Goal: Information Seeking & Learning: Check status

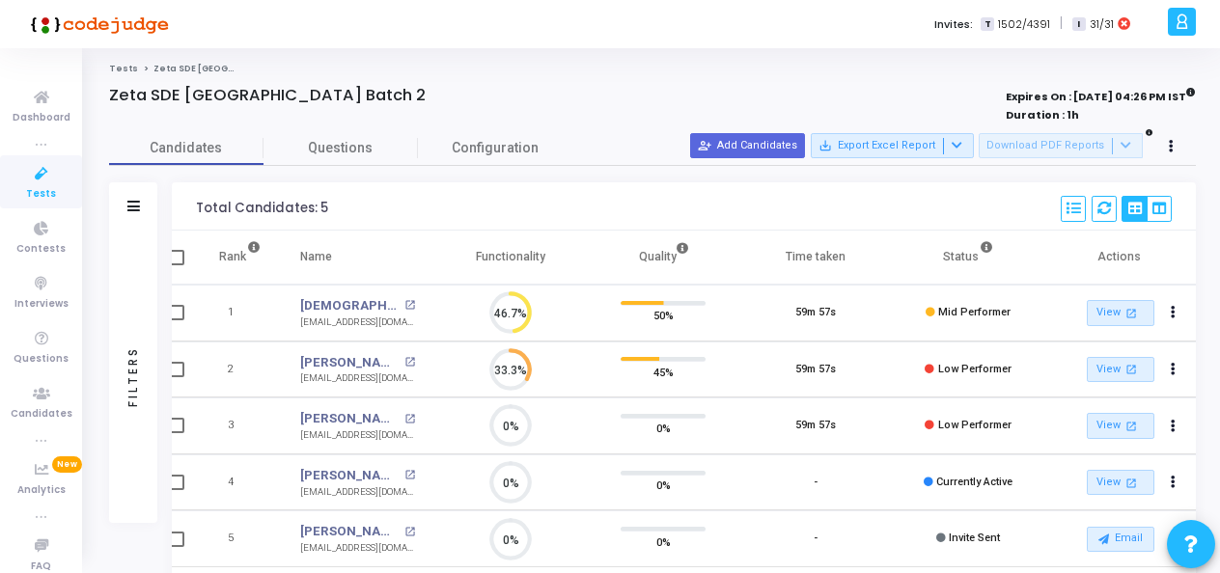
scroll to position [102, 0]
click at [42, 183] on icon at bounding box center [41, 174] width 41 height 24
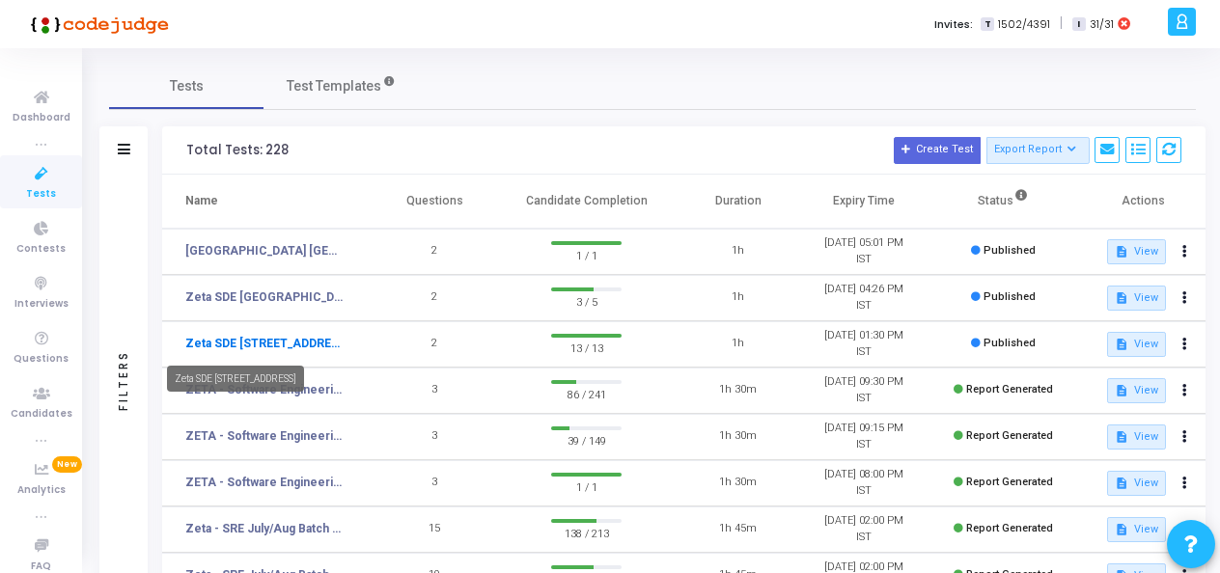
click at [283, 343] on link "Zeta SDE 2 Hiring Drive Hyderabad Batch 1" at bounding box center [264, 343] width 158 height 17
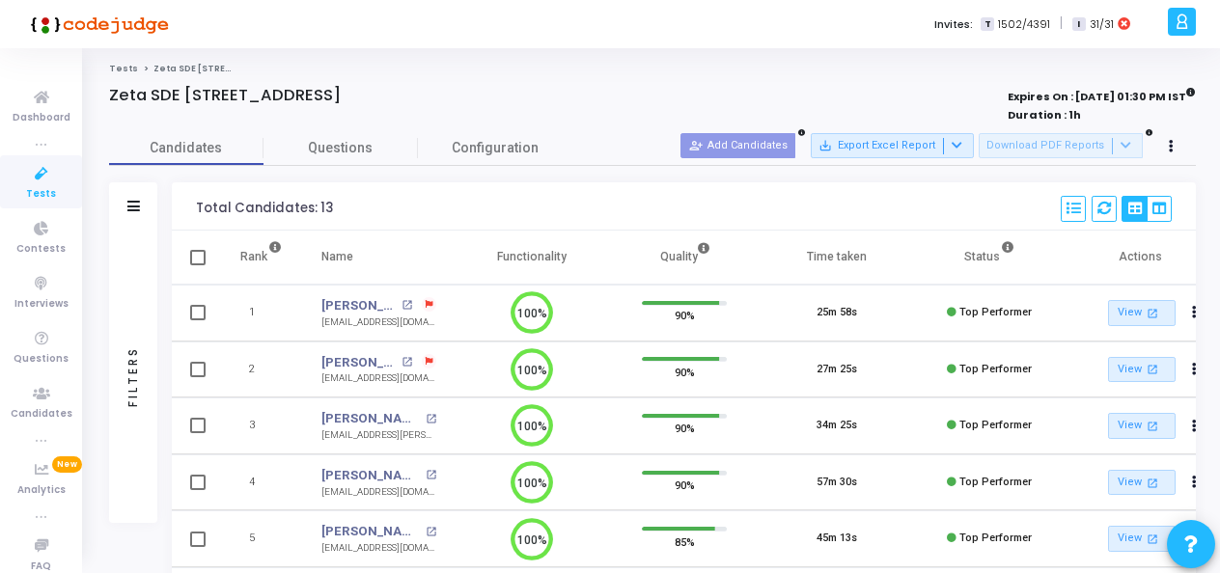
click at [10, 174] on link "Tests" at bounding box center [41, 181] width 82 height 53
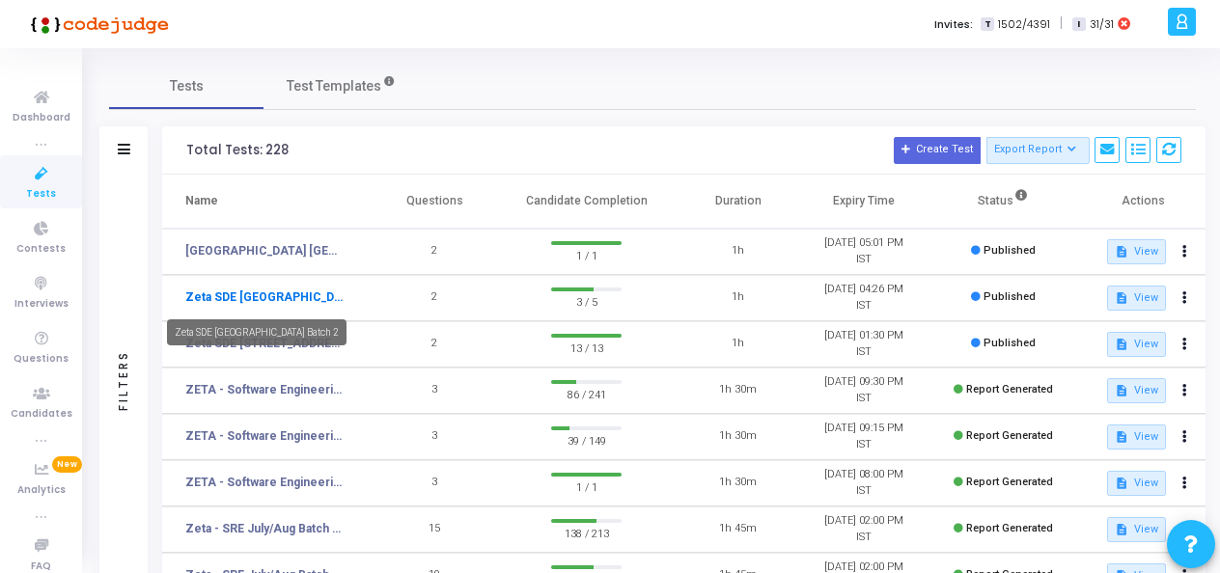
click at [306, 297] on link "Zeta SDE [GEOGRAPHIC_DATA] Batch 2" at bounding box center [264, 297] width 158 height 17
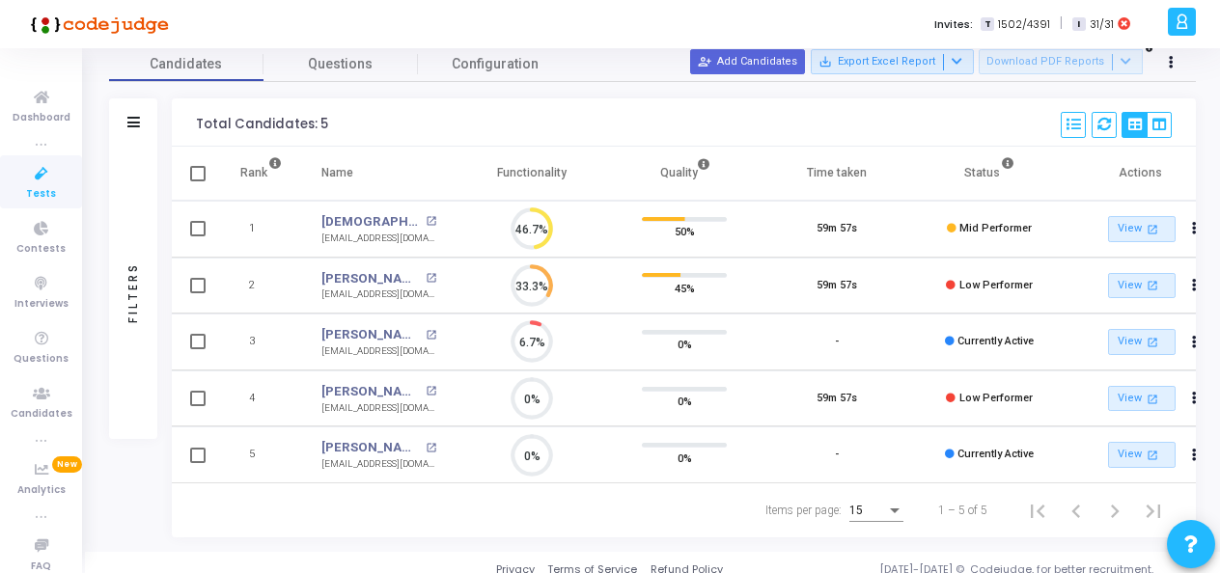
scroll to position [85, 0]
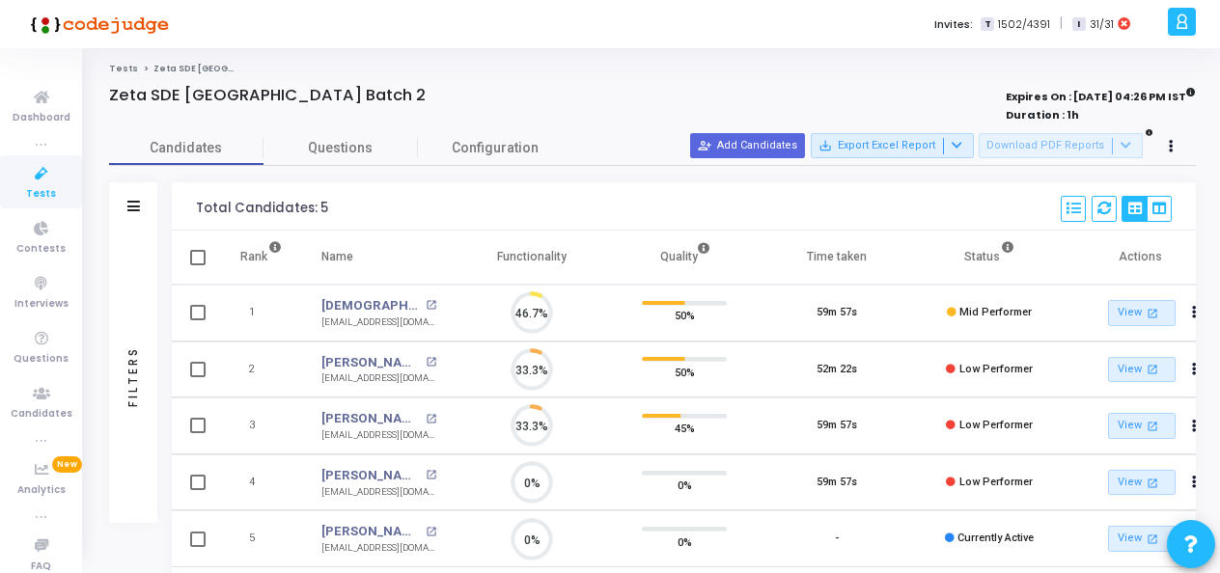
scroll to position [41, 48]
click at [662, 211] on div "Total Candidates: 5 Select S No Name Questions Functionality Quality Time Taken…" at bounding box center [684, 206] width 1024 height 48
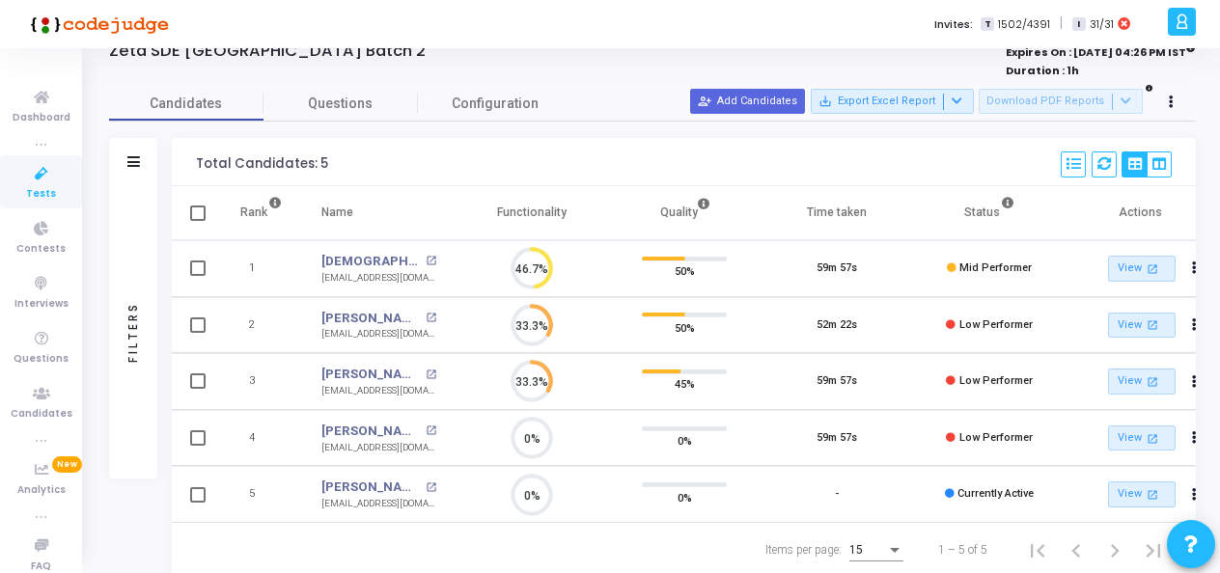
scroll to position [42, 0]
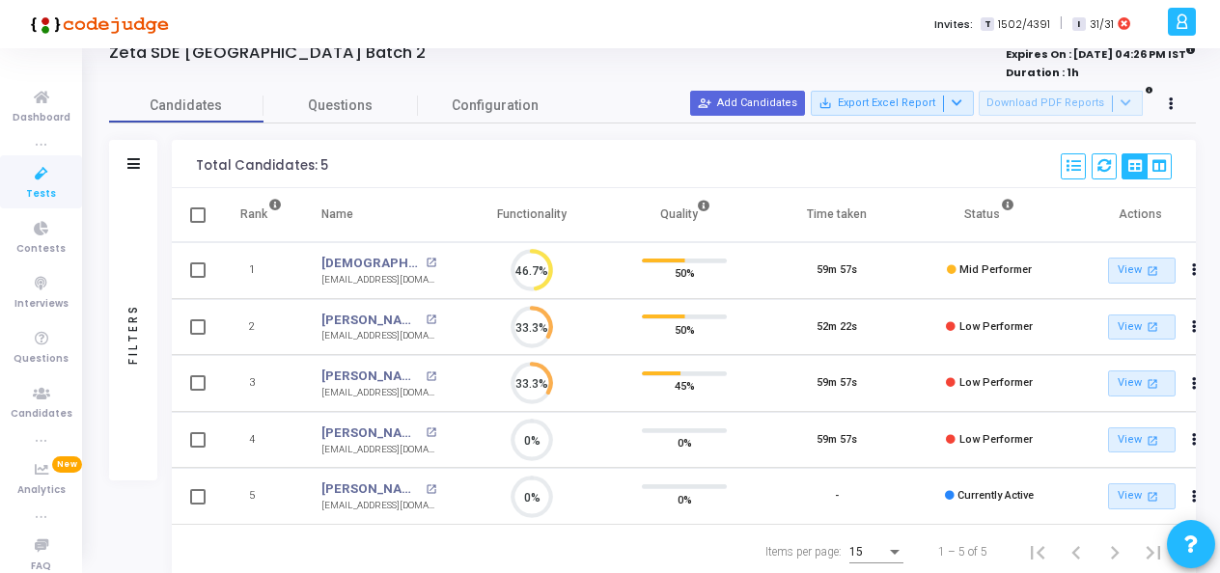
click at [706, 154] on div "Total Candidates: 5 Select S No Name Questions Functionality Quality Time Taken…" at bounding box center [684, 164] width 1024 height 48
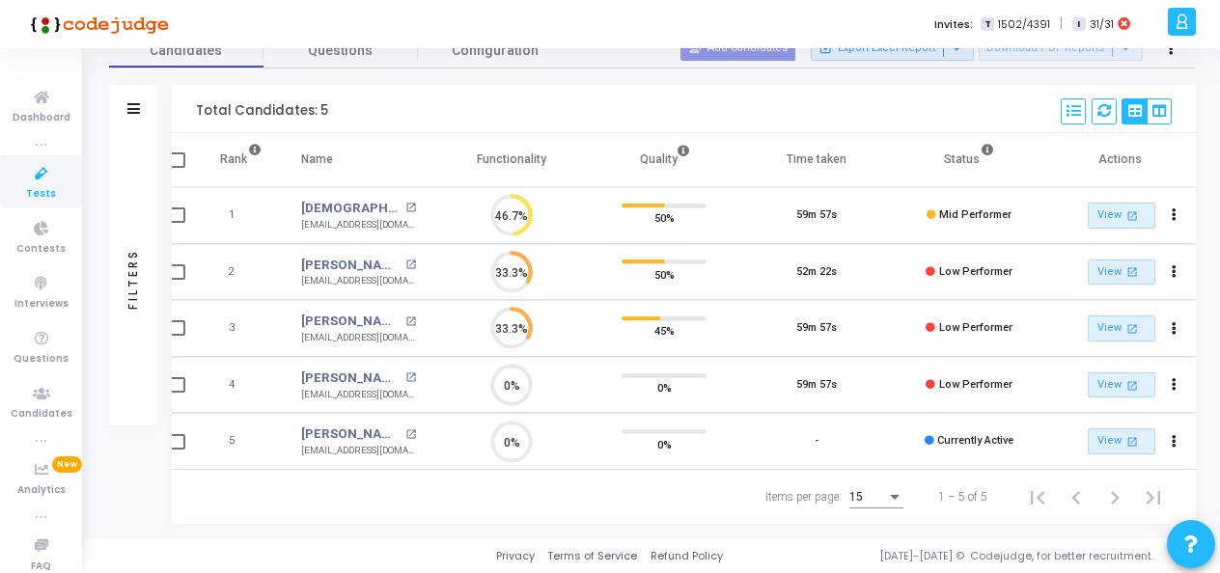
scroll to position [0, 0]
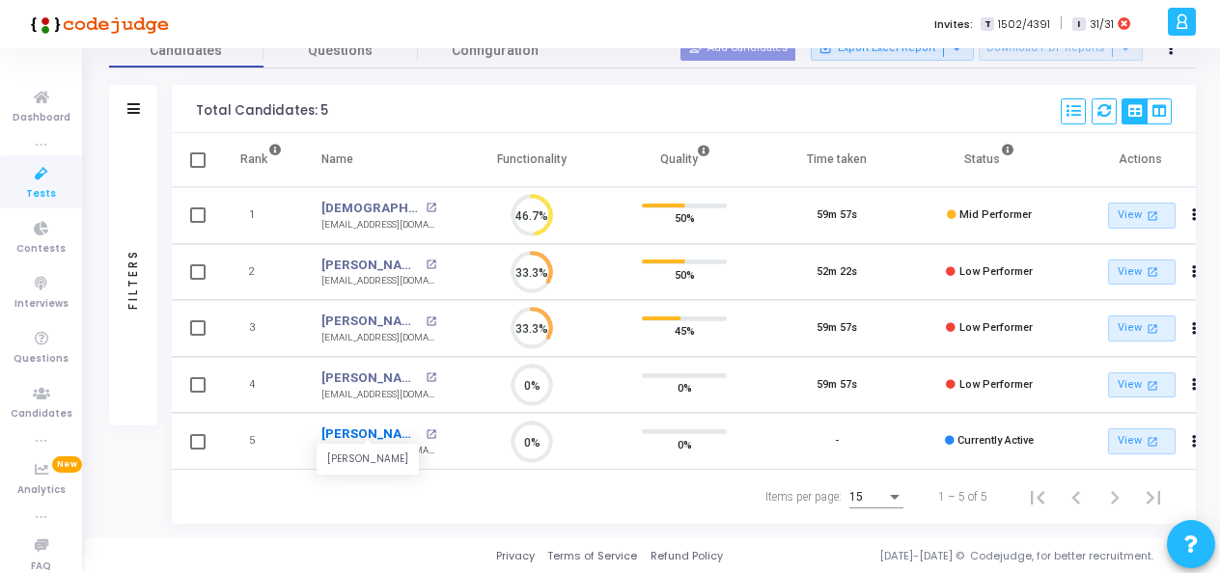
click at [376, 425] on link "[PERSON_NAME]" at bounding box center [370, 434] width 99 height 19
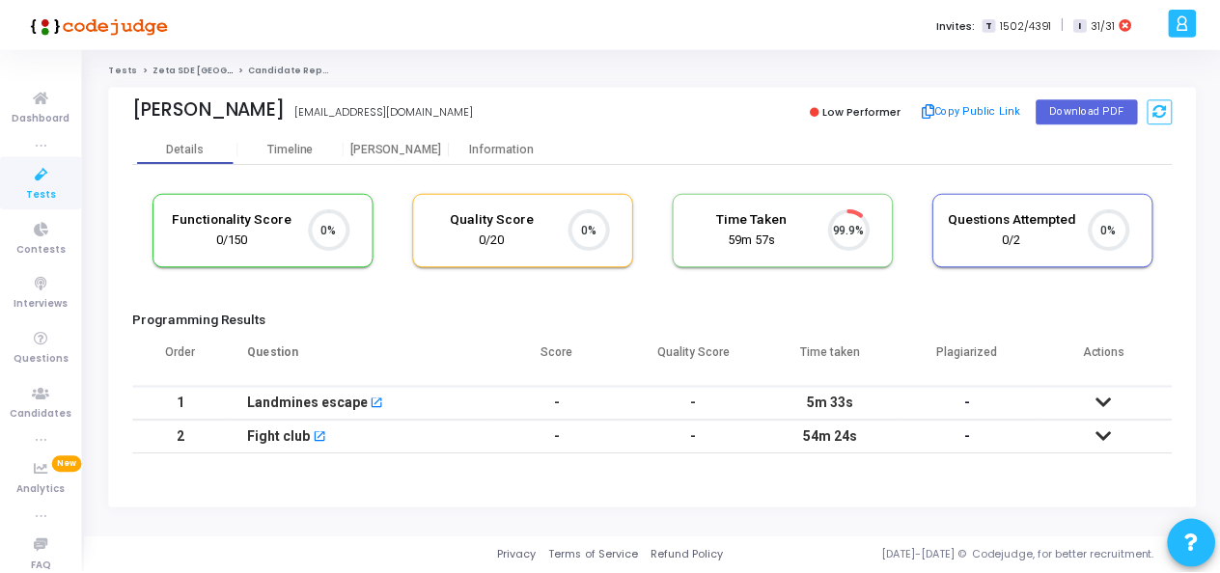
scroll to position [41, 48]
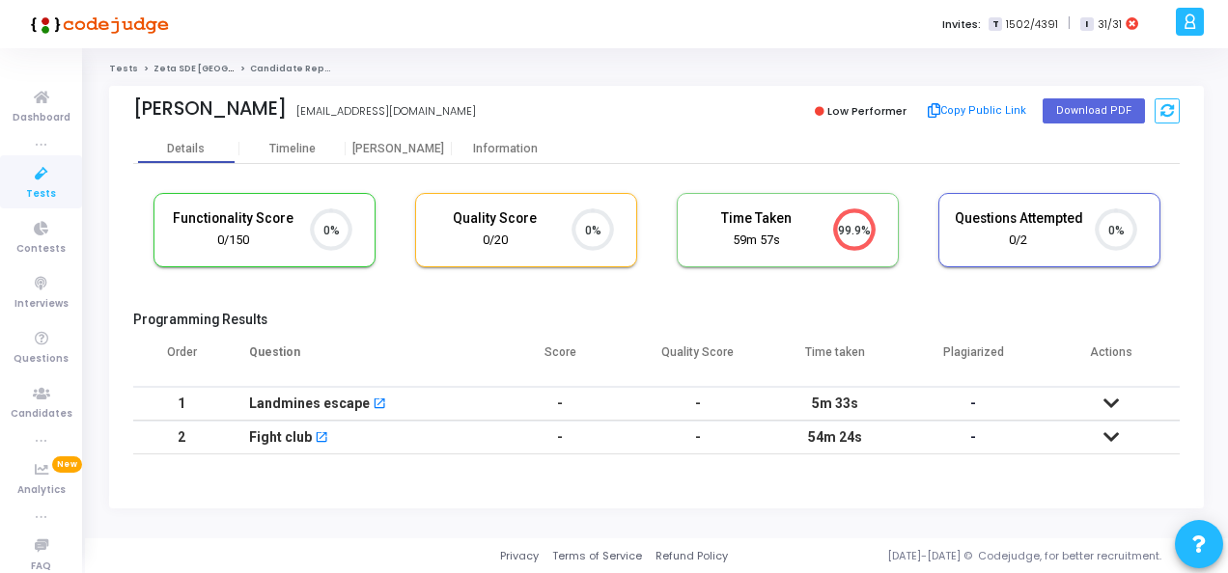
click at [423, 404] on div "Landmines escape open_in_new" at bounding box center [360, 404] width 223 height 32
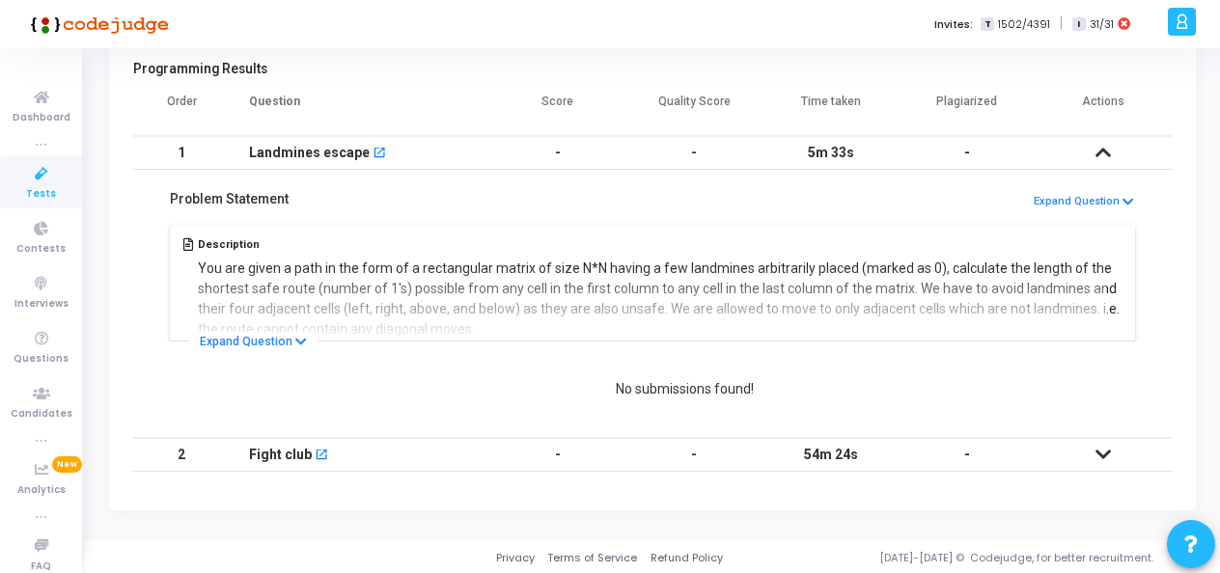
scroll to position [0, 0]
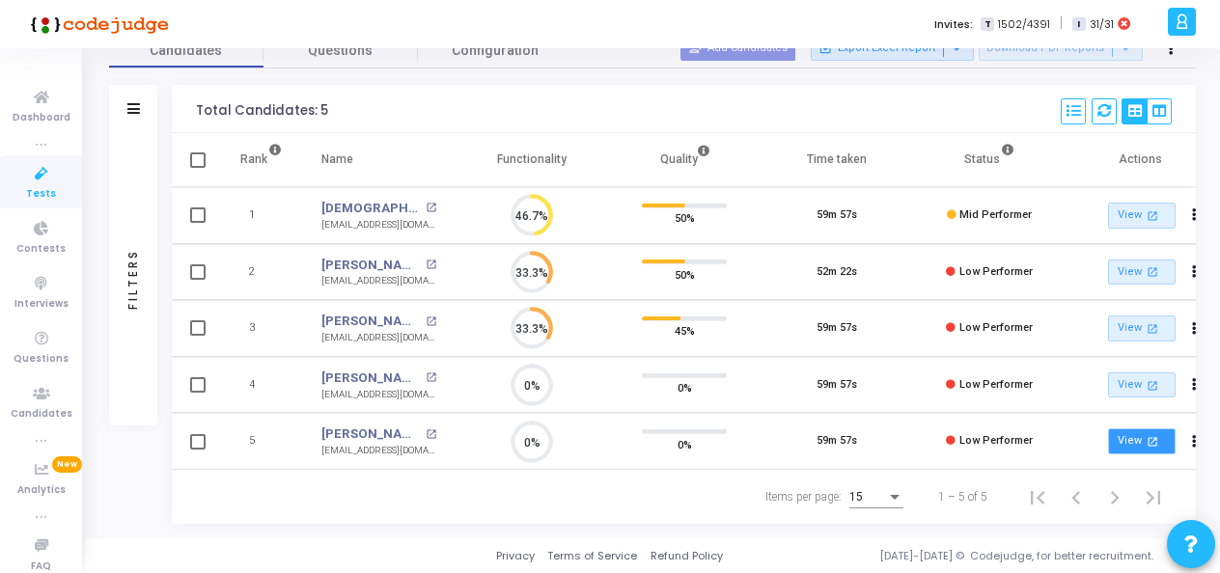
click at [1139, 431] on link "View open_in_new" at bounding box center [1142, 442] width 68 height 26
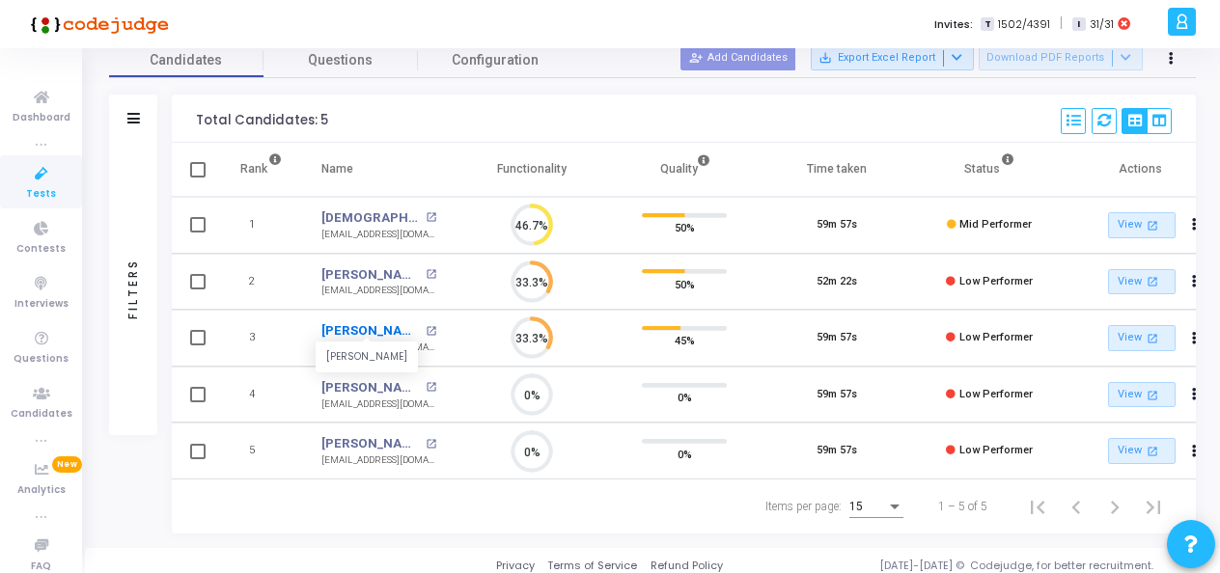
click at [392, 334] on link "[PERSON_NAME]" at bounding box center [370, 330] width 99 height 19
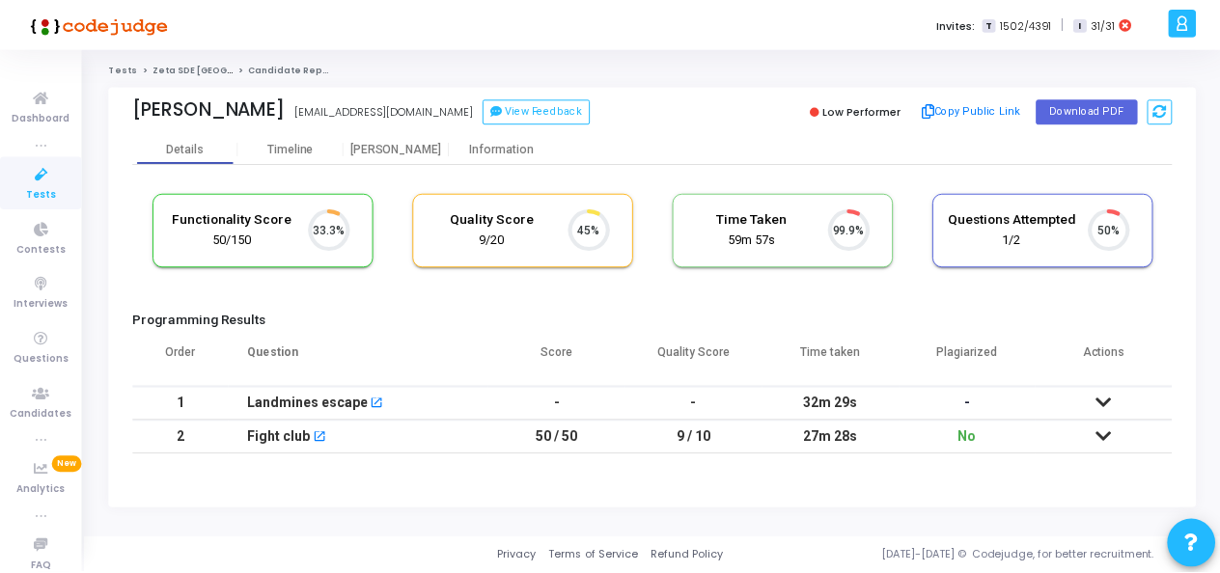
scroll to position [41, 48]
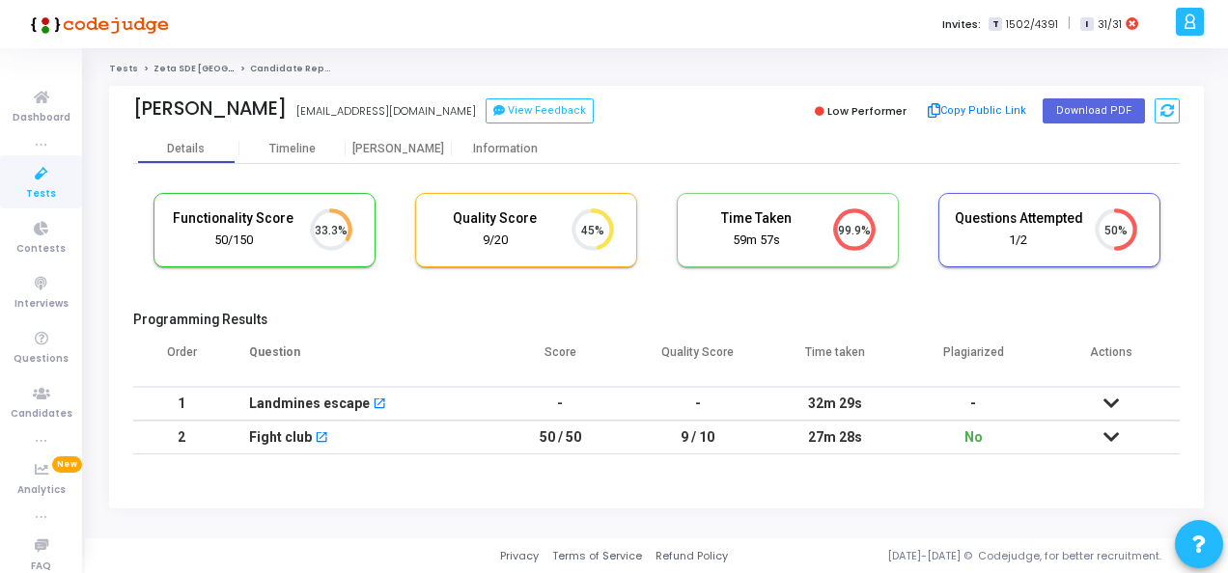
click at [1111, 432] on icon at bounding box center [1110, 438] width 15 height 14
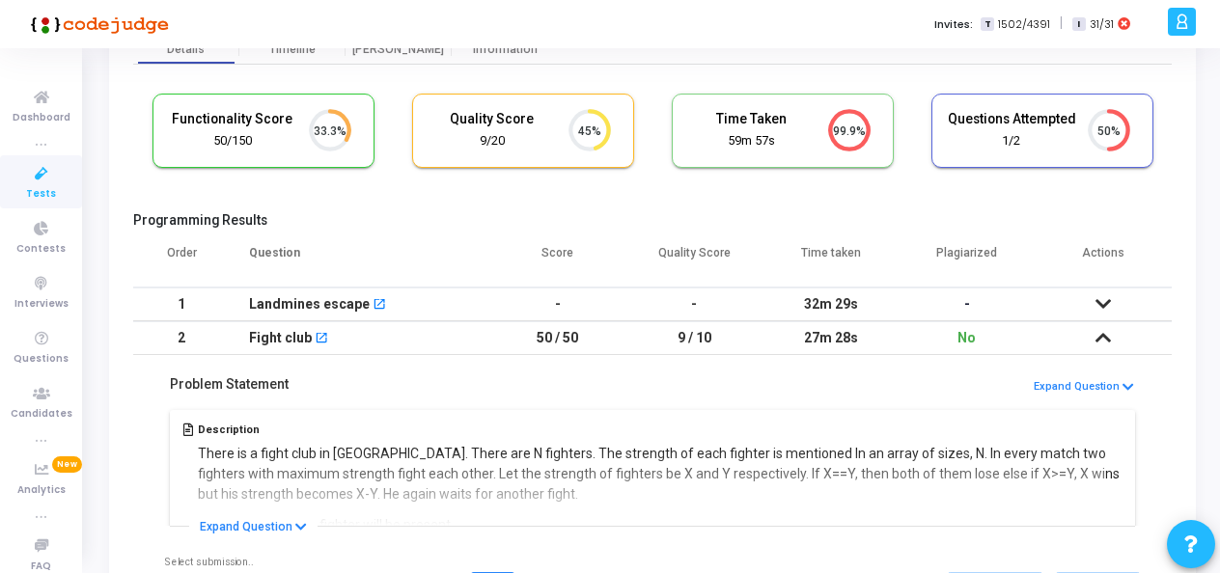
scroll to position [0, 0]
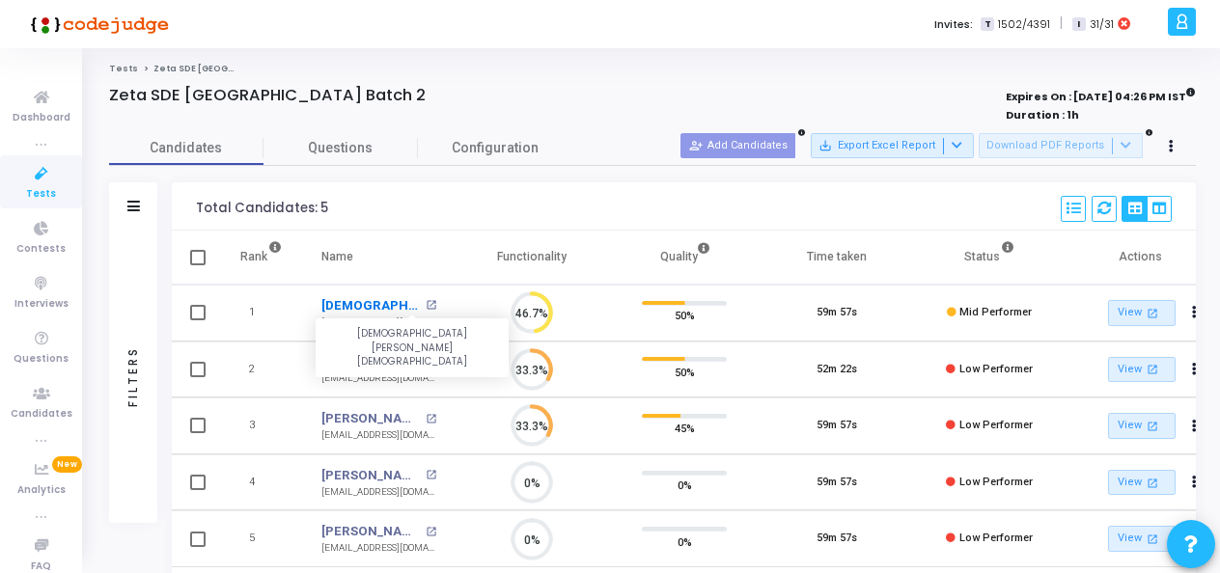
click at [374, 301] on link "Suraj Suryavamshi" at bounding box center [370, 305] width 99 height 19
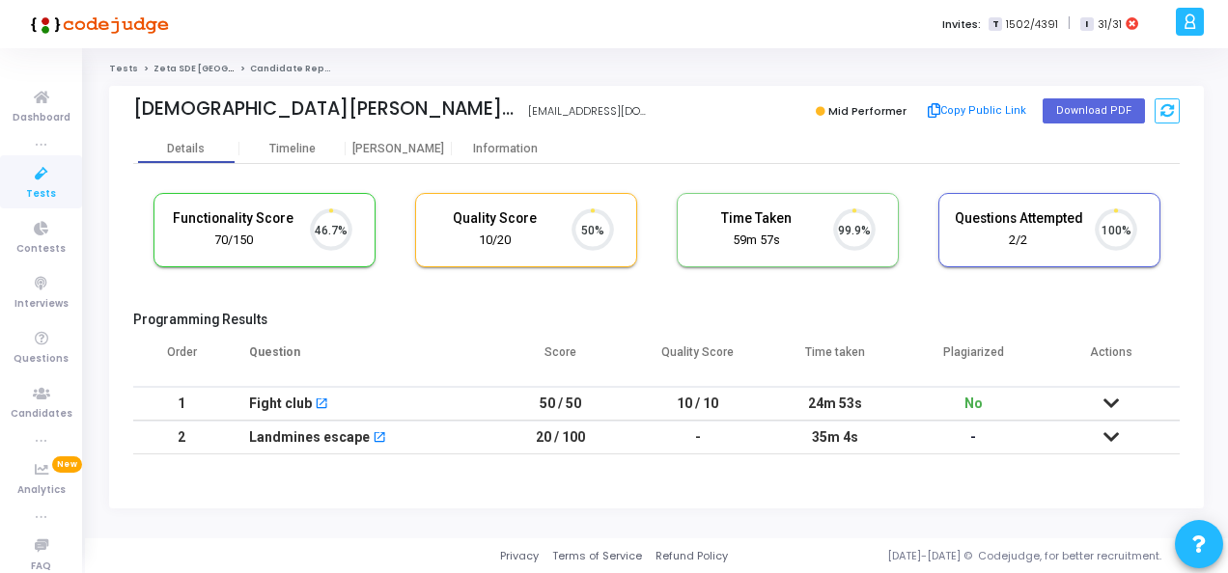
scroll to position [9, 8]
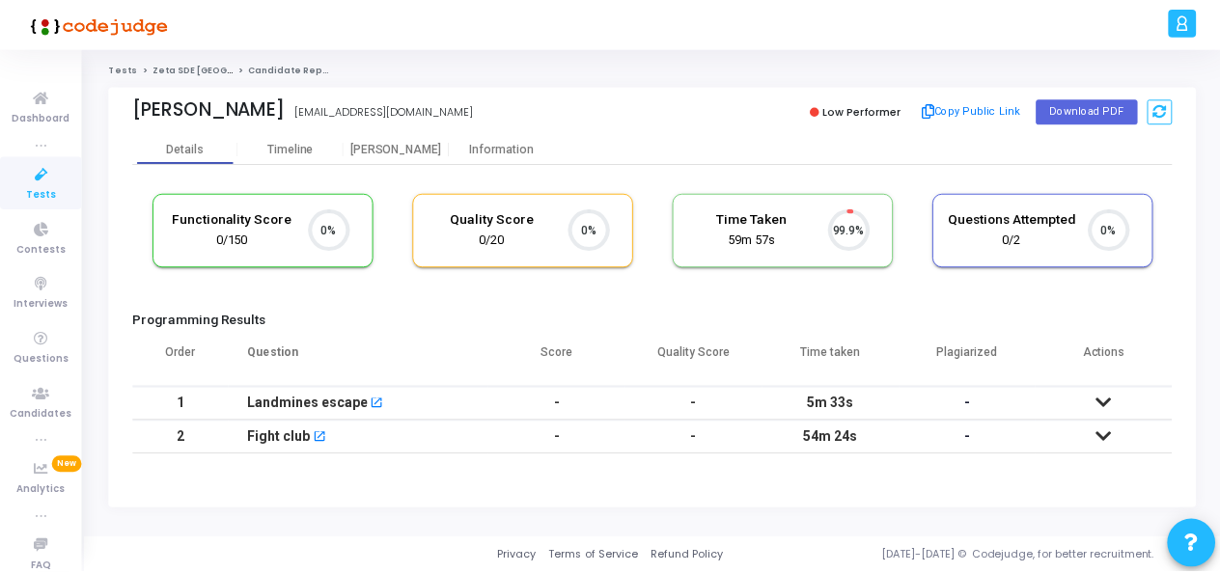
scroll to position [41, 48]
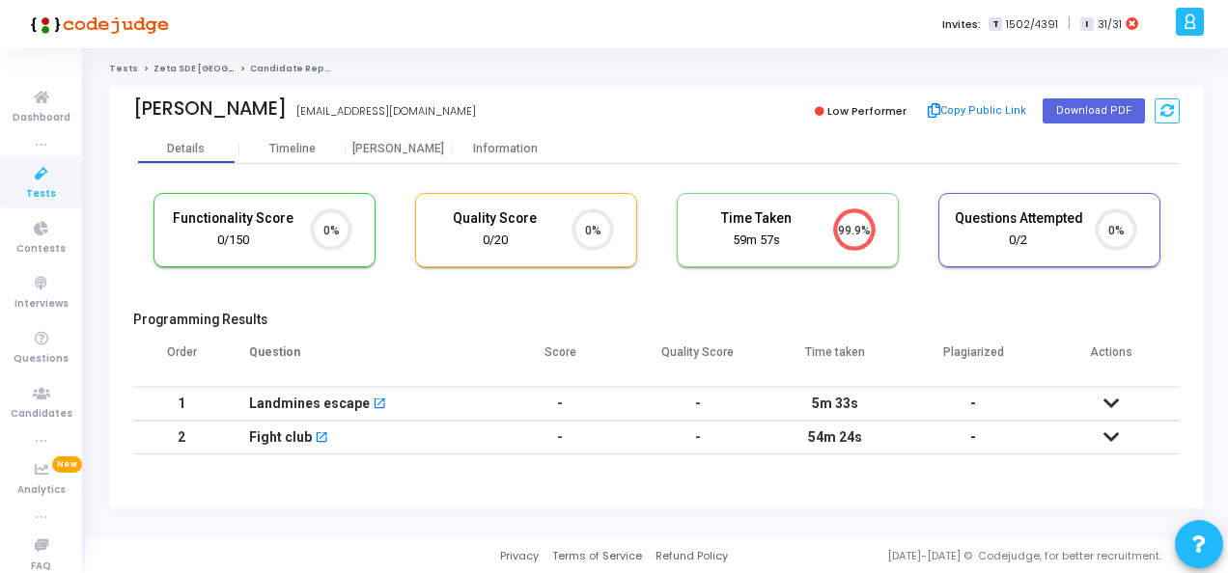
click at [563, 404] on td "-" at bounding box center [560, 404] width 138 height 34
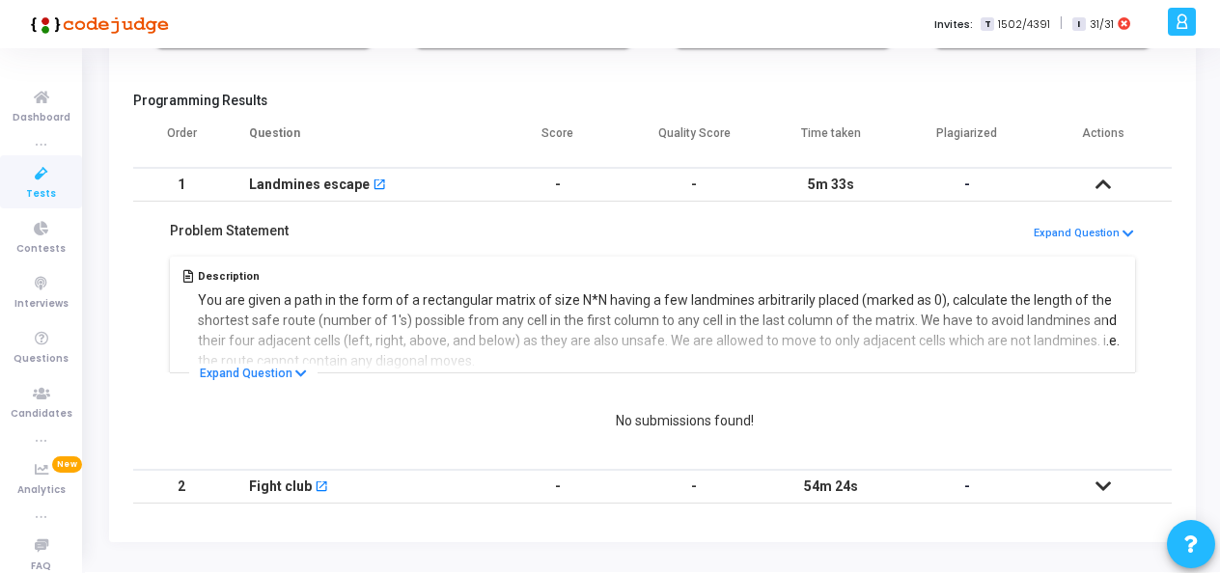
scroll to position [228, 0]
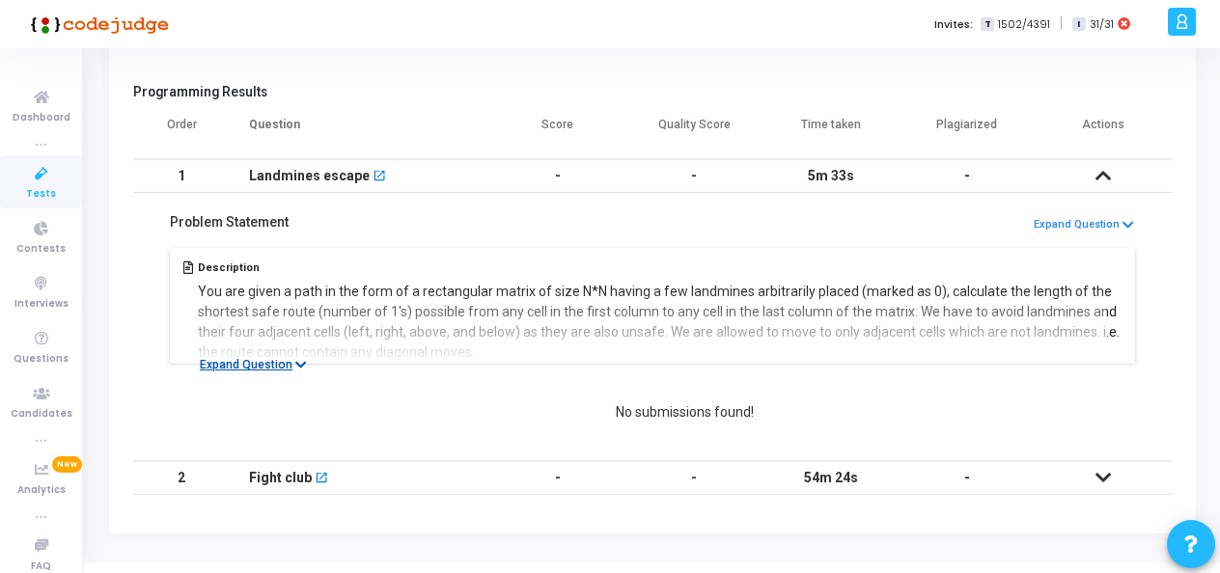
click at [286, 371] on button "Expand Question" at bounding box center [253, 364] width 128 height 19
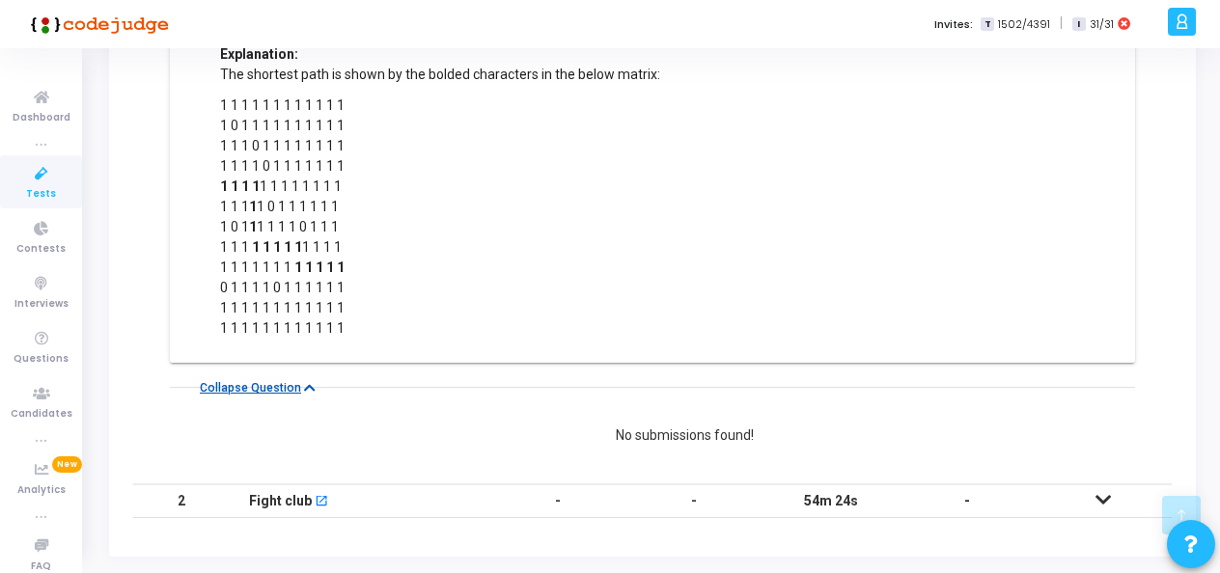
scroll to position [1269, 0]
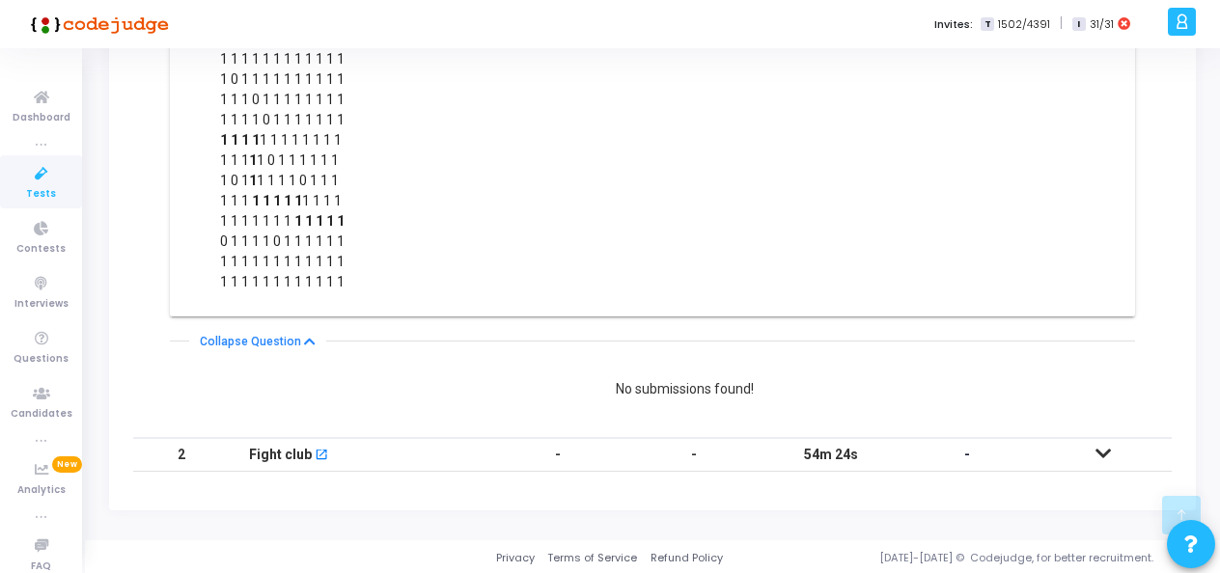
click at [397, 465] on div "Fight club open_in_new" at bounding box center [359, 455] width 221 height 32
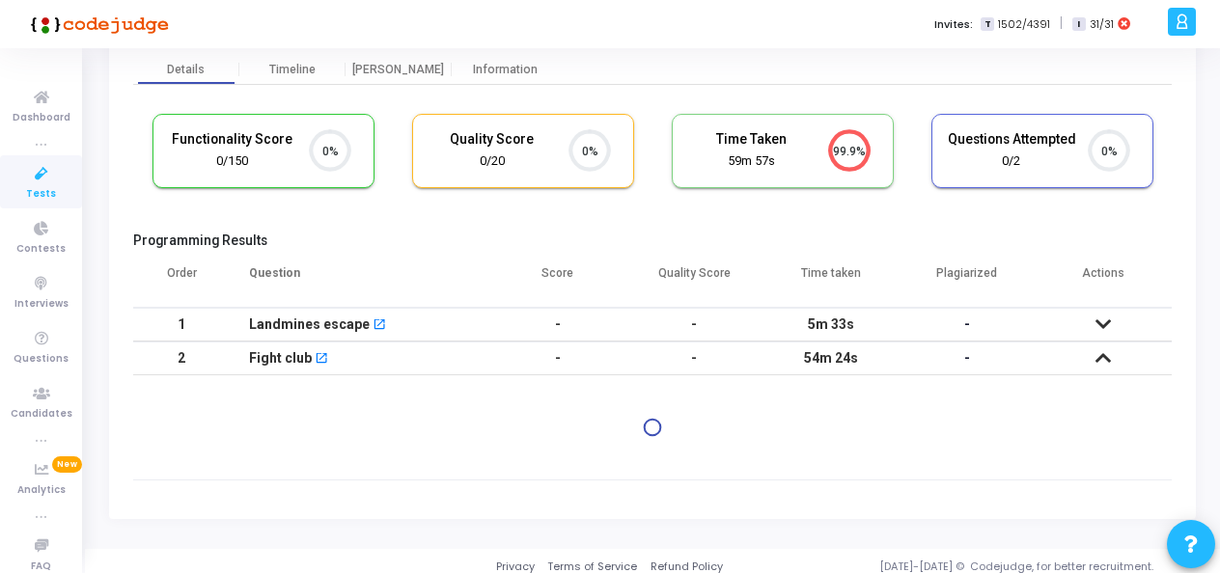
scroll to position [87, 0]
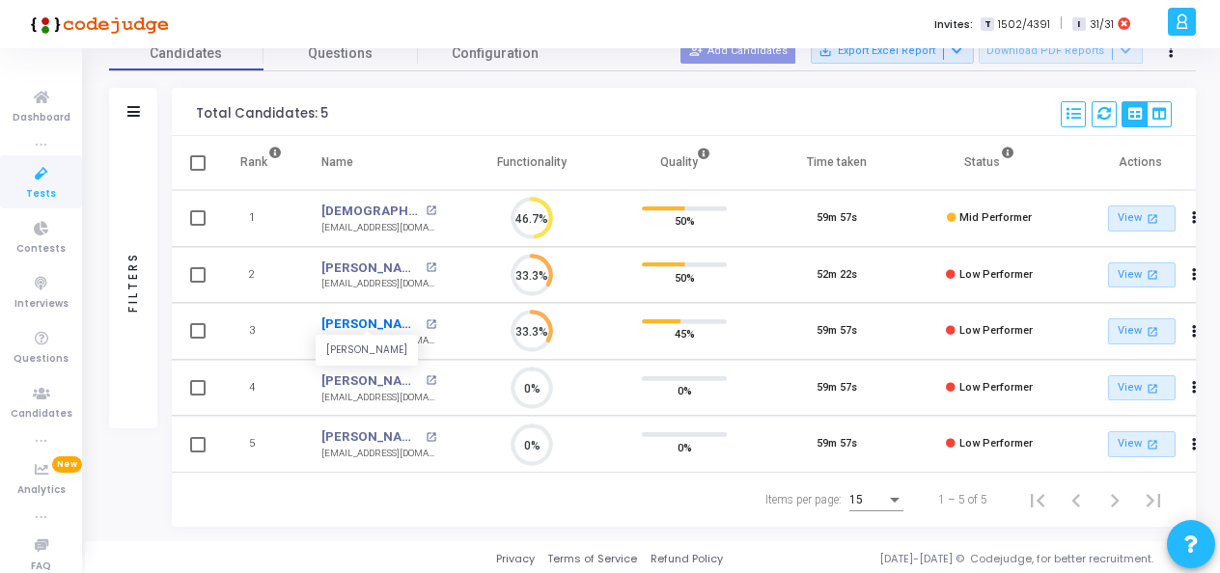
scroll to position [102, 0]
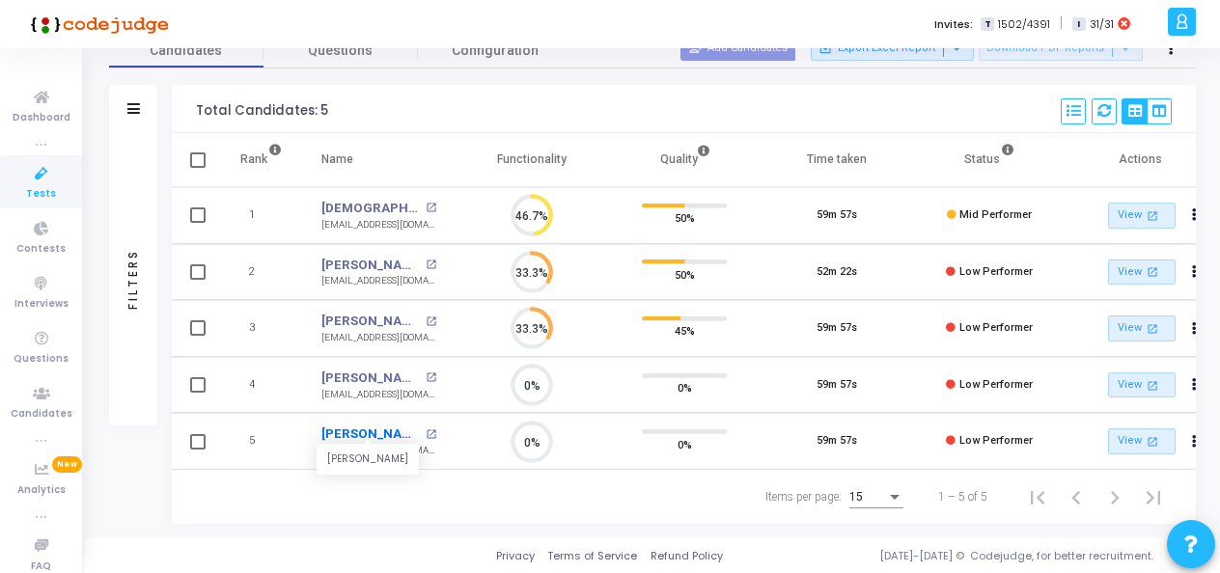
click at [380, 431] on link "[PERSON_NAME]" at bounding box center [370, 434] width 99 height 19
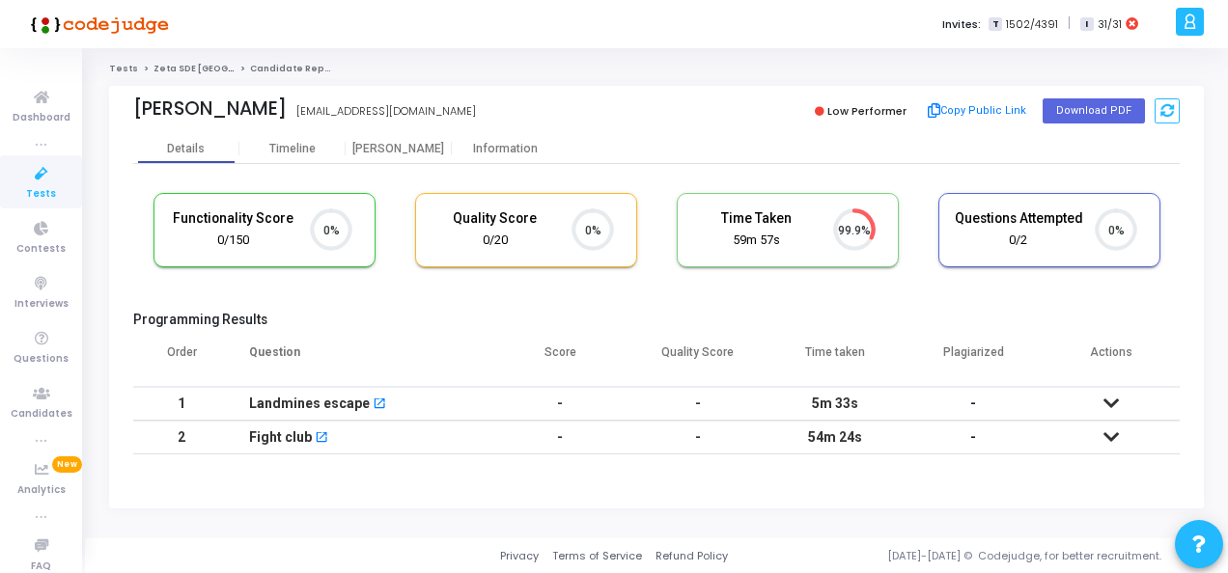
scroll to position [9, 8]
click at [698, 404] on td "-" at bounding box center [698, 404] width 138 height 34
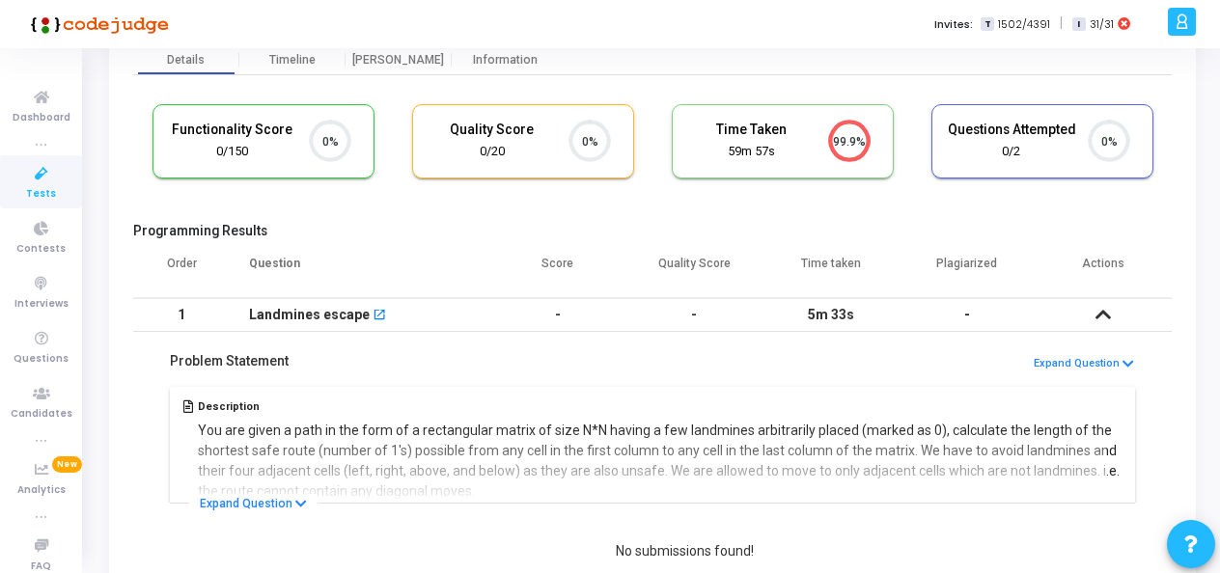
scroll to position [251, 0]
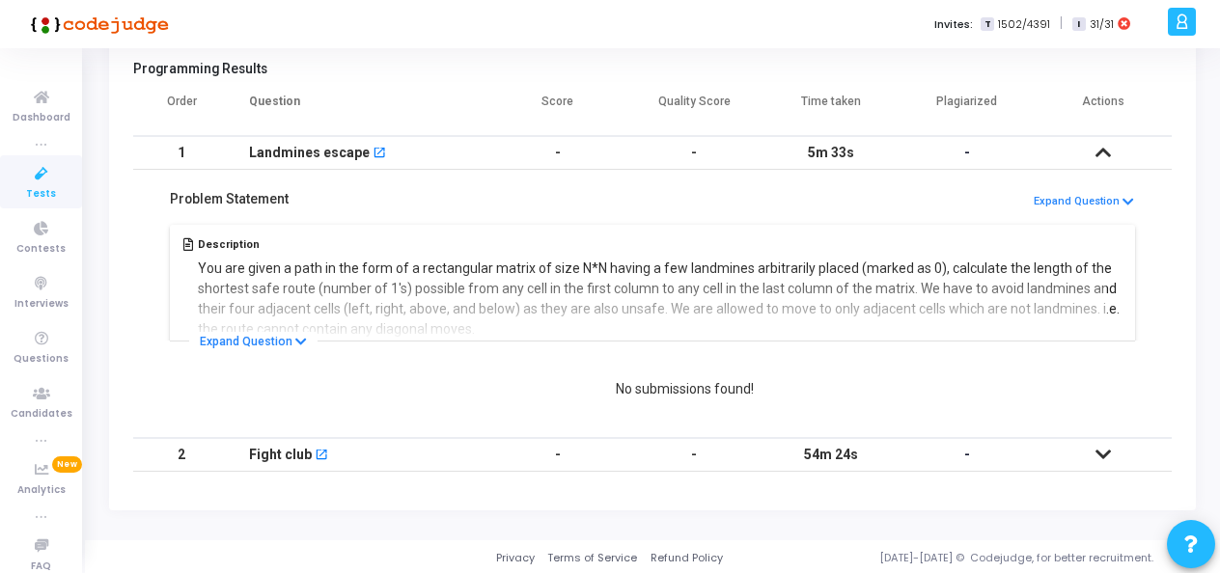
drag, startPoint x: 616, startPoint y: 396, endPoint x: 755, endPoint y: 411, distance: 139.9
click at [755, 411] on div "No submissions found!" at bounding box center [652, 406] width 1039 height 65
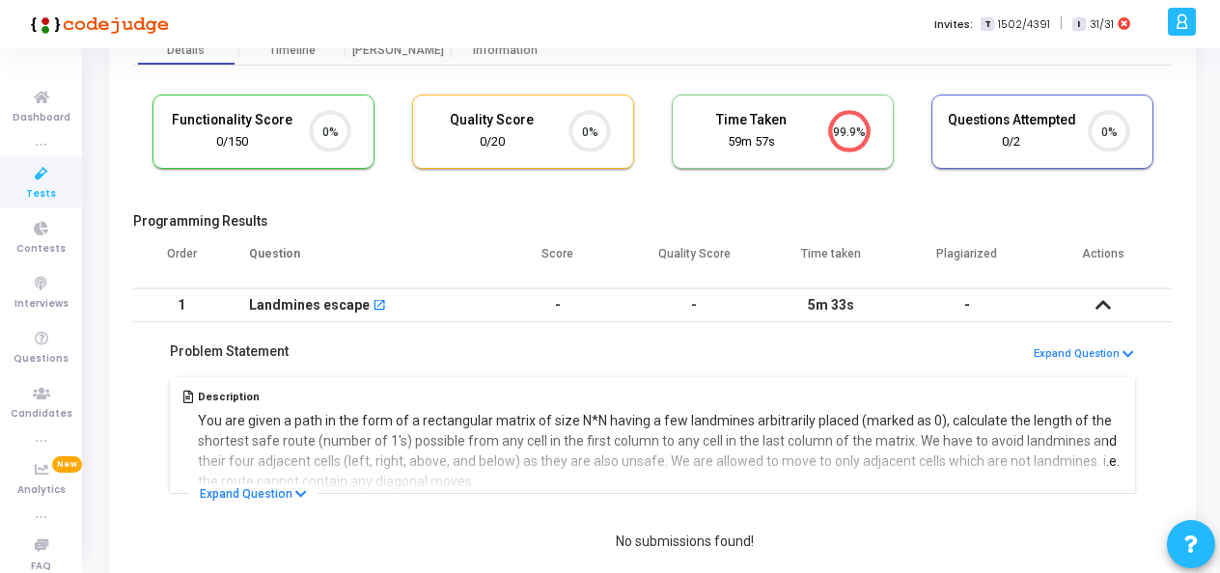
scroll to position [0, 0]
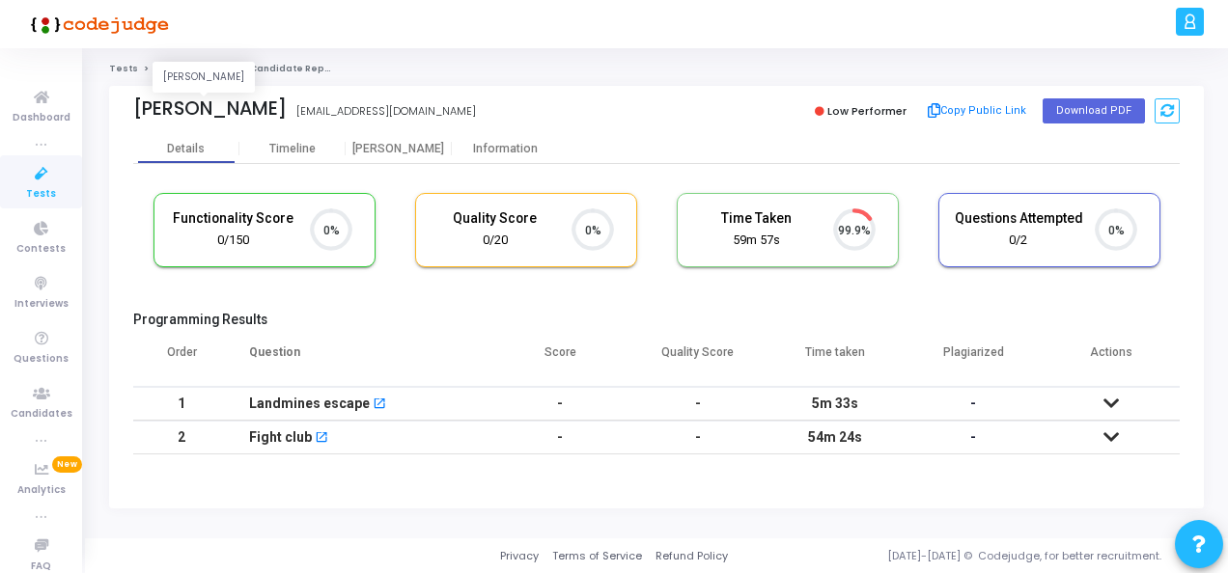
scroll to position [41, 48]
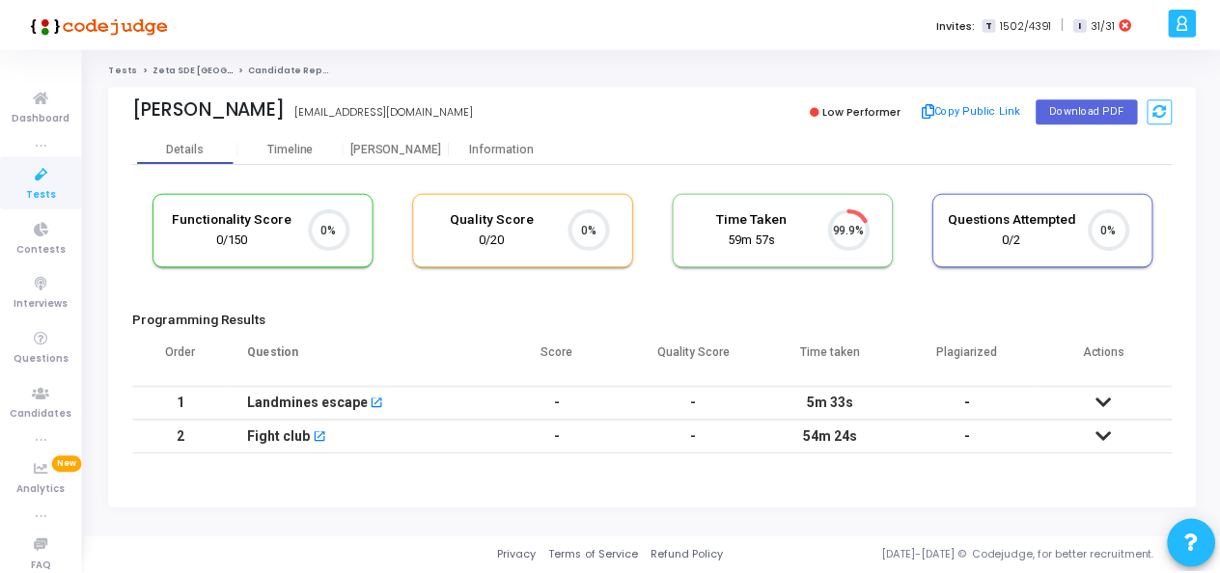
scroll to position [41, 48]
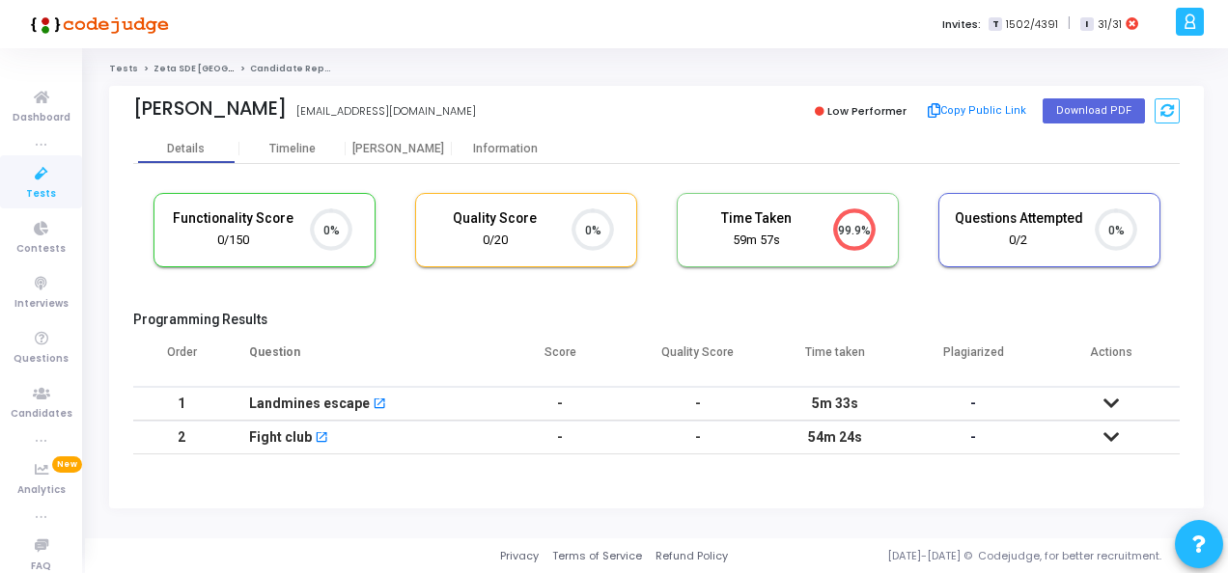
click at [589, 398] on td "-" at bounding box center [560, 404] width 138 height 34
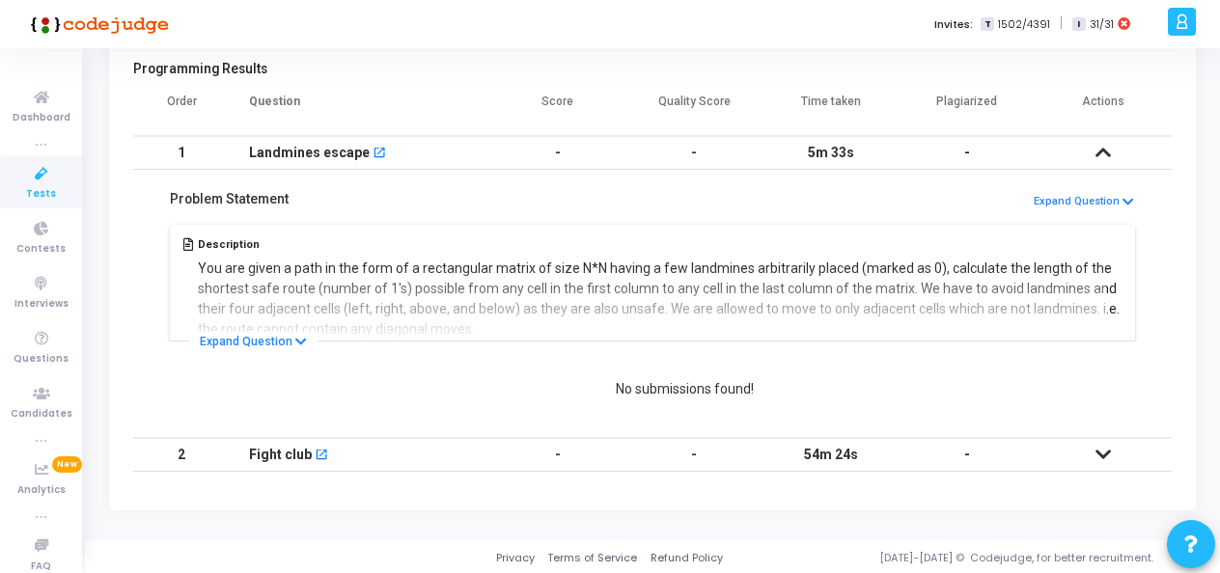
scroll to position [251, 0]
click at [271, 342] on button "Expand Question" at bounding box center [253, 341] width 128 height 19
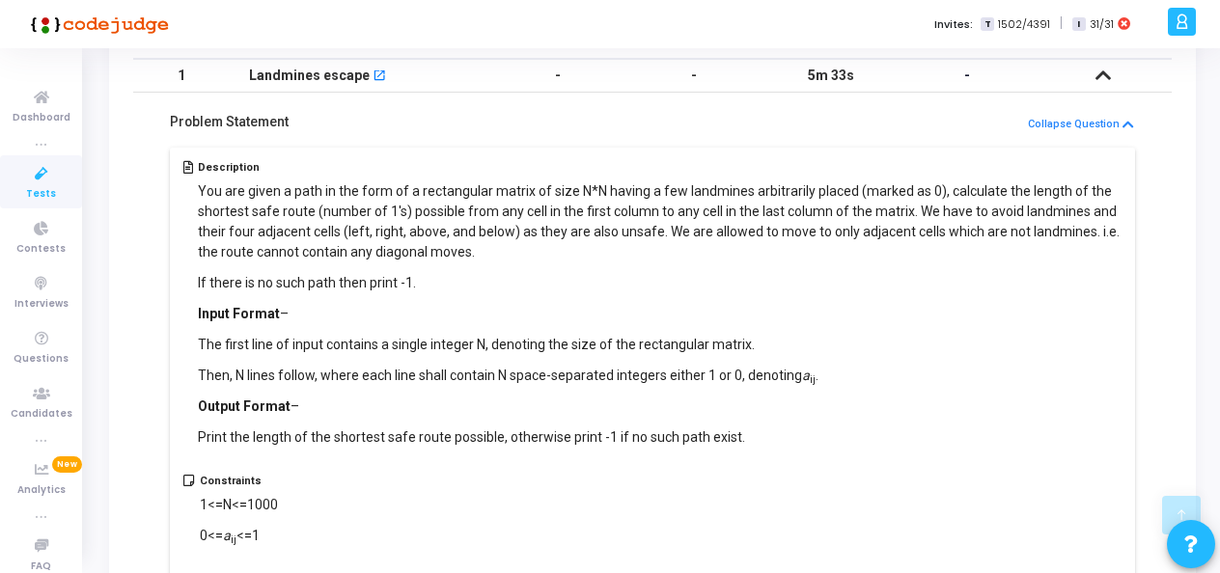
scroll to position [0, 0]
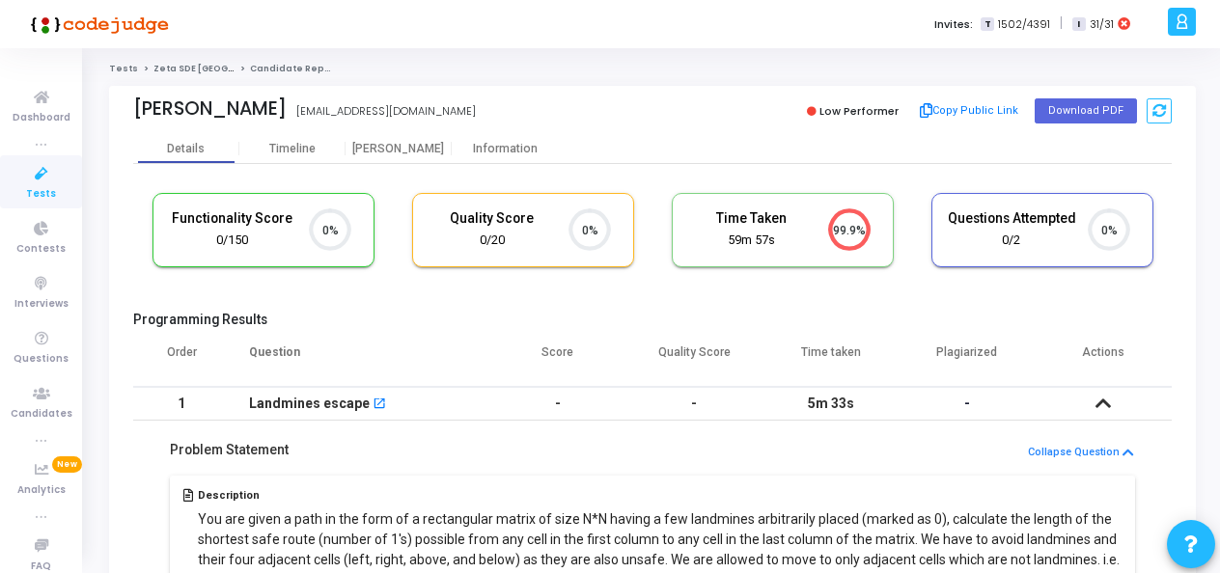
click at [29, 190] on span "Tests" at bounding box center [41, 194] width 30 height 16
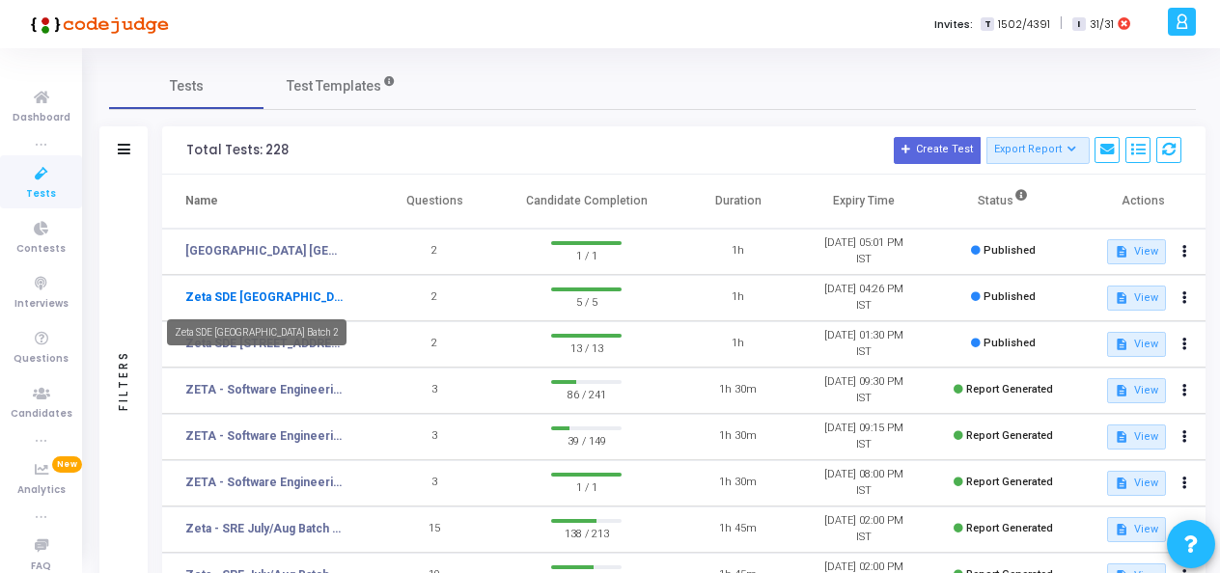
click at [320, 300] on link "Zeta SDE [GEOGRAPHIC_DATA] Batch 2" at bounding box center [264, 297] width 158 height 17
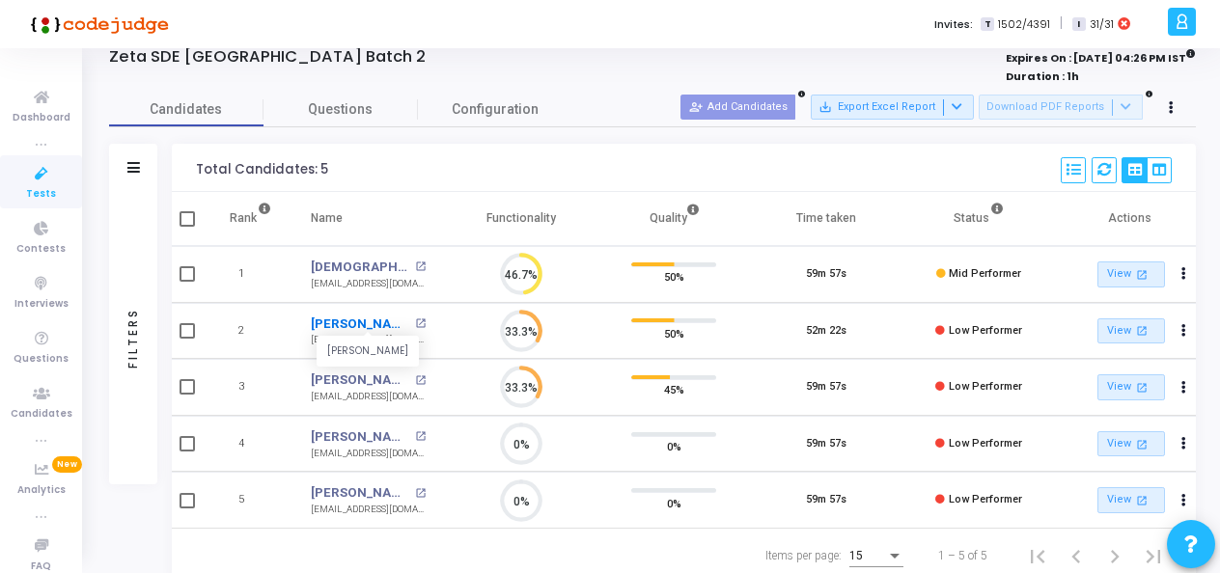
scroll to position [0, 12]
click at [331, 322] on link "[PERSON_NAME]" at bounding box center [359, 324] width 99 height 19
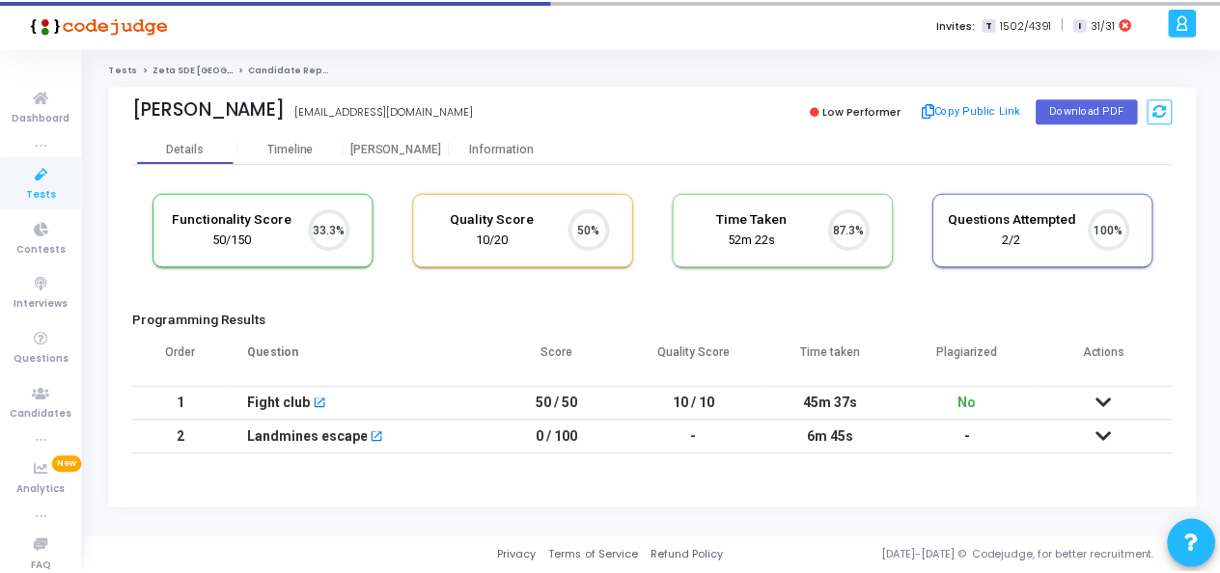
scroll to position [41, 48]
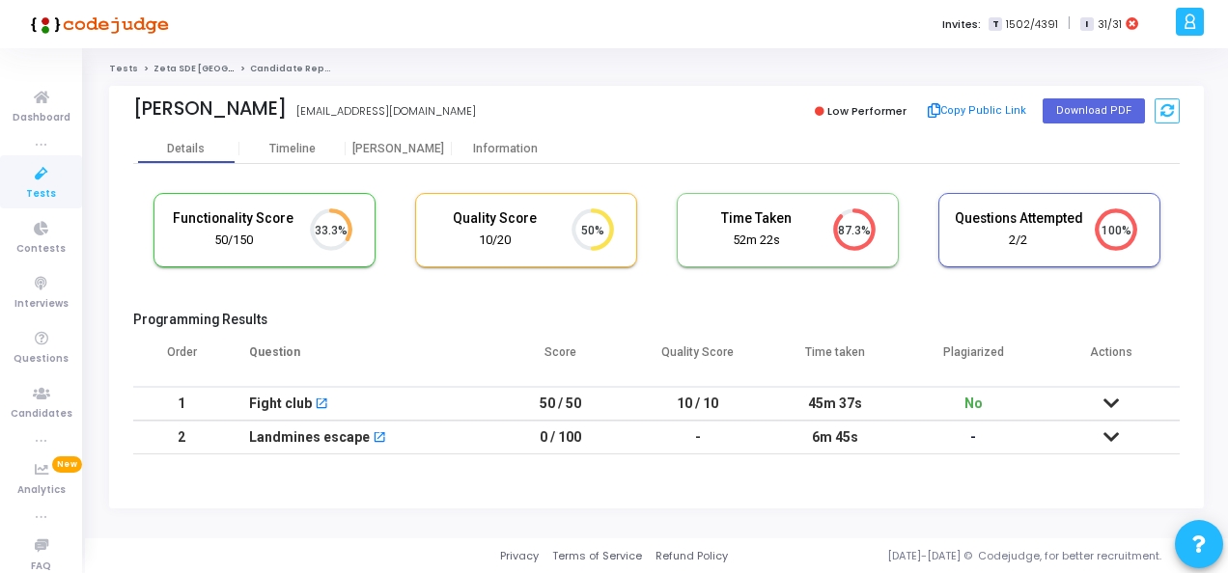
click at [751, 438] on td "-" at bounding box center [698, 438] width 138 height 34
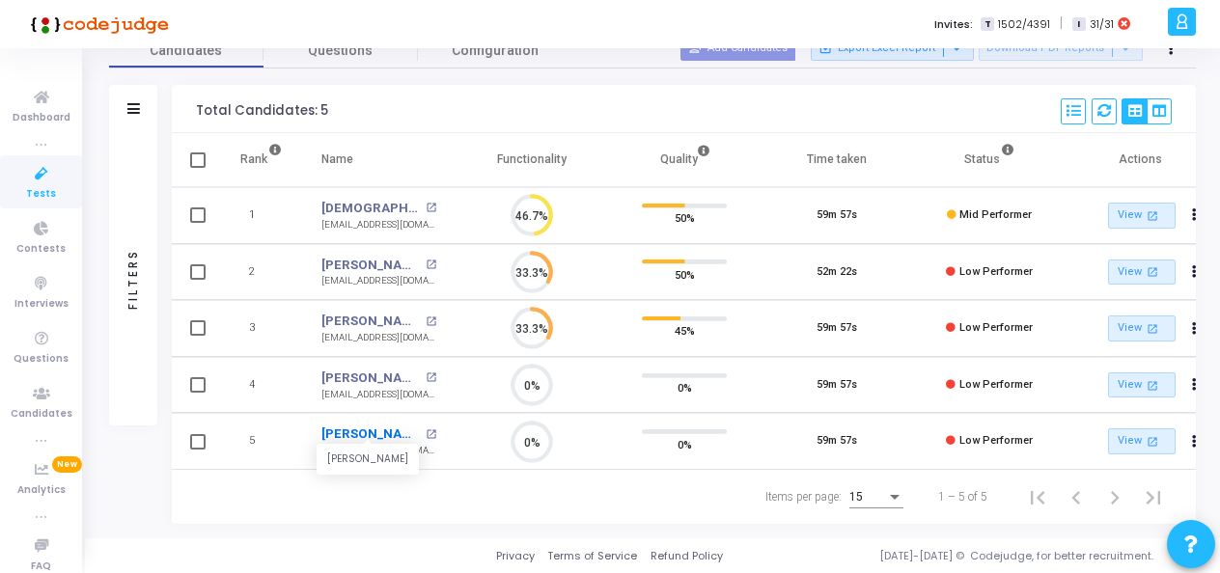
click at [365, 432] on link "[PERSON_NAME]" at bounding box center [370, 434] width 99 height 19
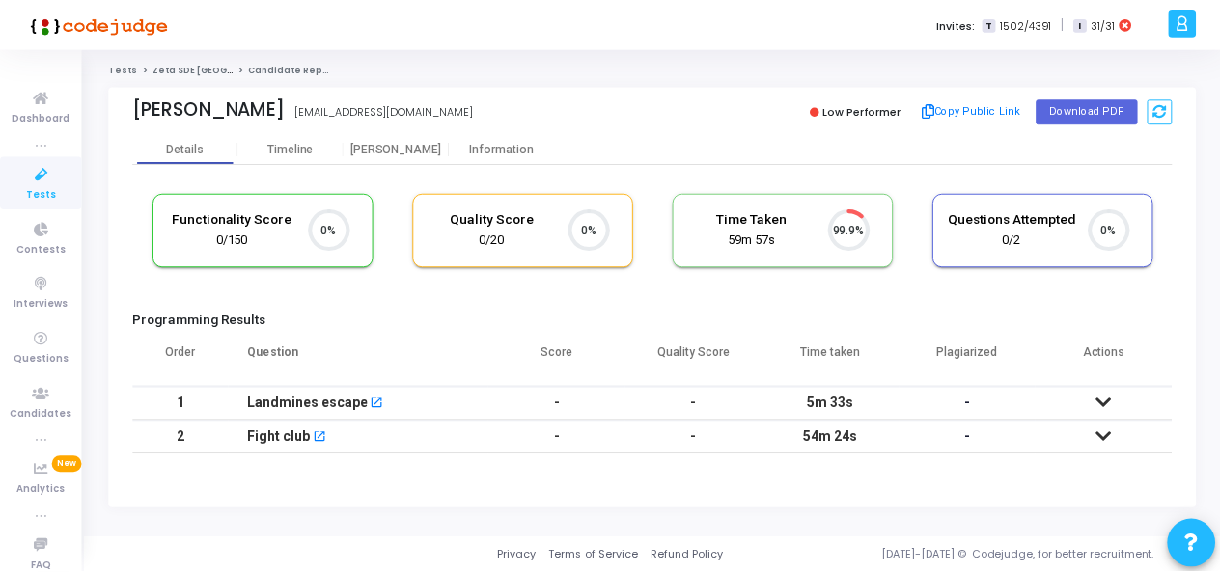
scroll to position [41, 48]
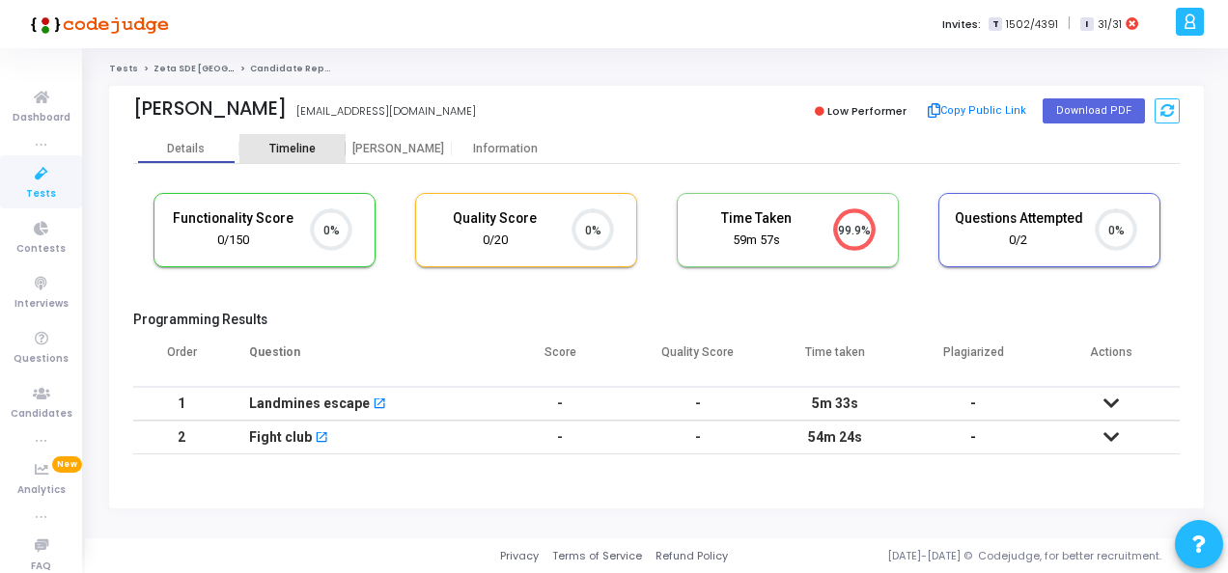
click at [286, 149] on div "Timeline" at bounding box center [292, 149] width 46 height 14
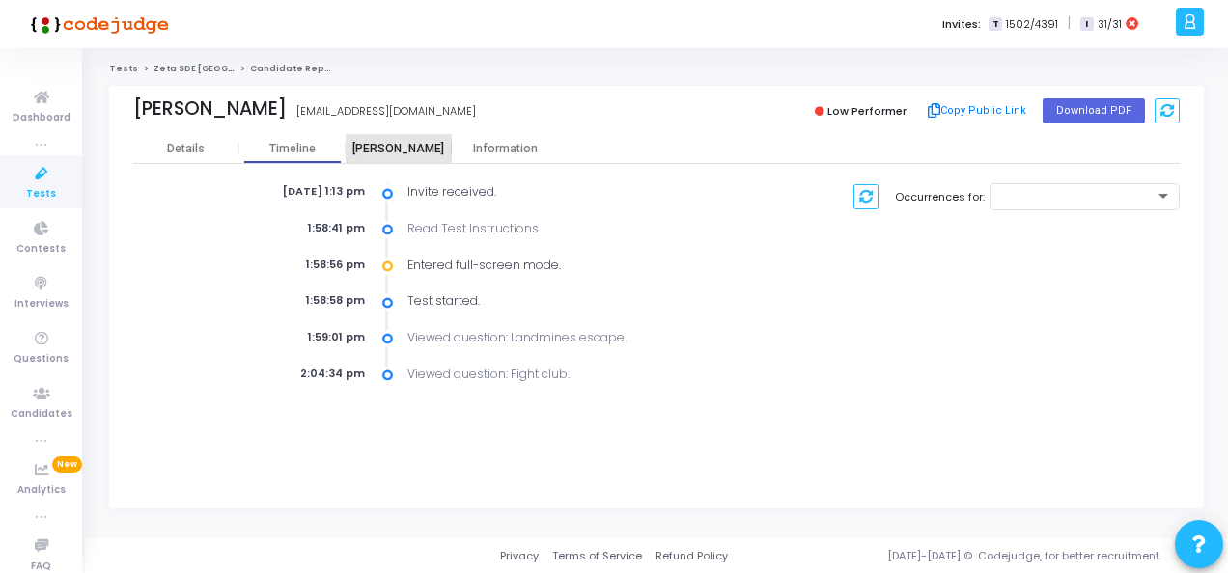
click at [395, 154] on div "[PERSON_NAME]" at bounding box center [399, 149] width 106 height 14
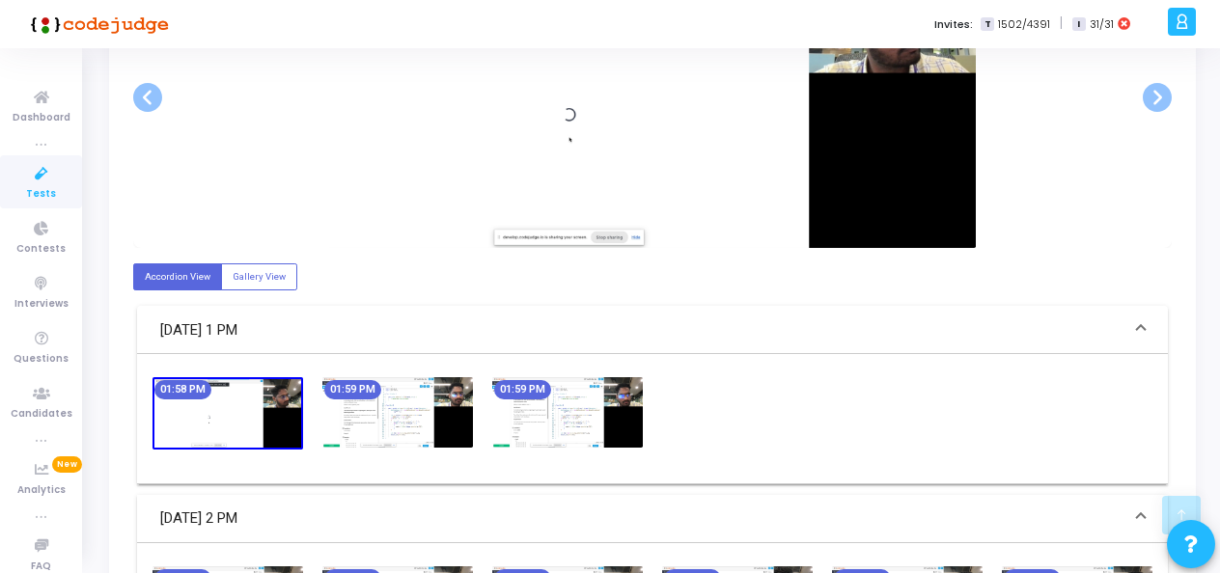
scroll to position [494, 0]
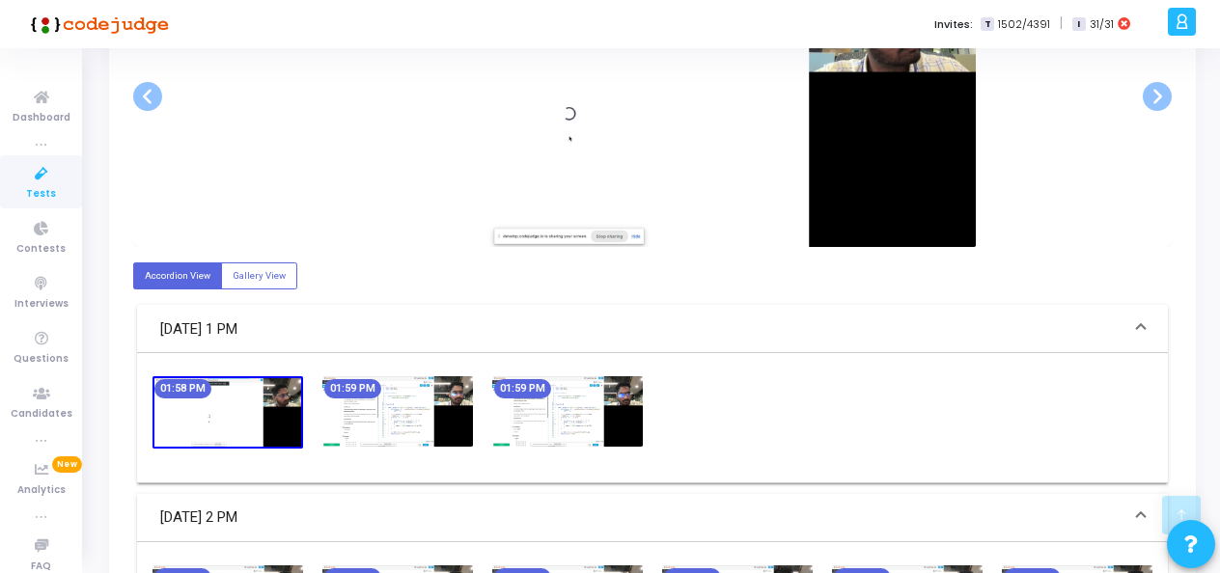
click at [404, 411] on img at bounding box center [397, 411] width 151 height 70
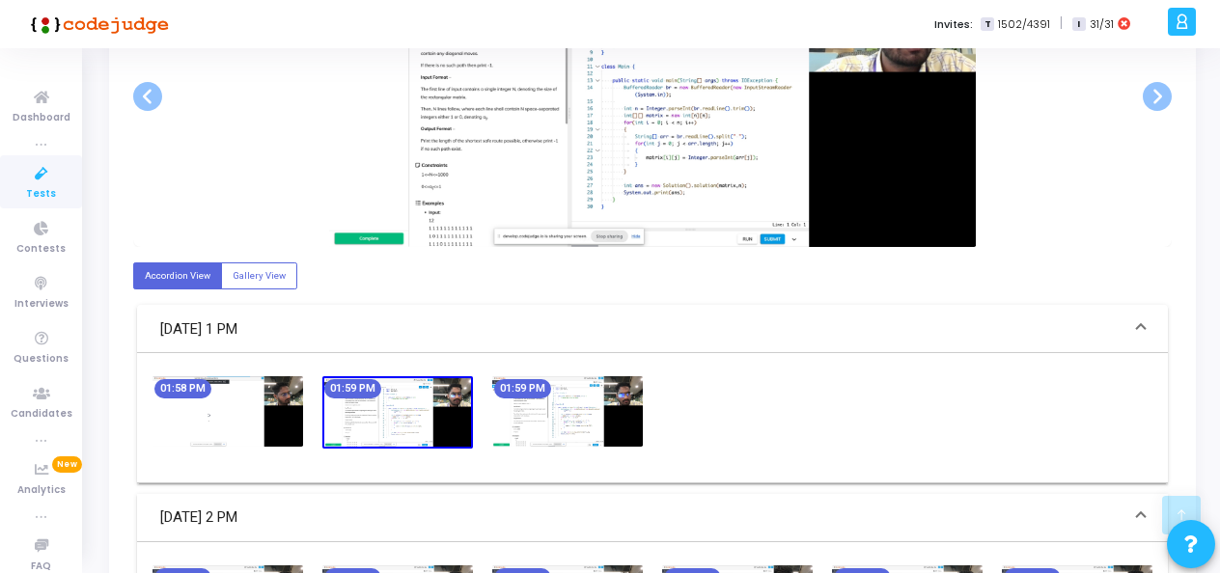
click at [475, 422] on div "01:59 PM" at bounding box center [398, 412] width 170 height 72
click at [538, 421] on img at bounding box center [567, 411] width 151 height 70
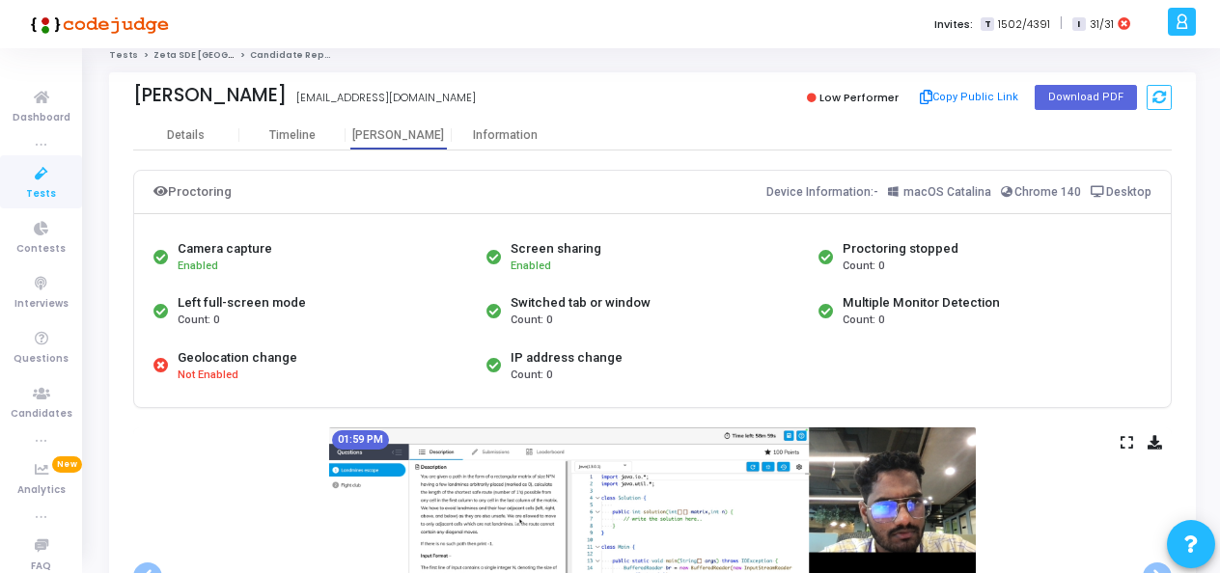
scroll to position [0, 0]
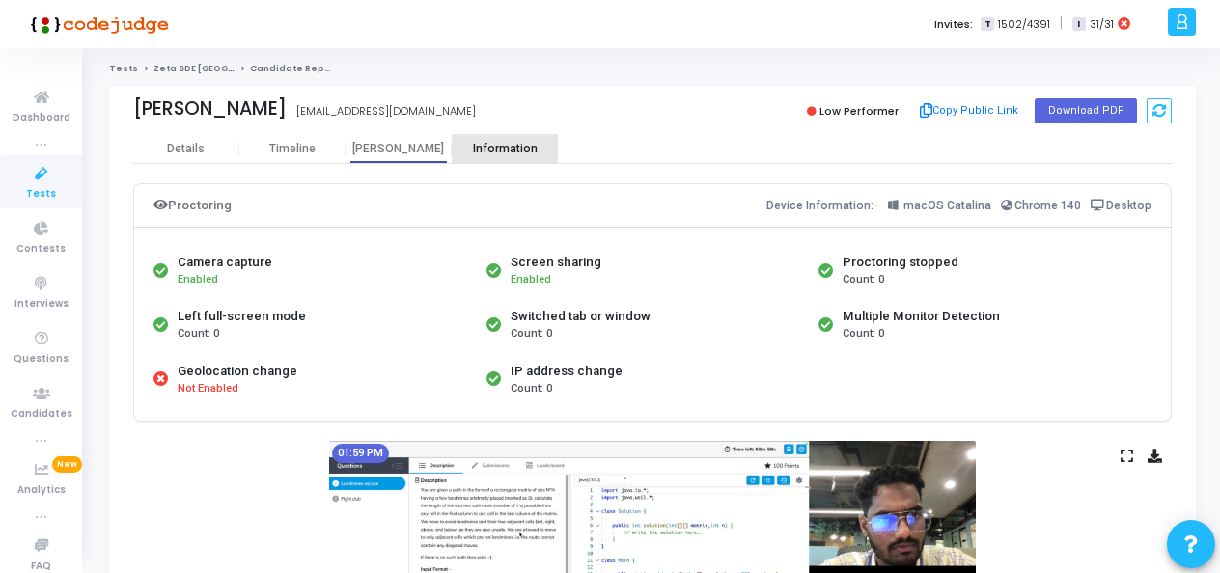
click at [501, 139] on div "Information" at bounding box center [505, 148] width 106 height 29
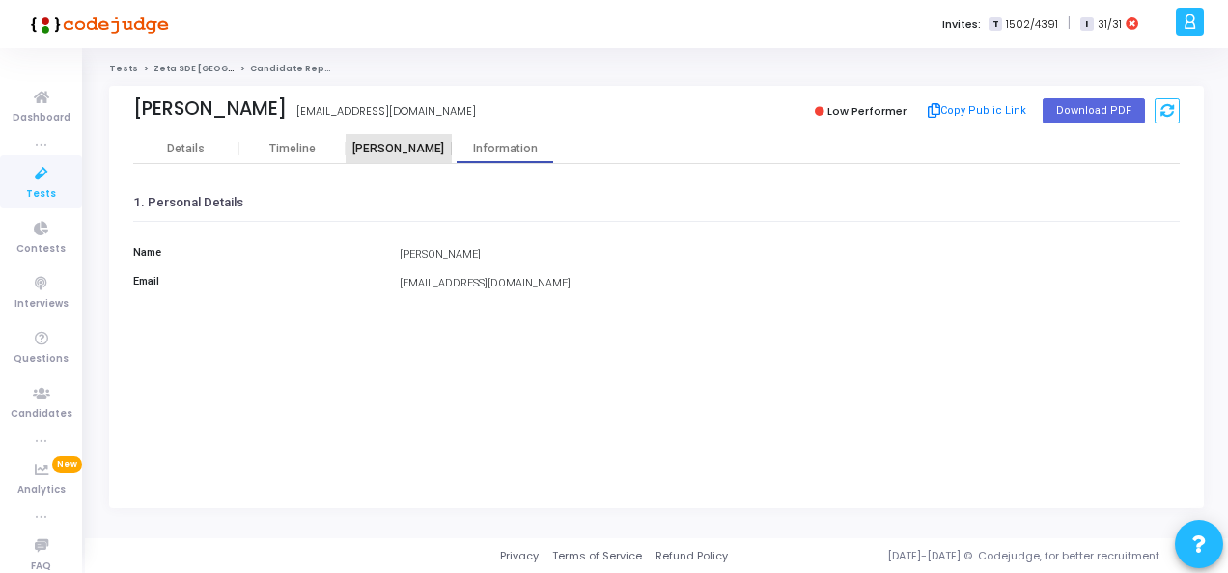
click at [395, 149] on div "[PERSON_NAME]" at bounding box center [399, 149] width 106 height 14
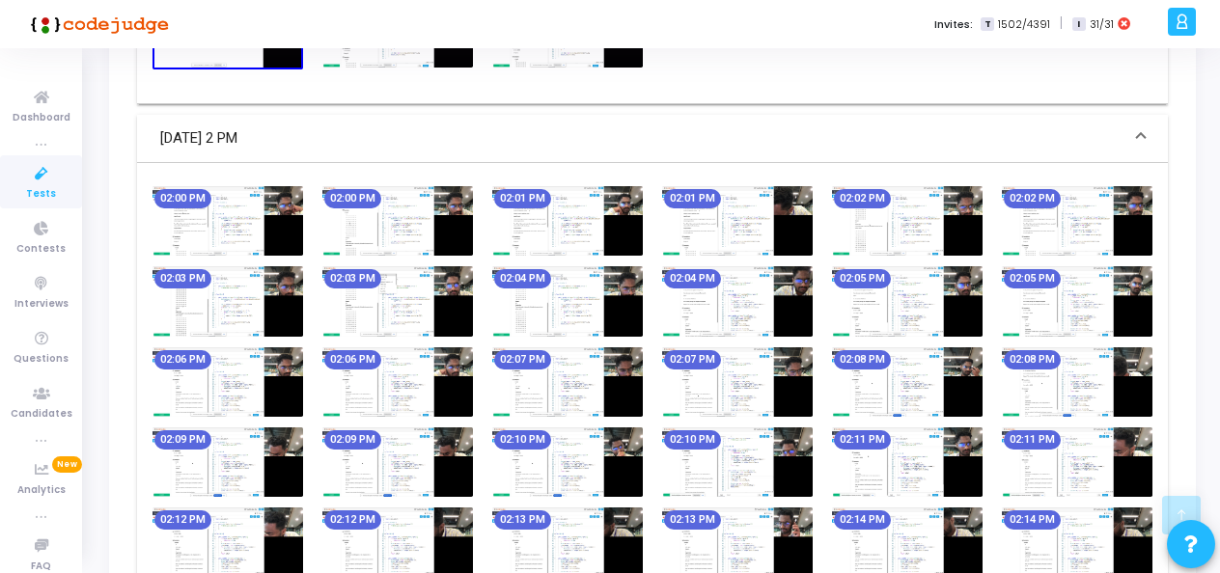
scroll to position [875, 0]
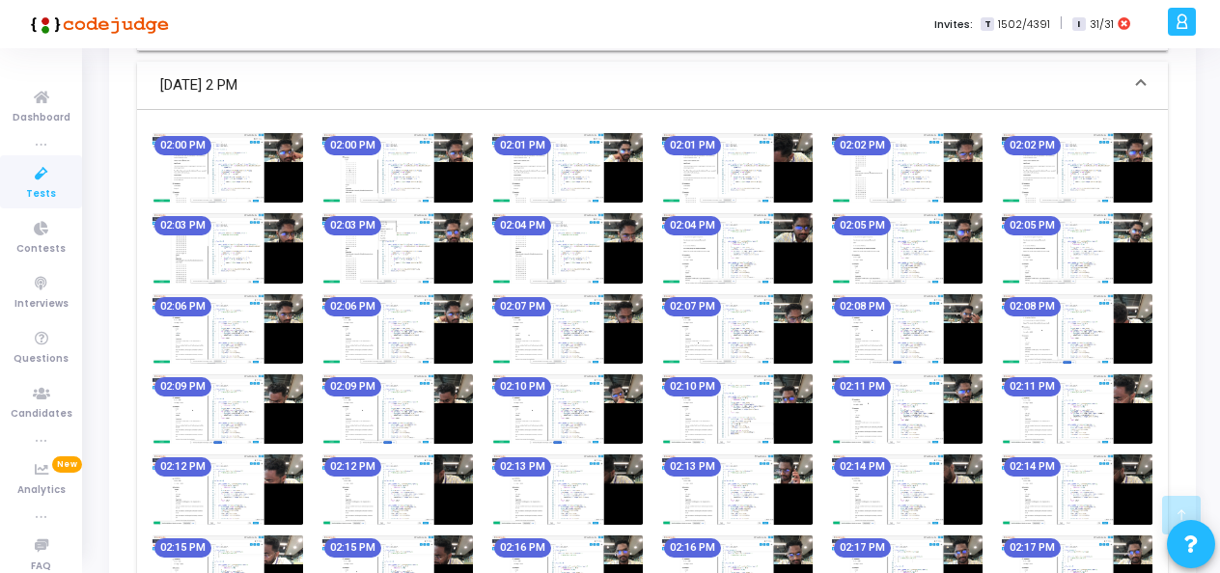
click at [404, 355] on img at bounding box center [397, 329] width 151 height 70
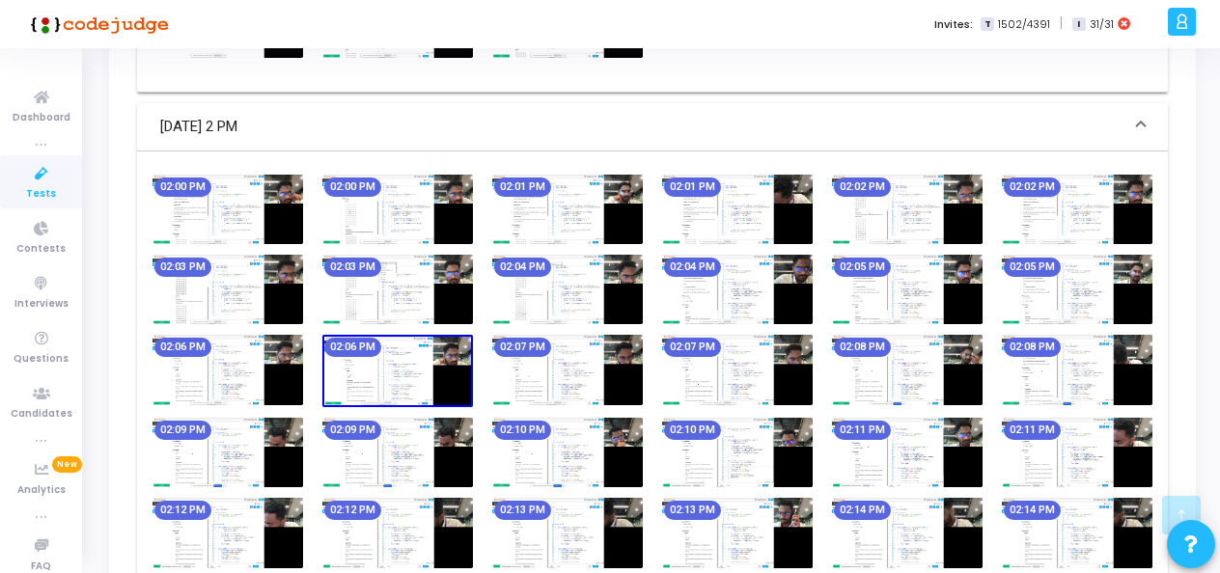
scroll to position [988, 0]
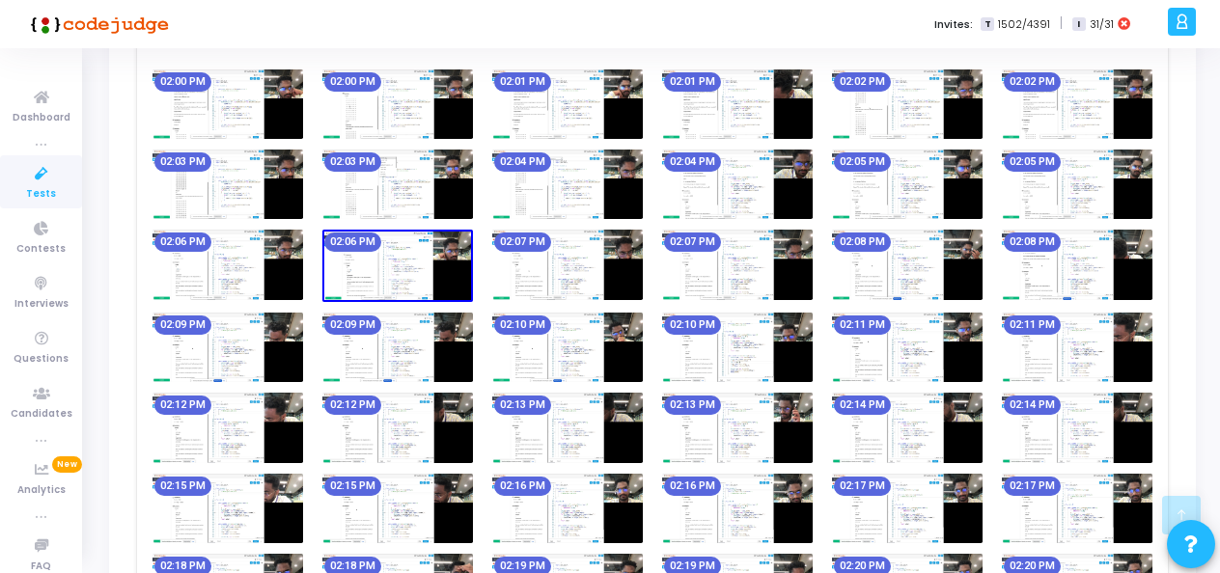
click at [718, 370] on img at bounding box center [737, 348] width 151 height 70
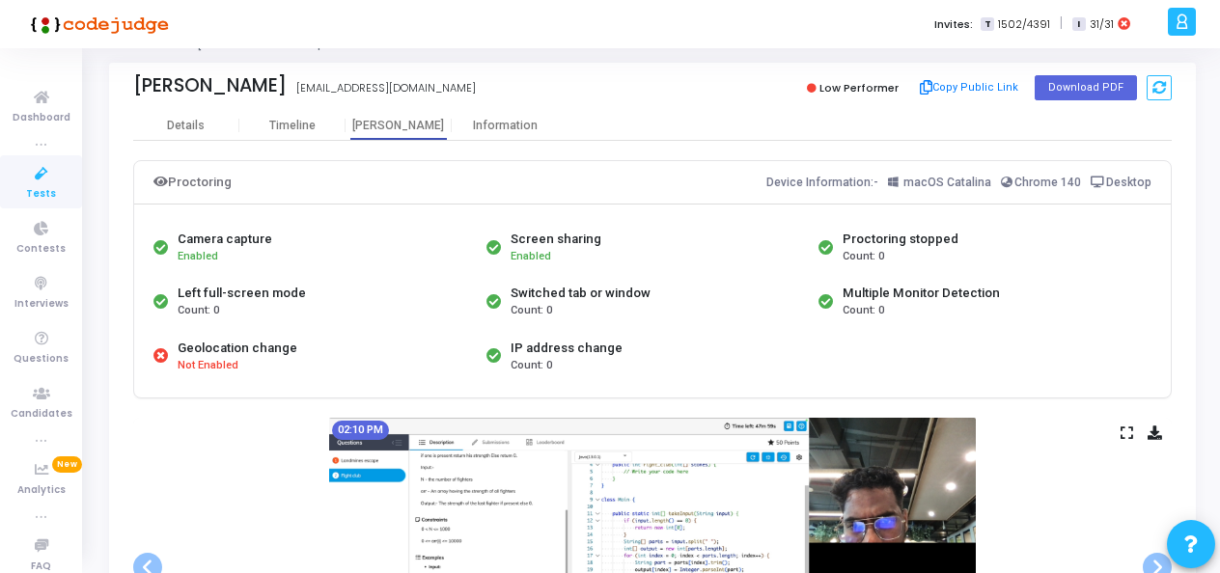
scroll to position [0, 0]
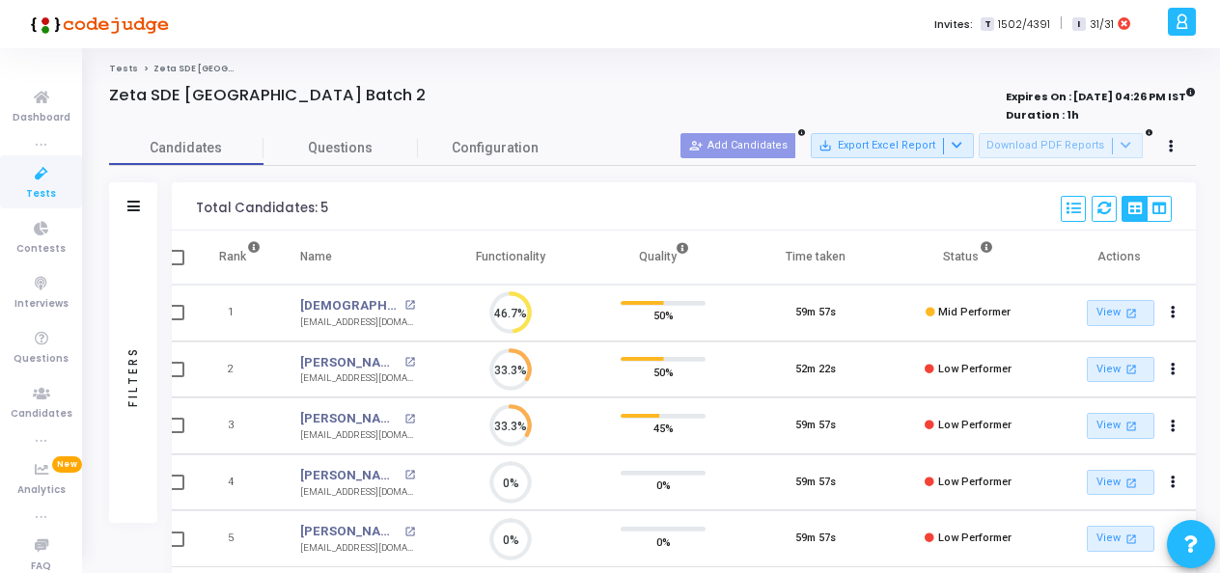
scroll to position [102, 0]
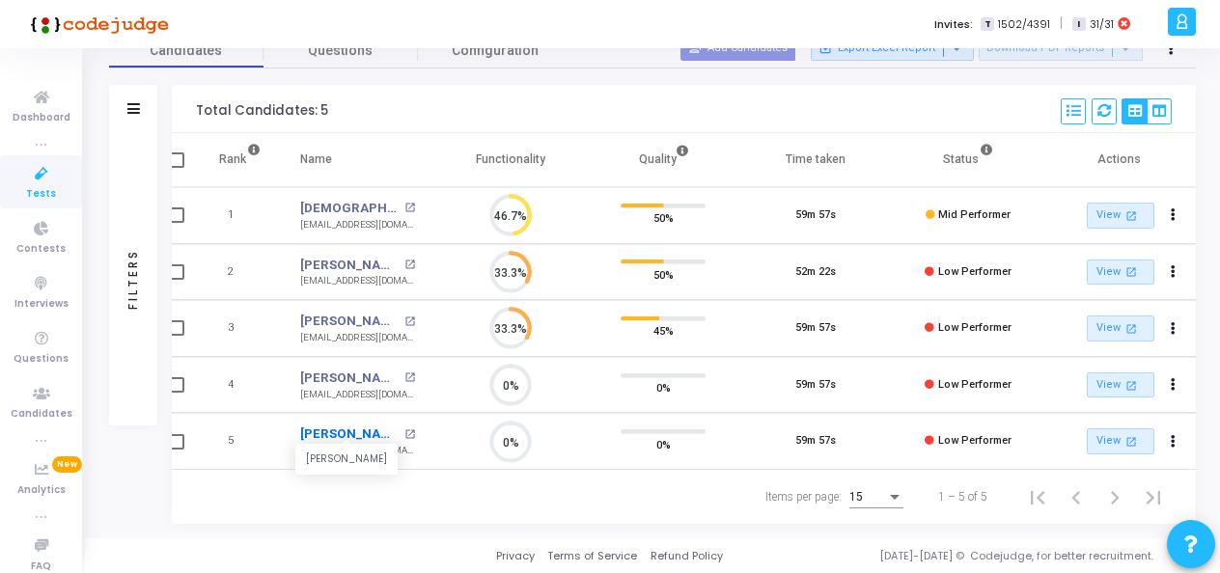
click at [348, 429] on link "[PERSON_NAME]" at bounding box center [349, 434] width 99 height 19
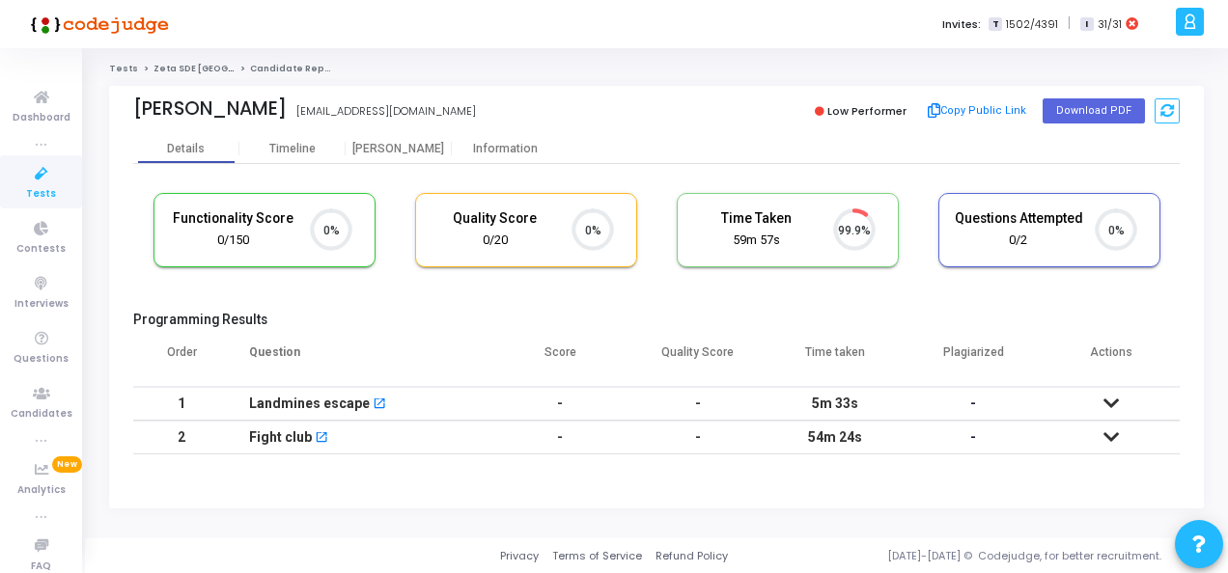
scroll to position [41, 48]
click at [281, 149] on div "Timeline" at bounding box center [292, 149] width 46 height 14
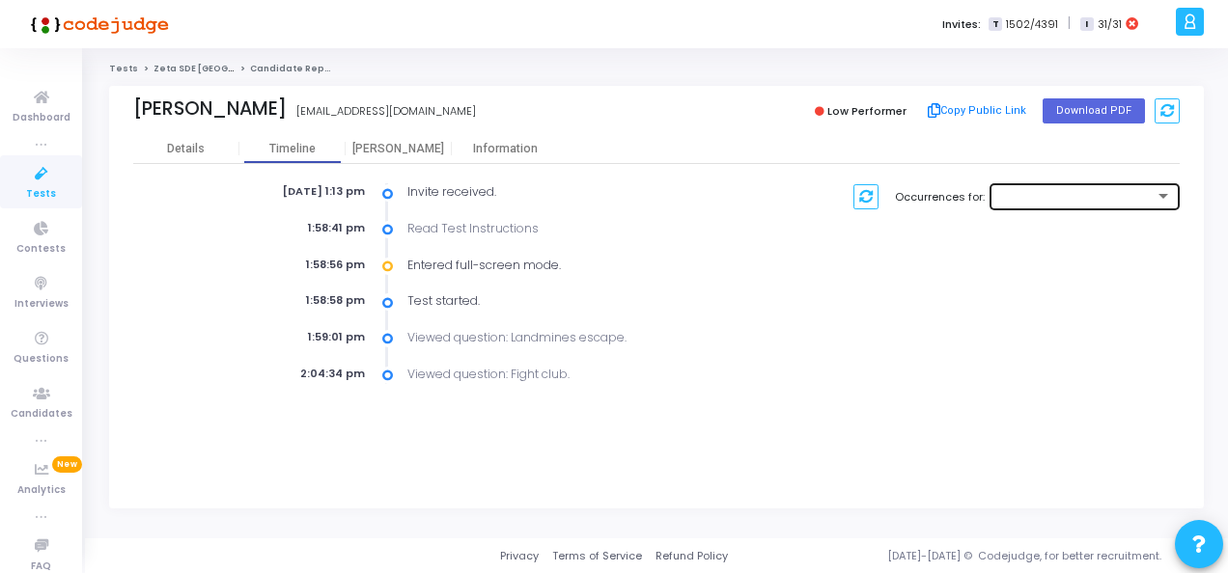
drag, startPoint x: 1089, startPoint y: 210, endPoint x: 1079, endPoint y: 198, distance: 15.8
click at [1079, 198] on div "Occurrences for:" at bounding box center [950, 283] width 480 height 200
click at [1079, 198] on div at bounding box center [1076, 197] width 156 height 12
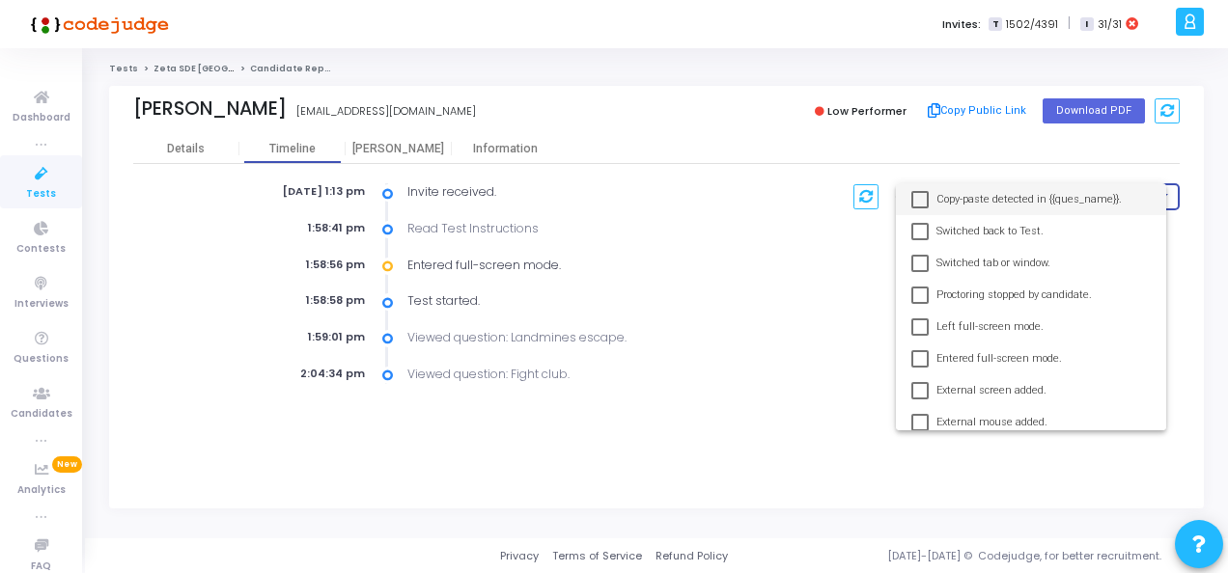
click at [829, 287] on div at bounding box center [614, 286] width 1228 height 573
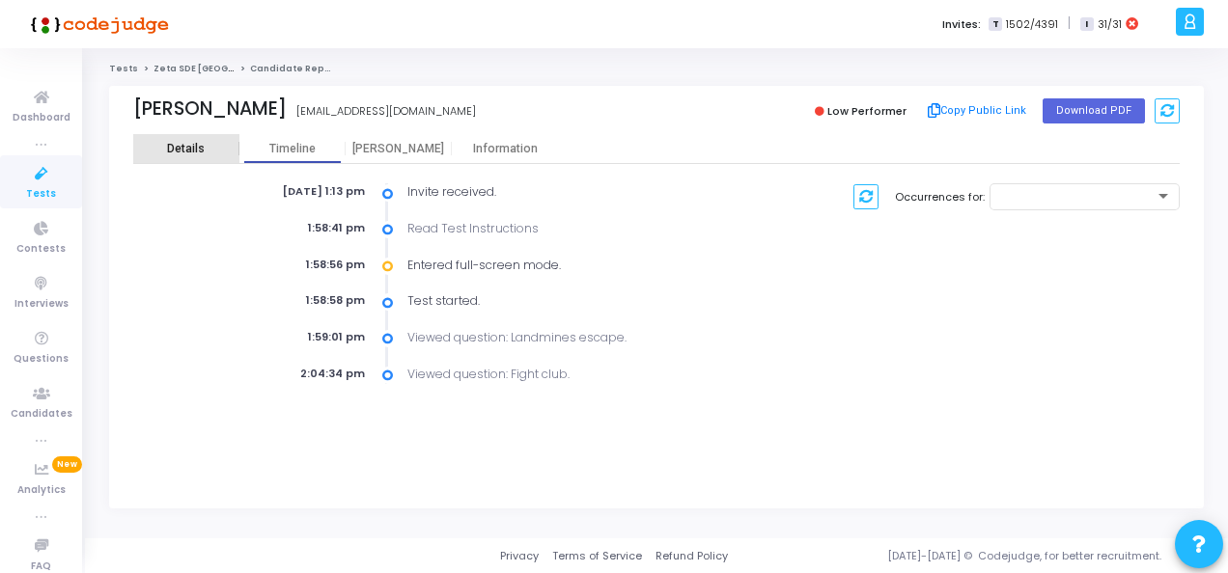
click at [175, 156] on div "Details" at bounding box center [186, 148] width 106 height 29
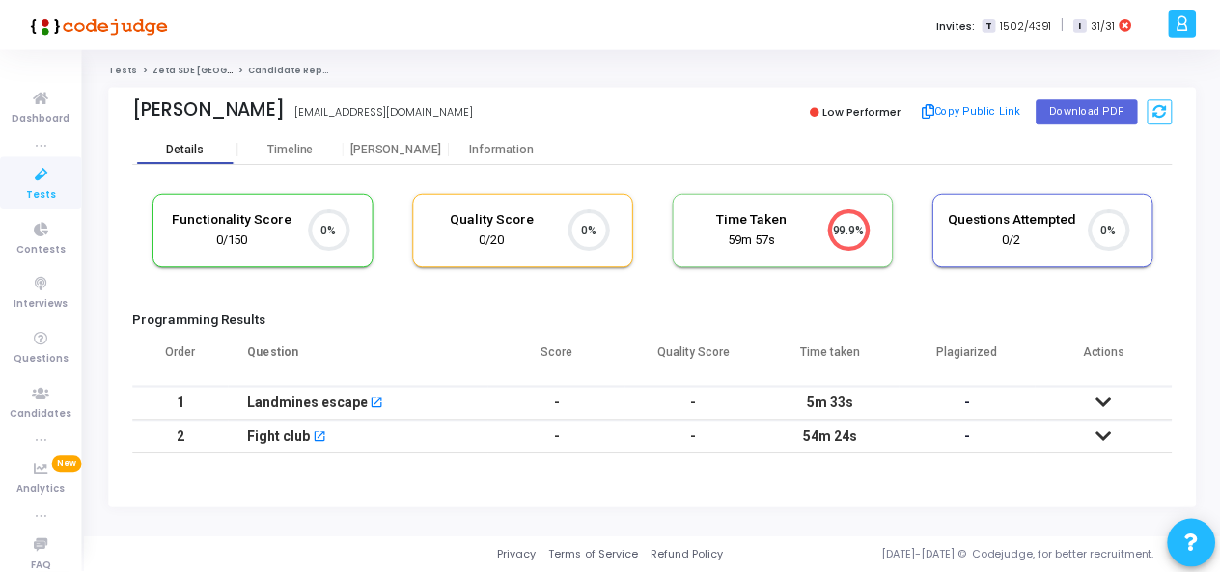
scroll to position [41, 48]
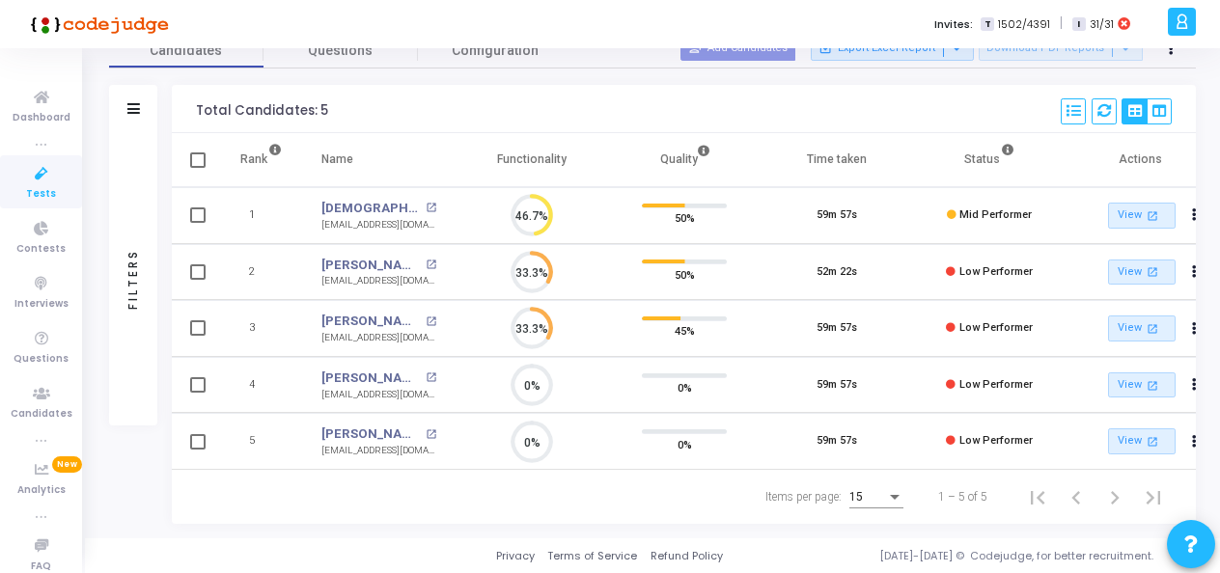
scroll to position [0, 12]
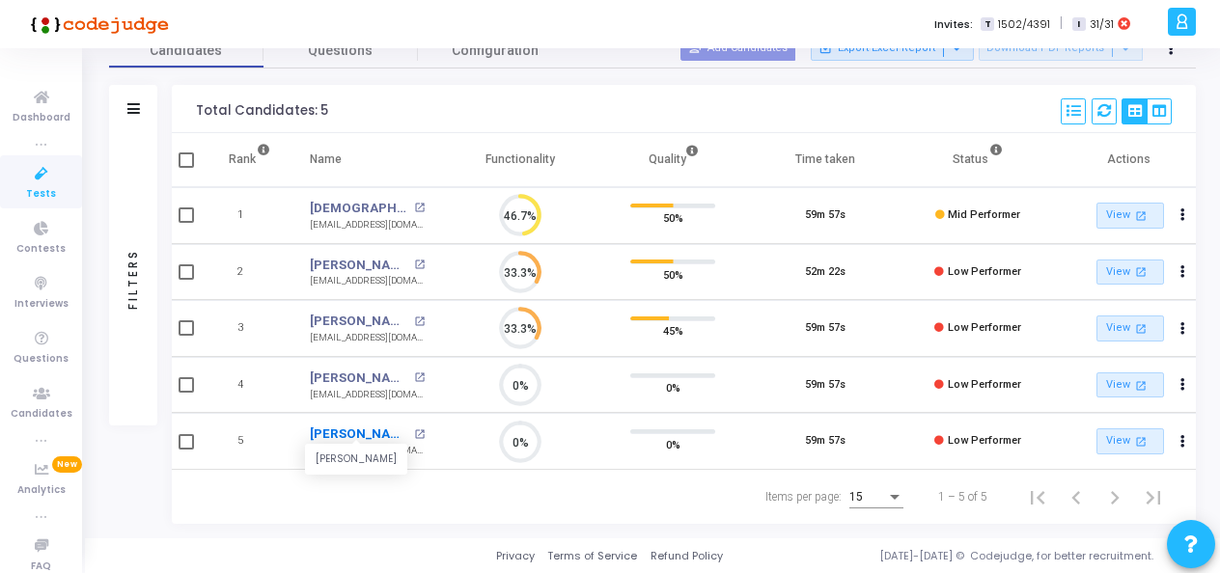
click at [371, 425] on link "[PERSON_NAME]" at bounding box center [359, 434] width 99 height 19
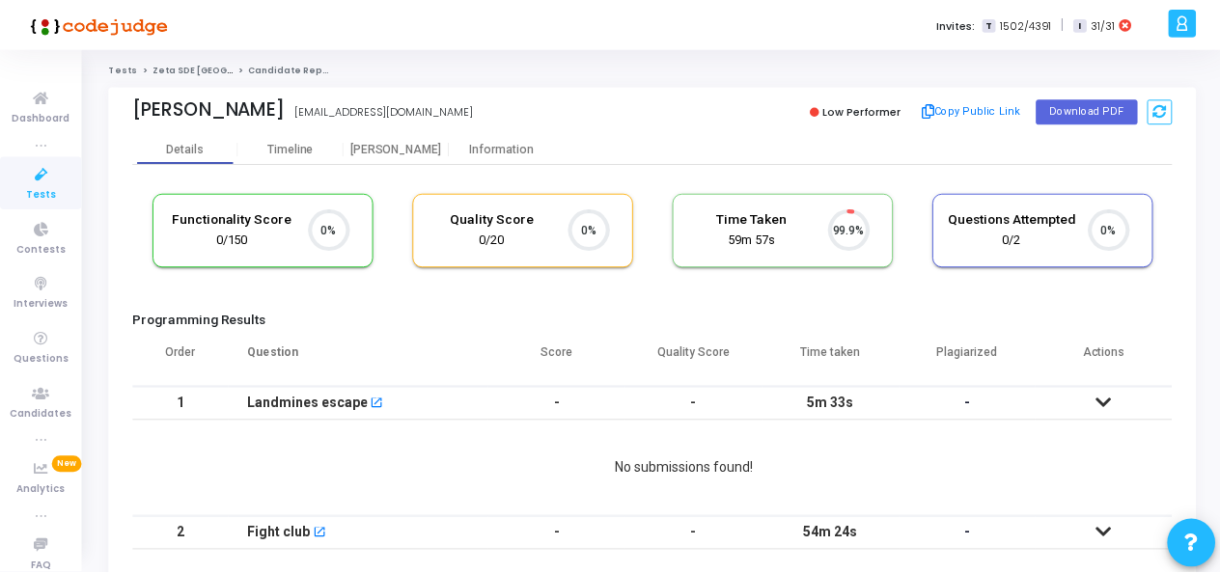
scroll to position [41, 48]
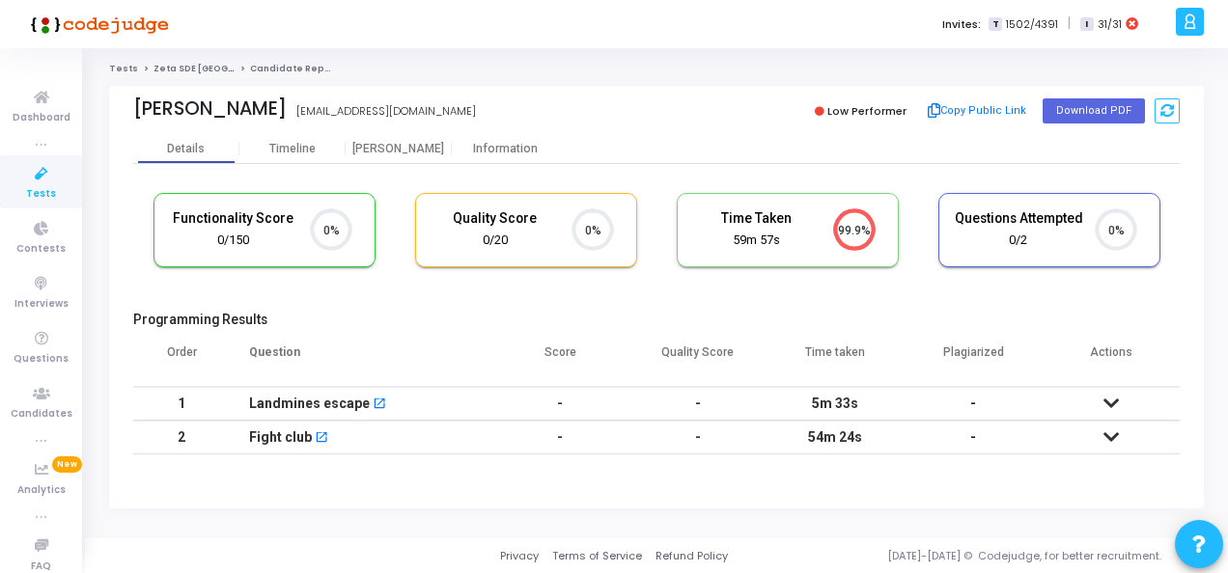
click at [683, 399] on td "-" at bounding box center [698, 404] width 138 height 34
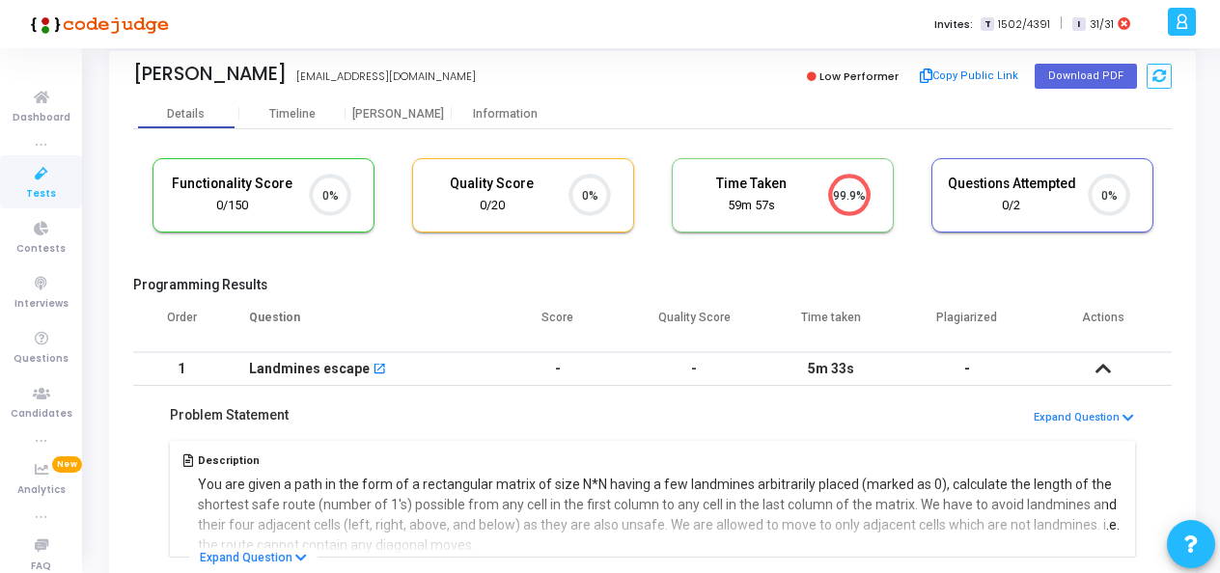
scroll to position [0, 0]
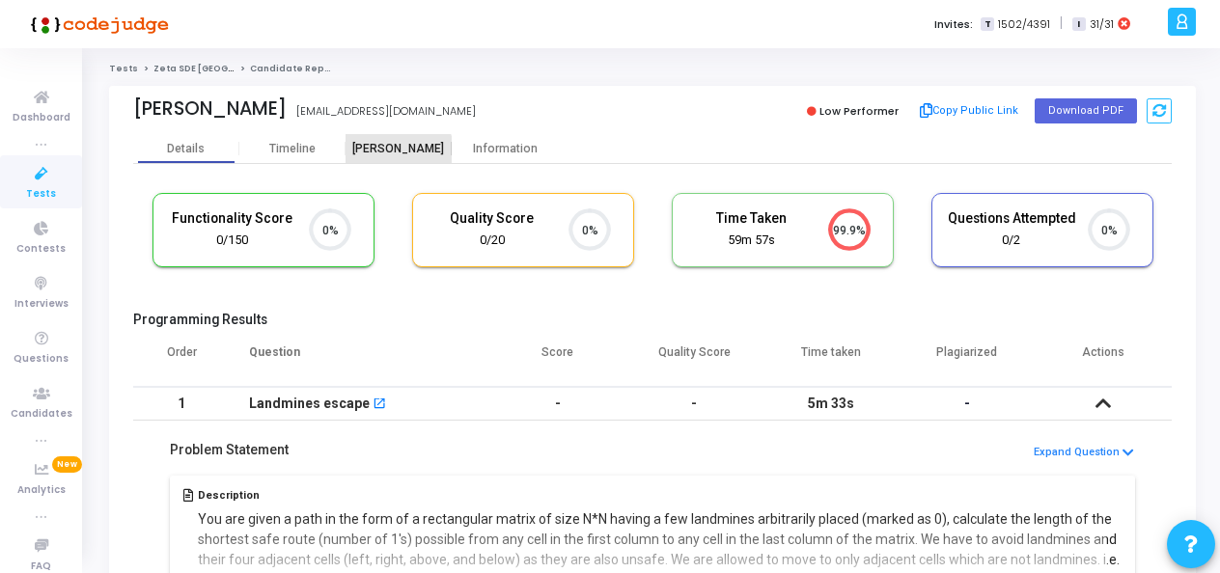
click at [369, 154] on div "[PERSON_NAME]" at bounding box center [399, 149] width 106 height 14
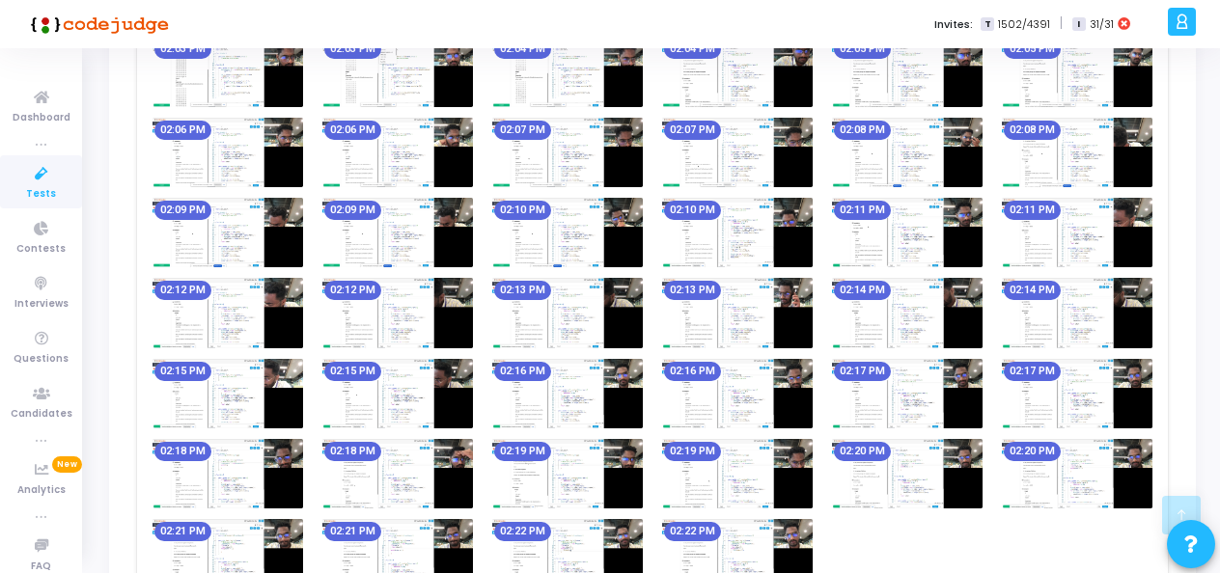
scroll to position [1104, 0]
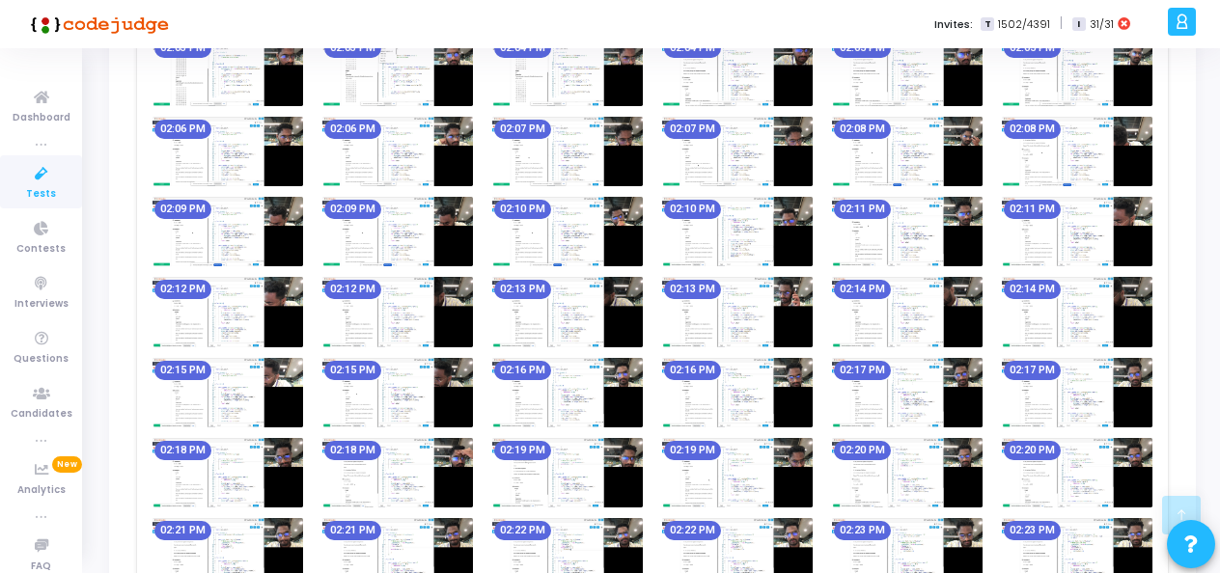
click at [533, 392] on img at bounding box center [567, 393] width 151 height 70
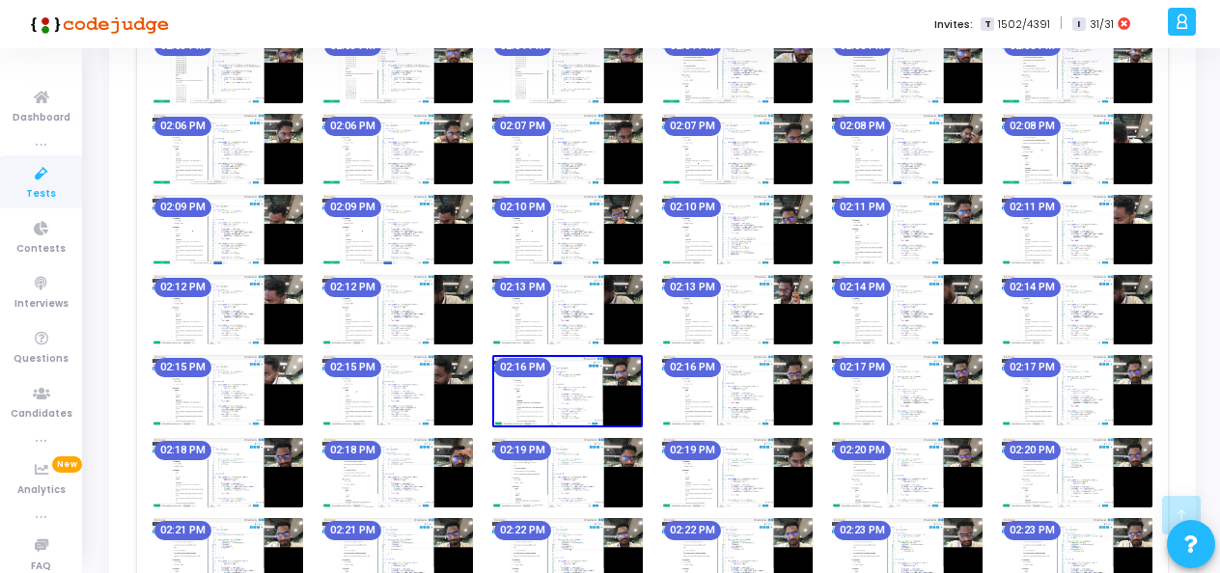
click at [548, 392] on img at bounding box center [567, 391] width 151 height 72
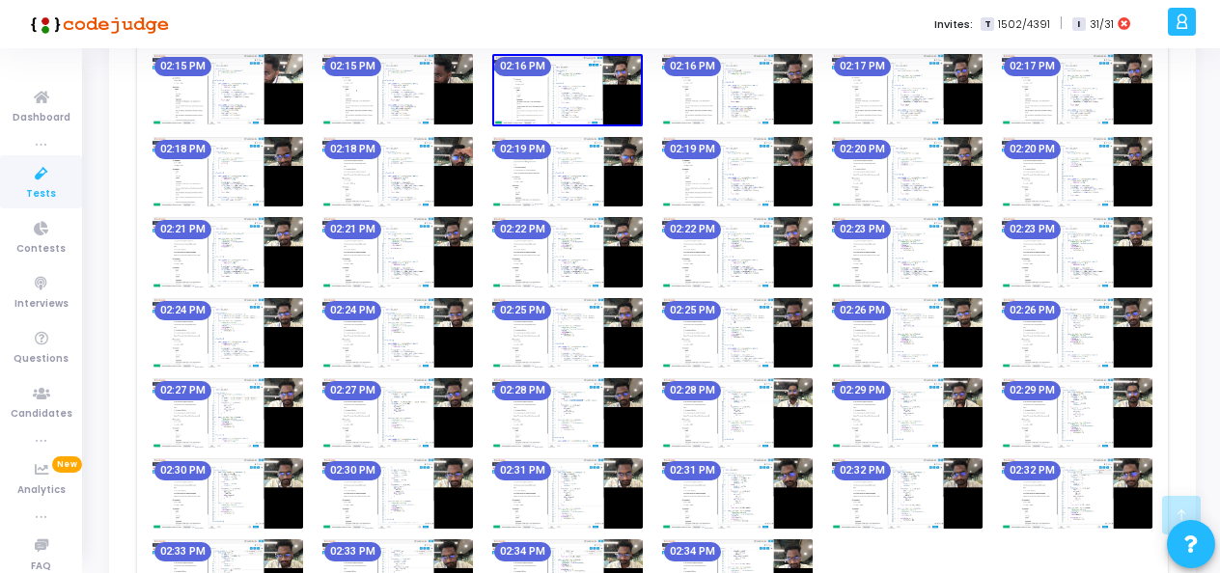
scroll to position [1591, 0]
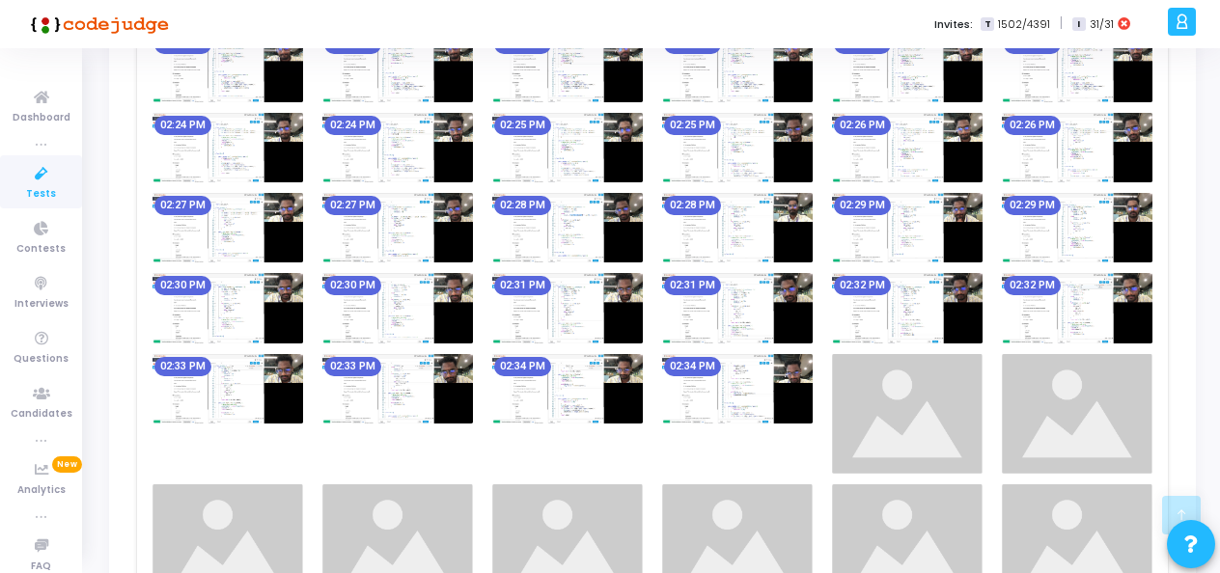
click at [585, 373] on img at bounding box center [567, 389] width 151 height 70
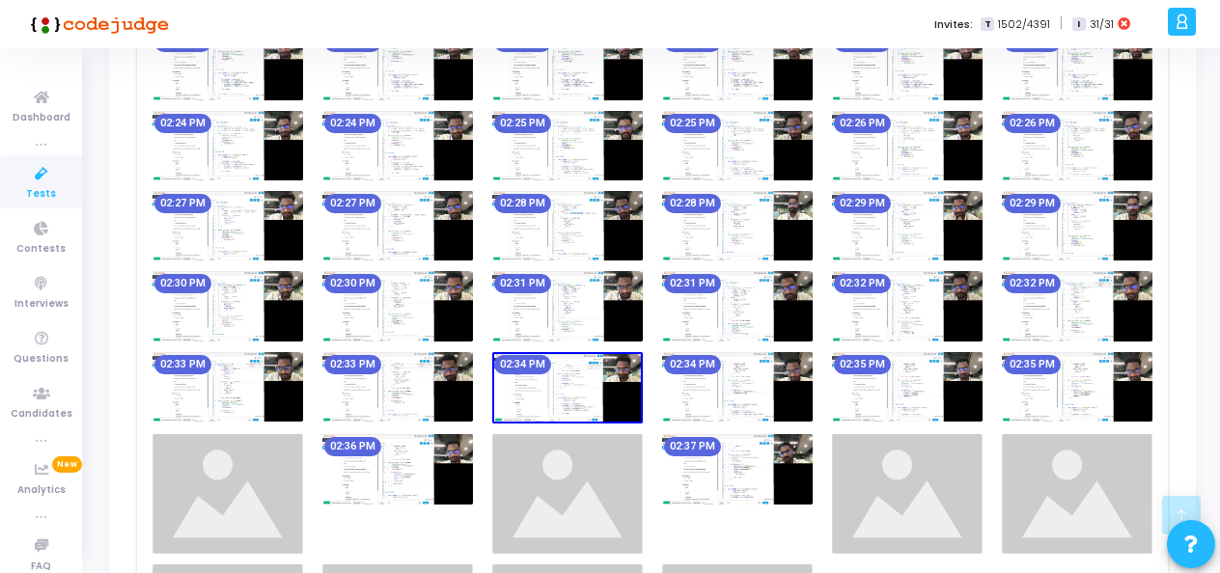
click at [682, 403] on img at bounding box center [737, 387] width 151 height 70
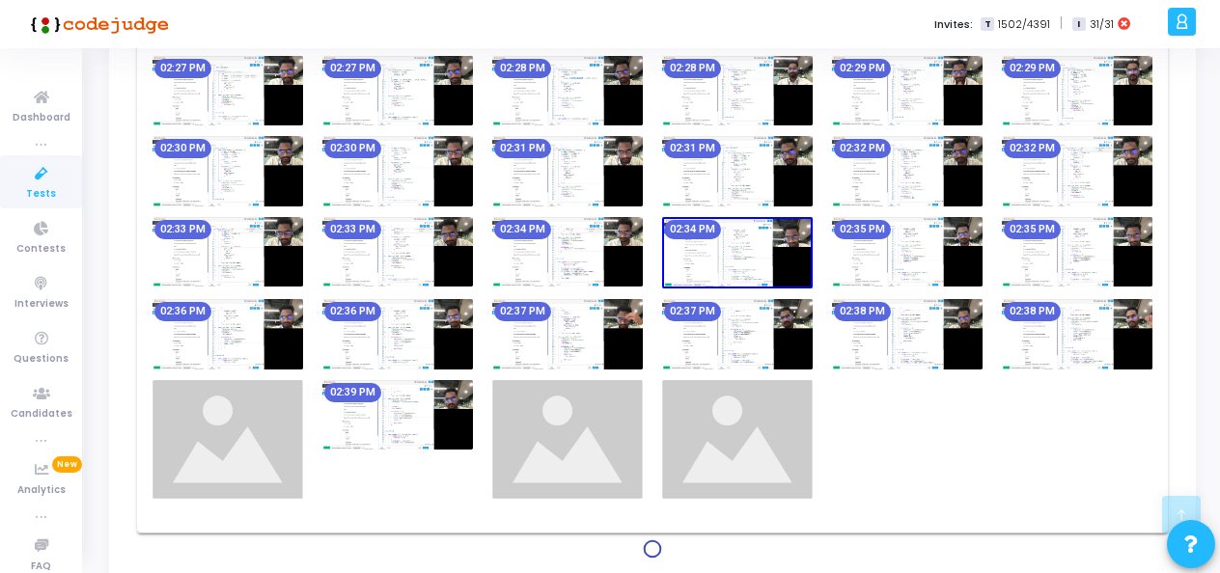
scroll to position [1736, 0]
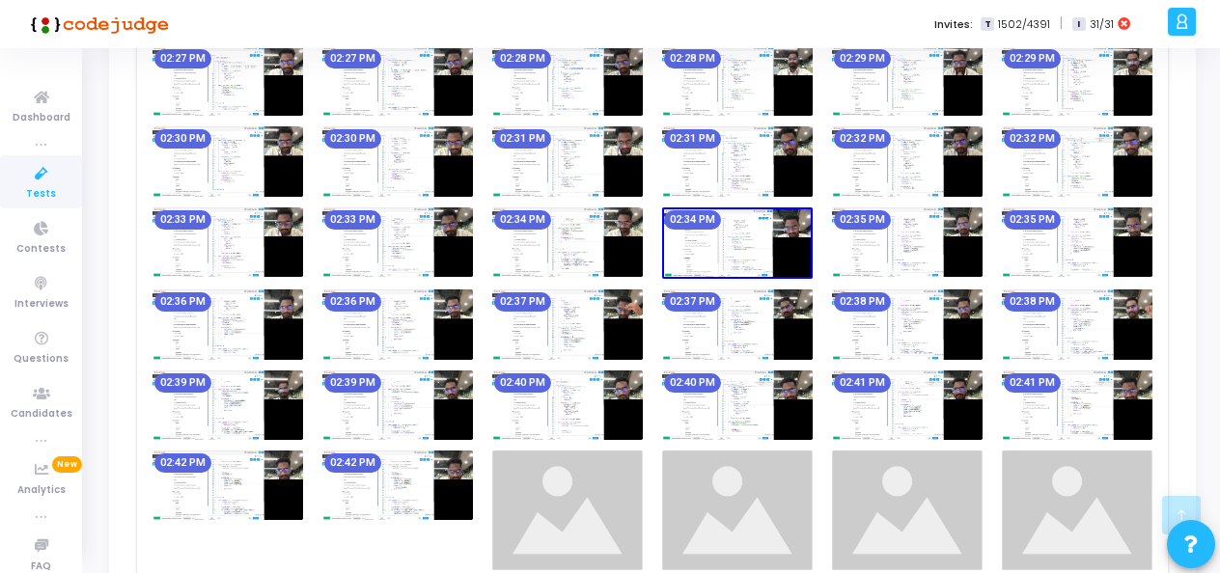
click at [605, 409] on img at bounding box center [567, 406] width 151 height 70
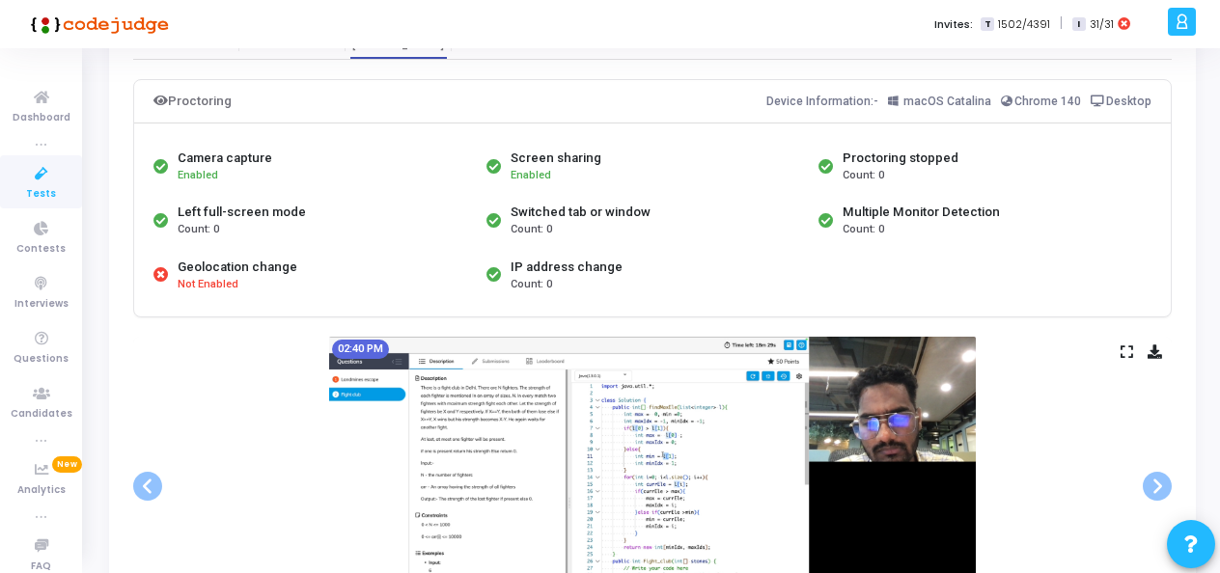
scroll to position [102, 0]
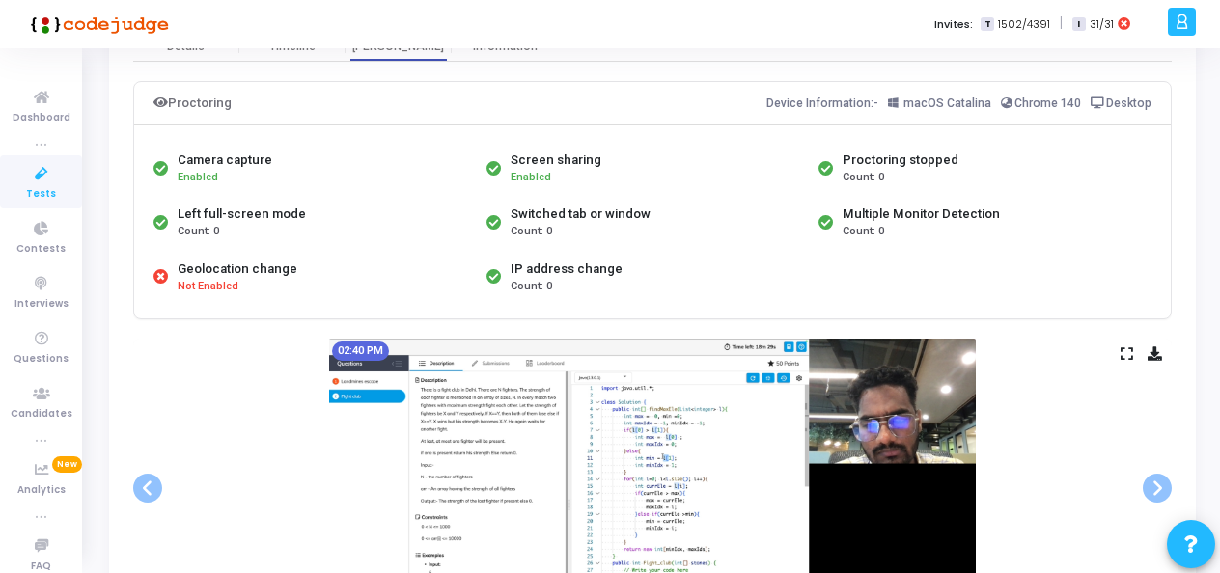
click at [660, 401] on img at bounding box center [652, 489] width 647 height 300
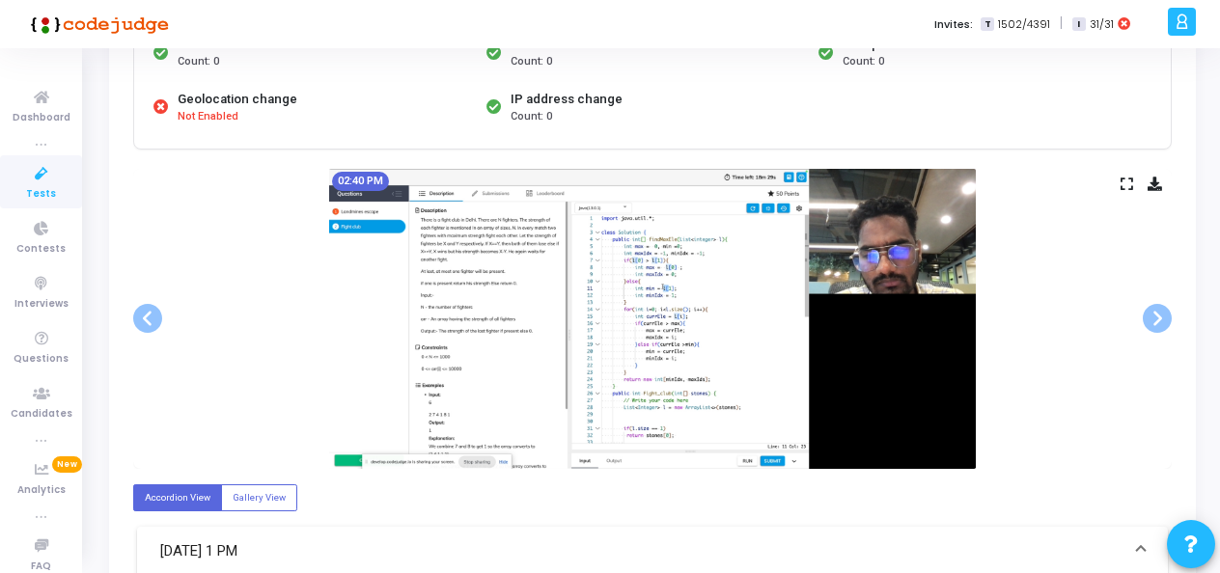
scroll to position [276, 0]
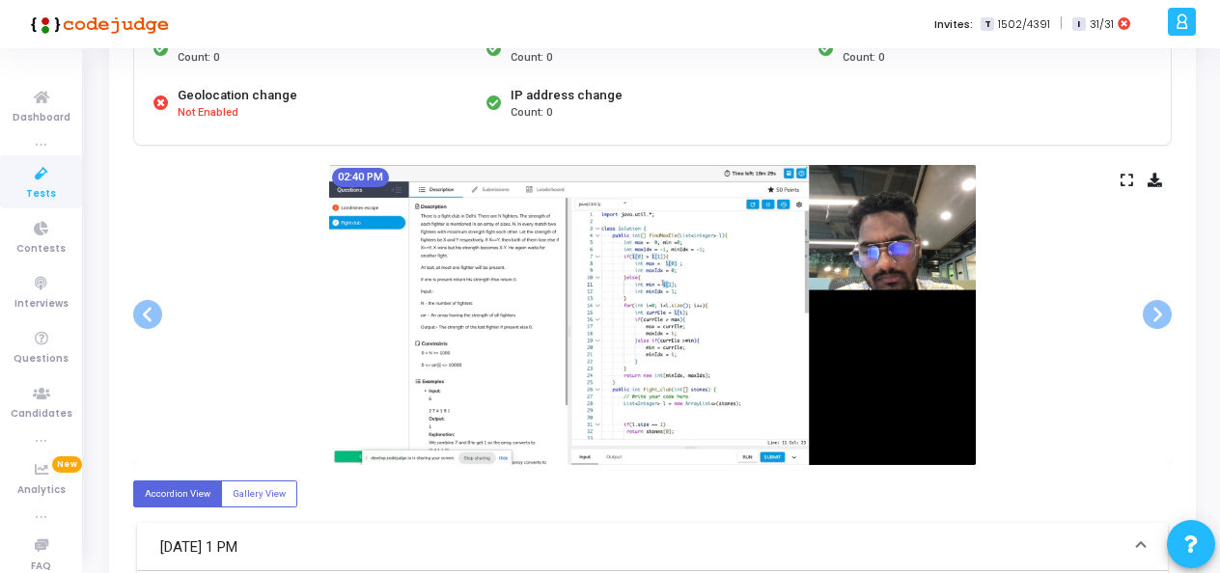
click at [775, 418] on img at bounding box center [652, 315] width 647 height 300
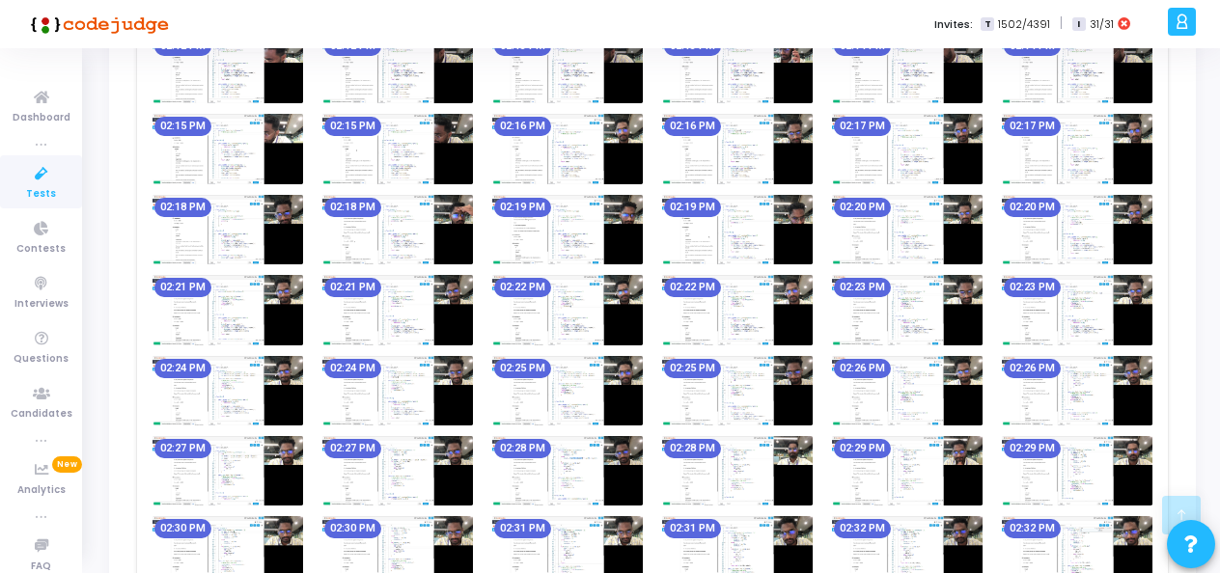
scroll to position [1346, 0]
click at [712, 382] on img at bounding box center [737, 391] width 151 height 70
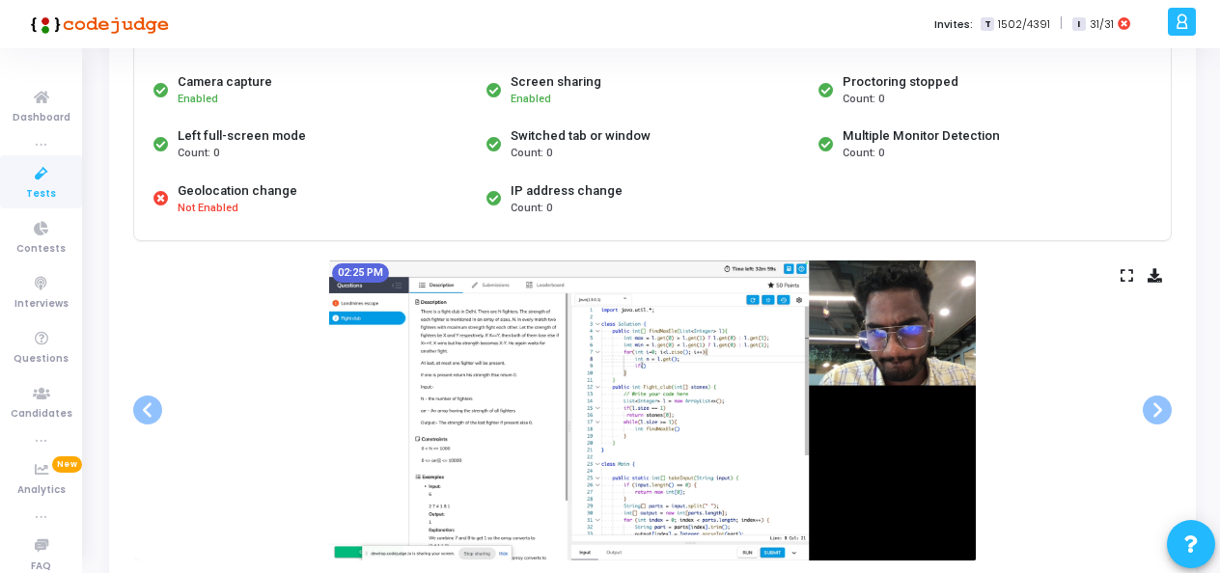
scroll to position [181, 0]
click at [686, 397] on img at bounding box center [652, 410] width 647 height 300
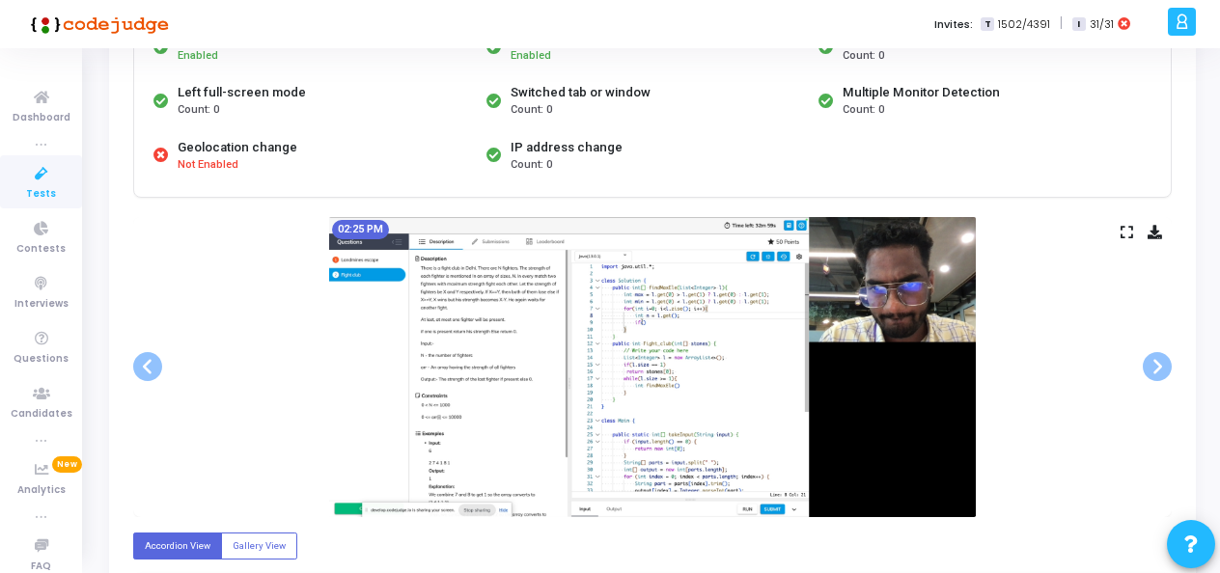
scroll to position [287, 0]
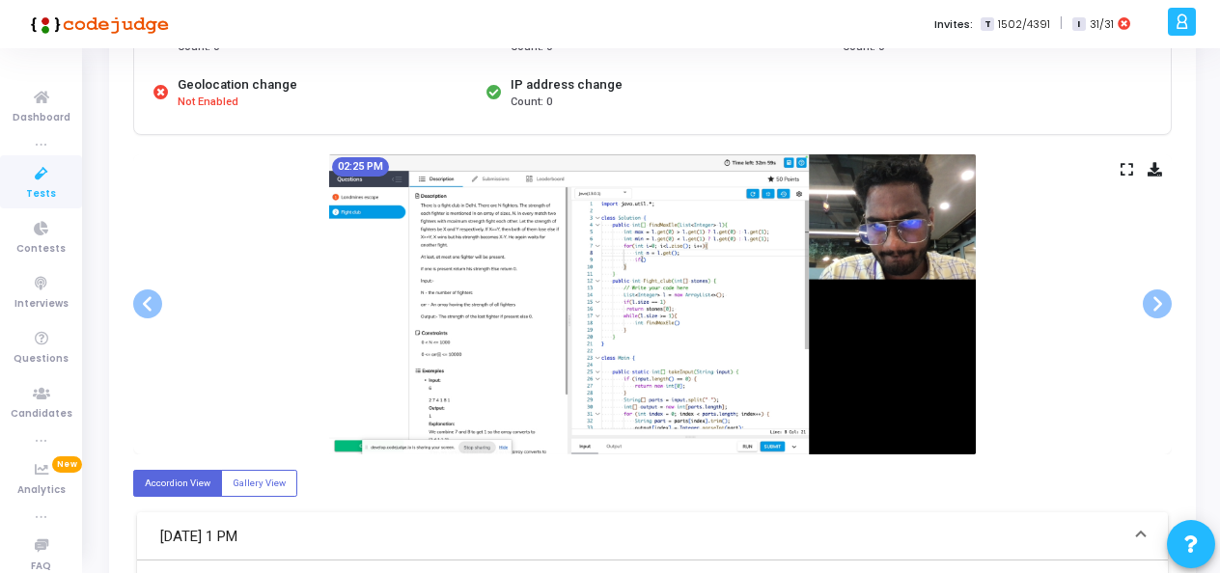
click at [1127, 174] on div "02:25 PM" at bounding box center [652, 304] width 1039 height 300
click at [1127, 173] on icon at bounding box center [1127, 169] width 13 height 11
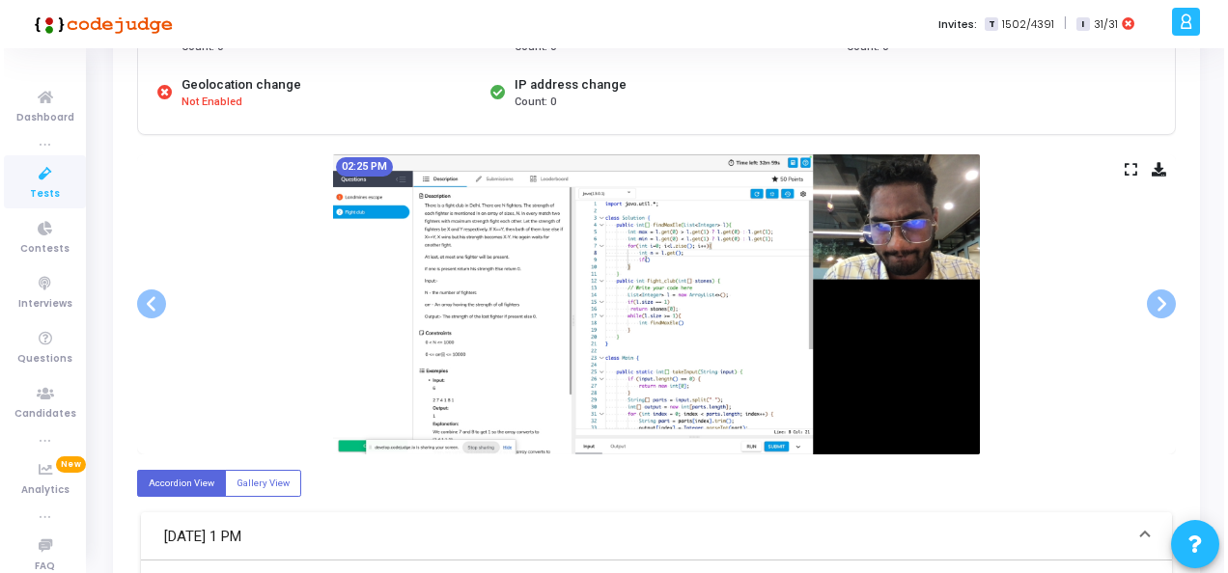
scroll to position [0, 0]
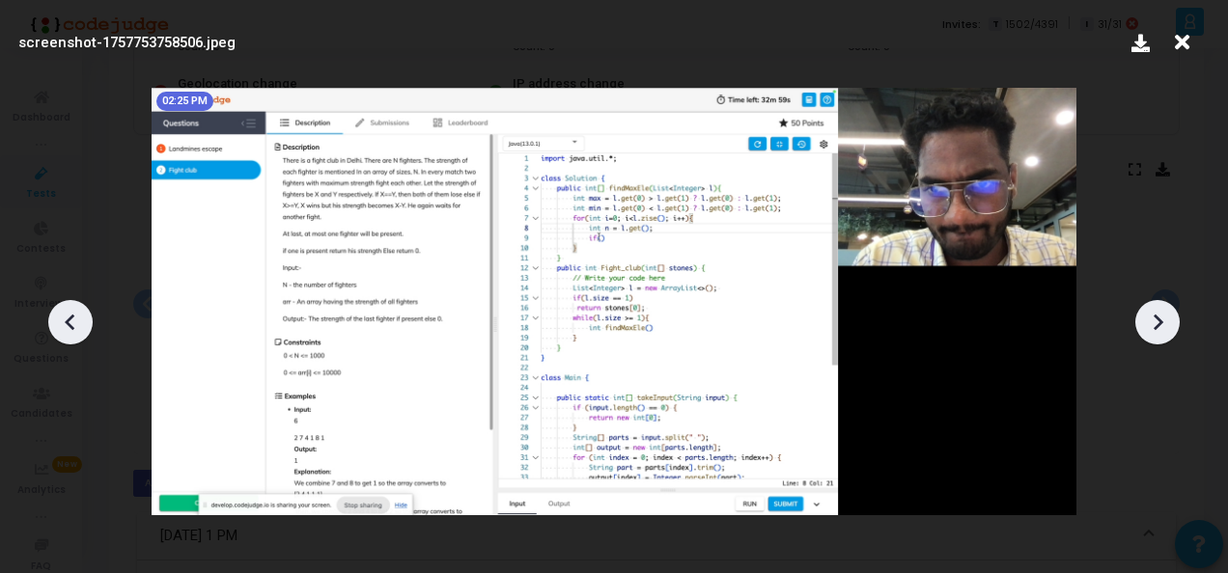
click at [1178, 37] on icon at bounding box center [1182, 42] width 30 height 37
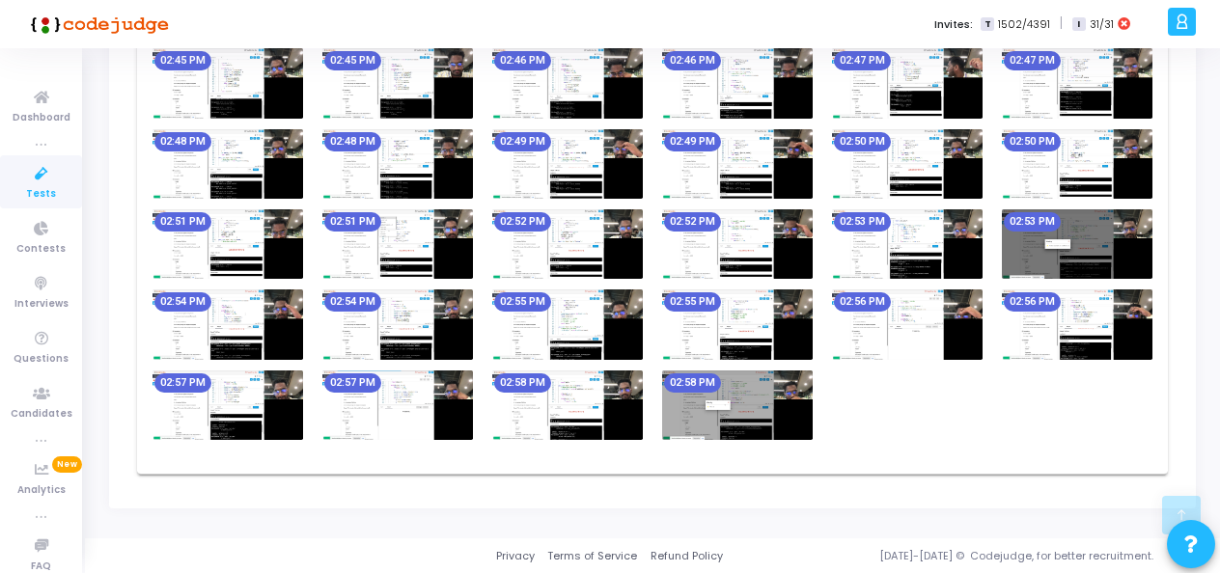
scroll to position [2166, 0]
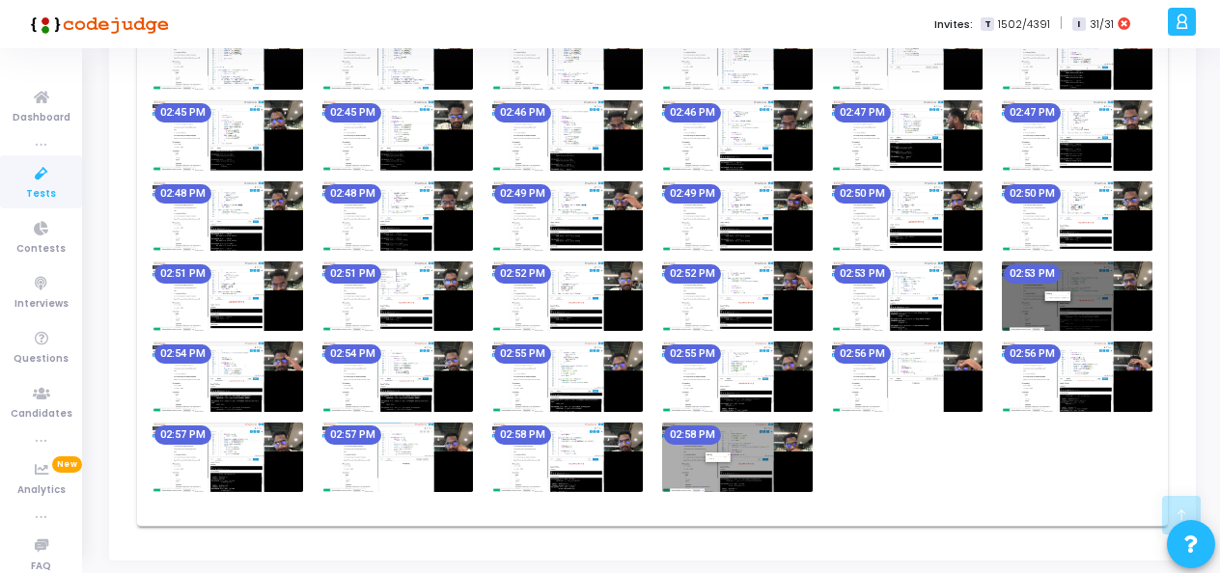
click at [923, 373] on img at bounding box center [907, 377] width 151 height 70
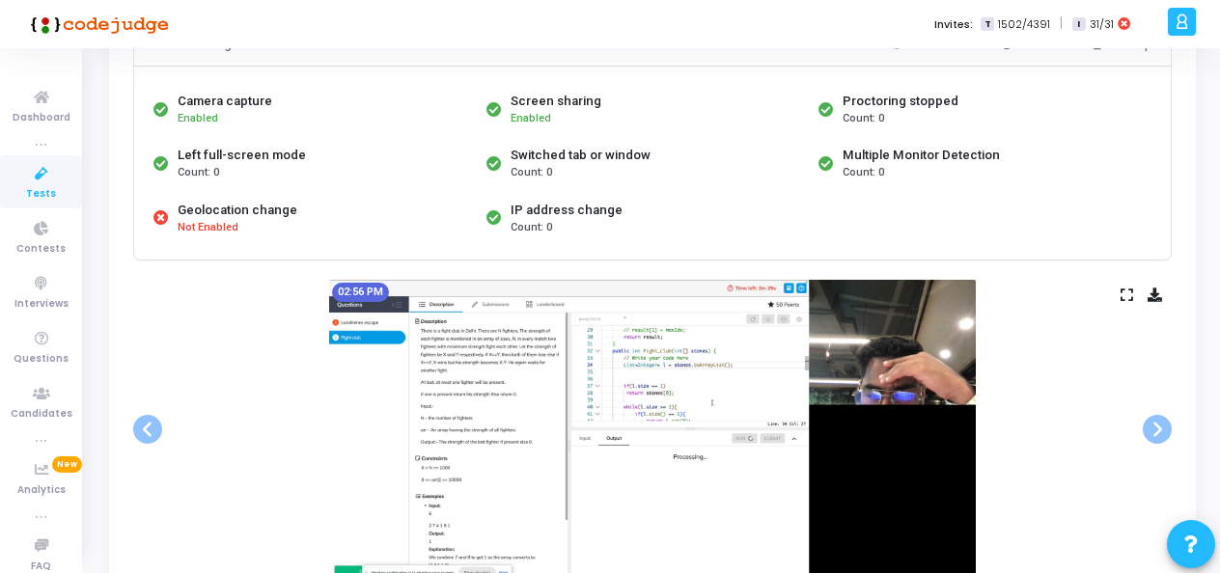
scroll to position [162, 0]
click at [1125, 294] on icon at bounding box center [1127, 294] width 13 height 11
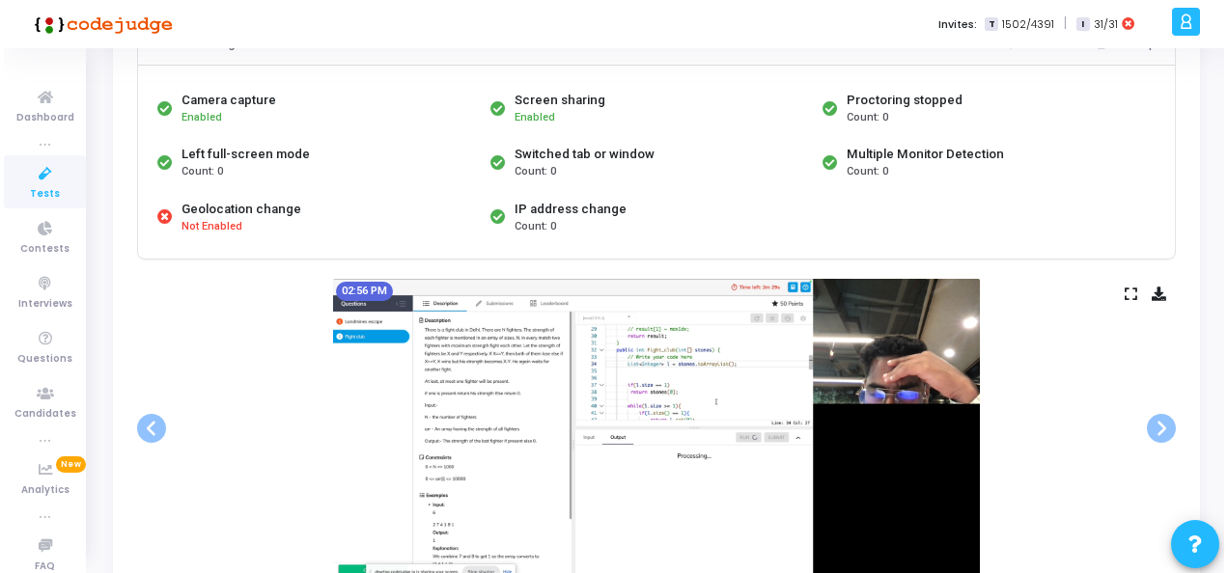
scroll to position [0, 0]
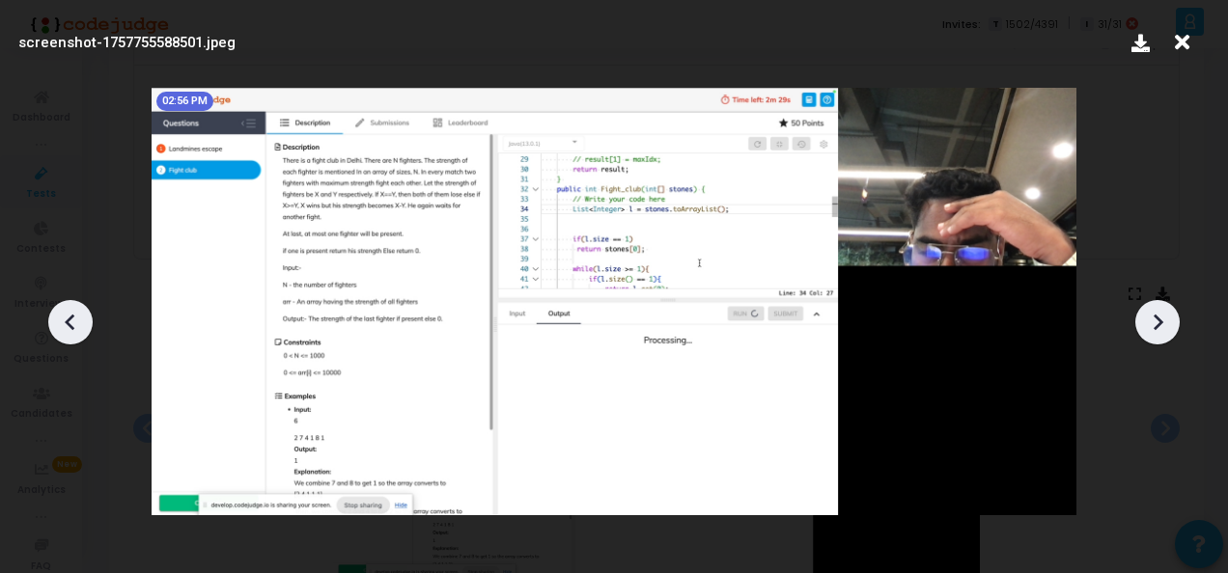
click at [1176, 31] on icon at bounding box center [1182, 42] width 30 height 37
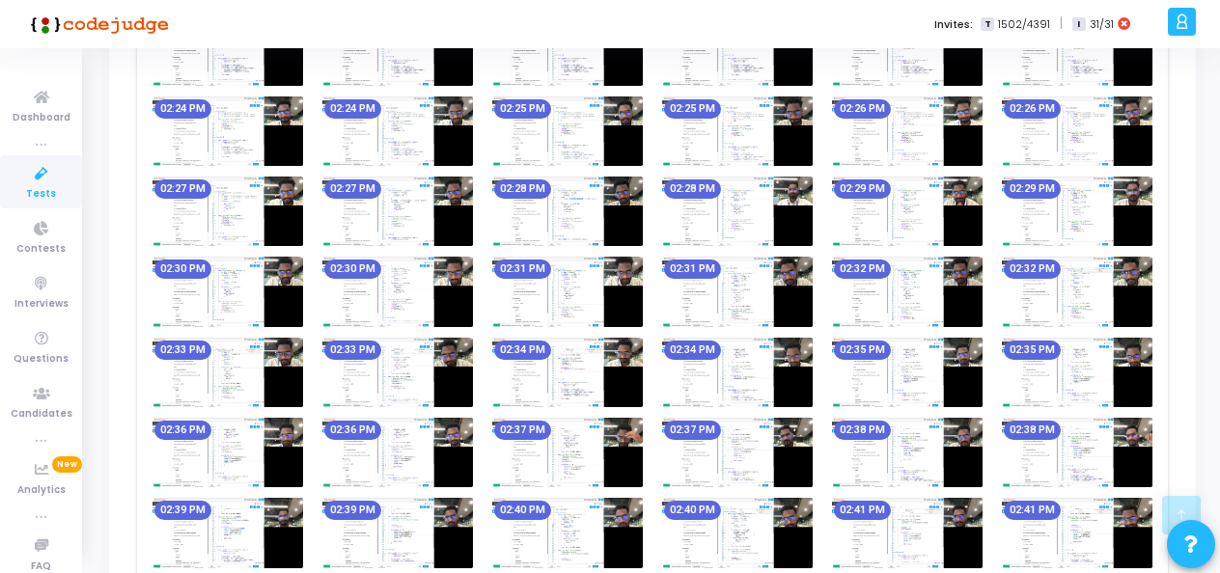
scroll to position [2113, 0]
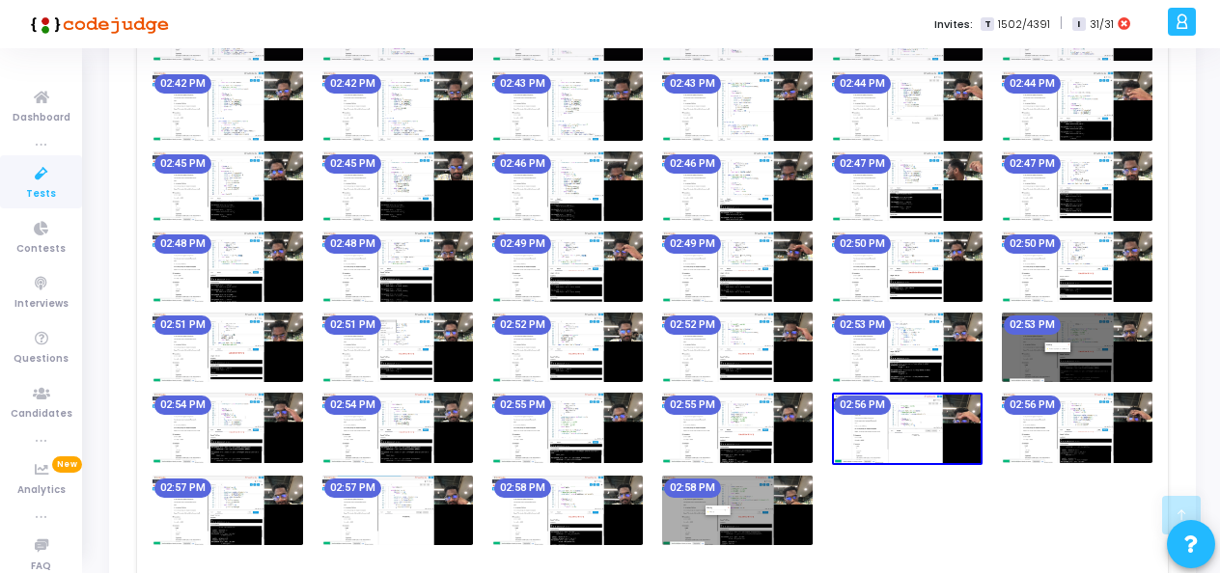
click at [718, 416] on img at bounding box center [737, 428] width 151 height 70
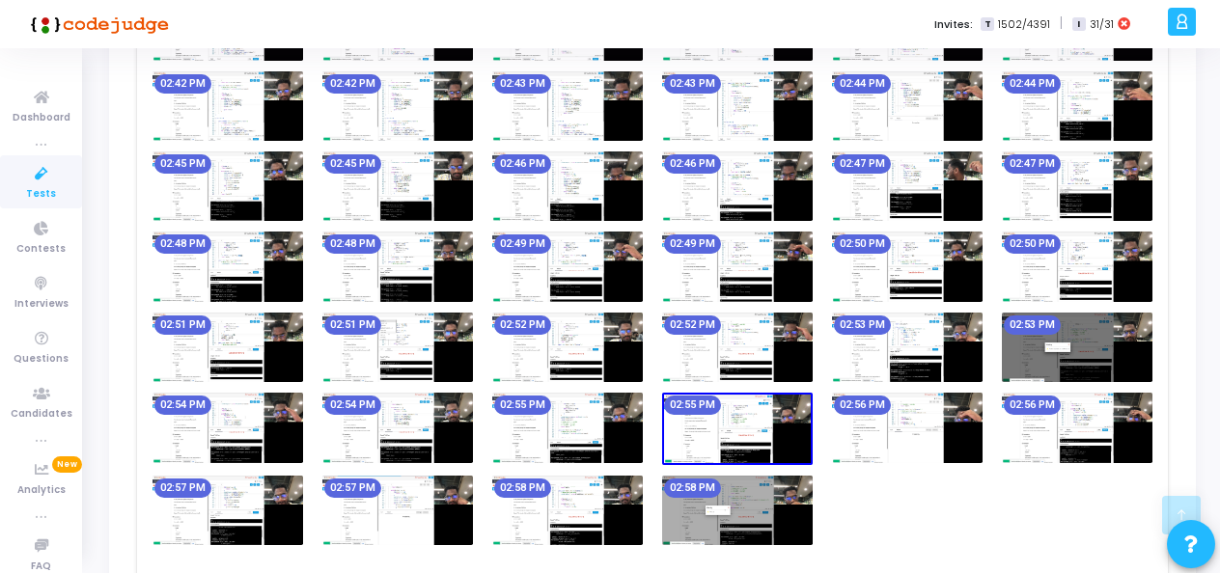
click at [718, 416] on img at bounding box center [737, 429] width 151 height 72
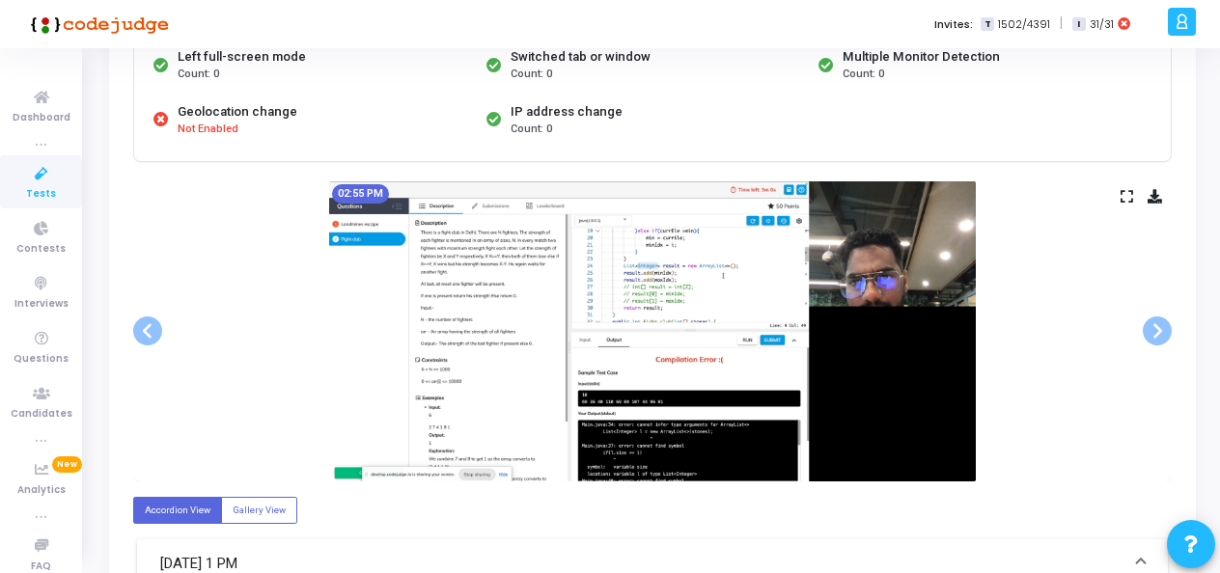
scroll to position [259, 0]
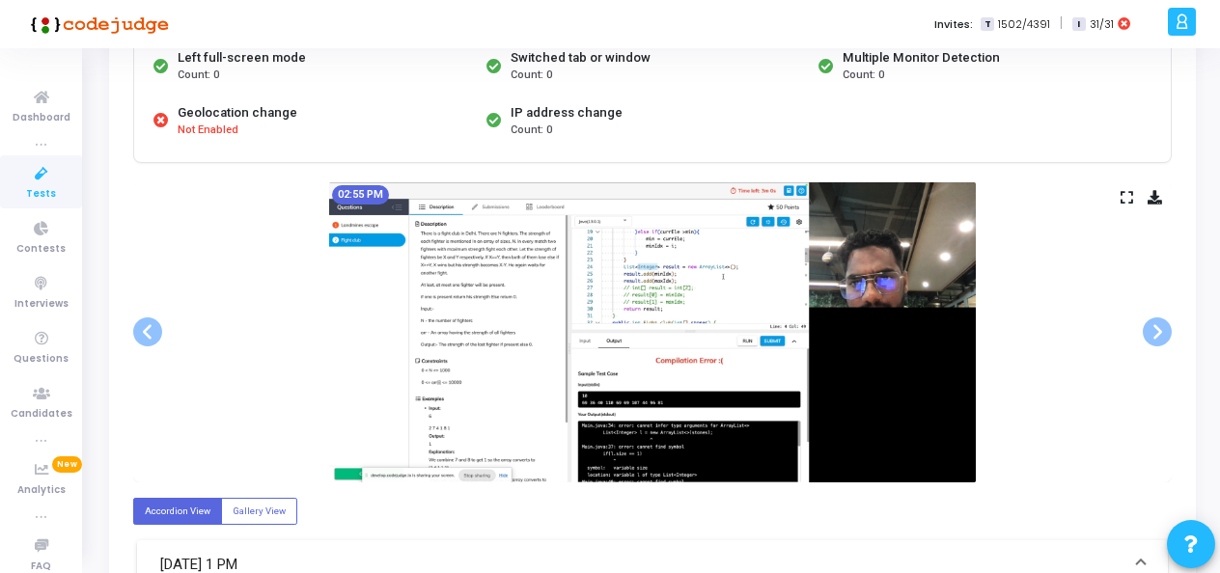
click at [1121, 197] on icon at bounding box center [1127, 197] width 13 height 11
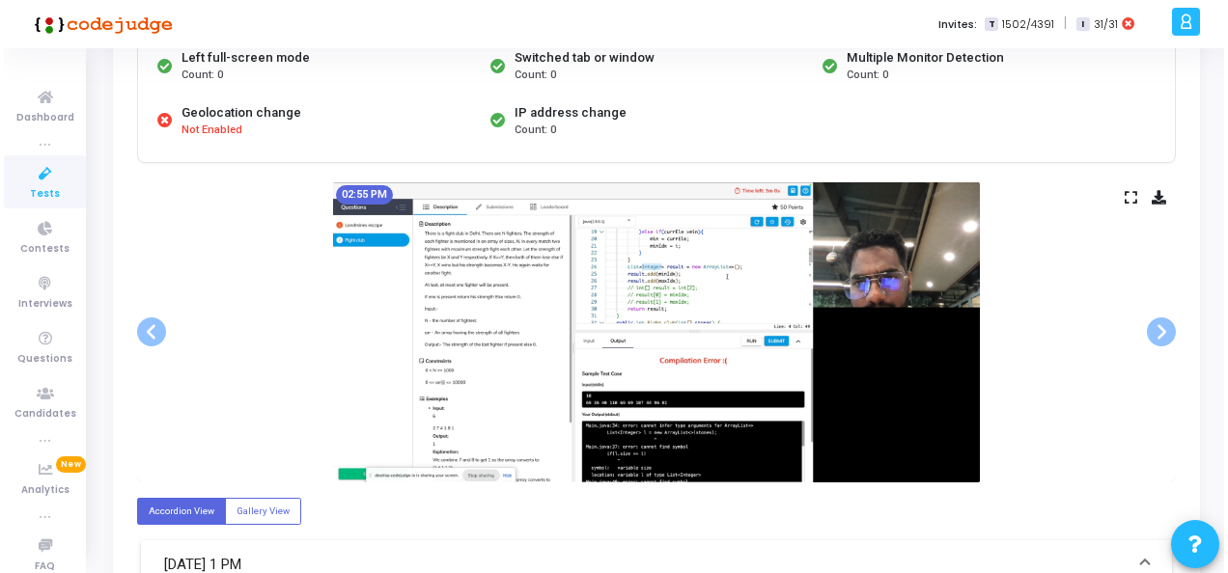
scroll to position [0, 0]
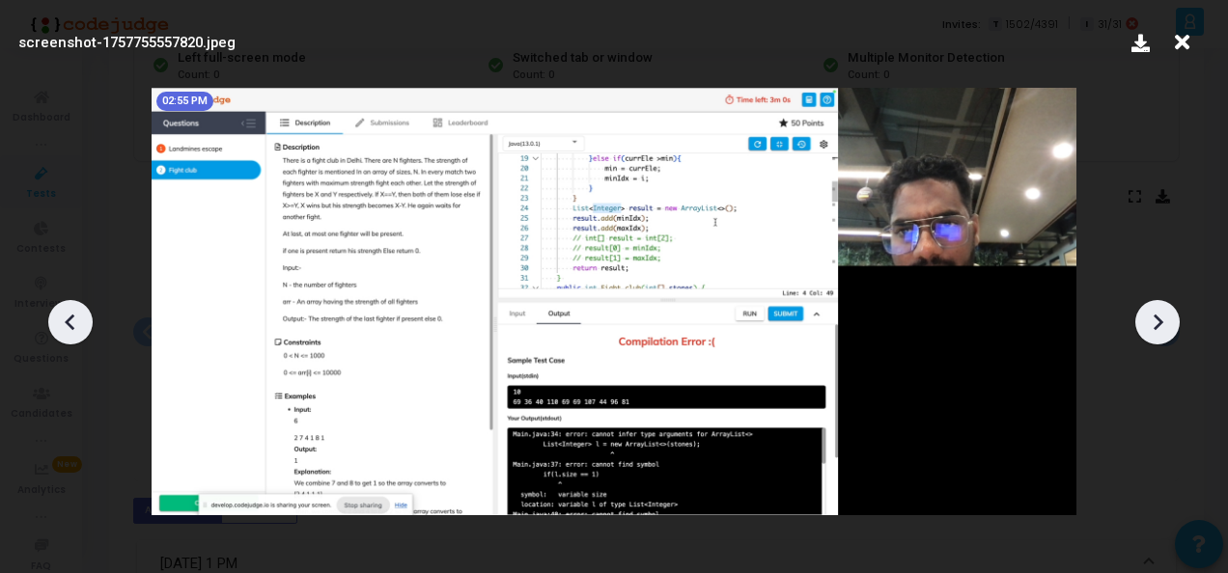
click at [1182, 39] on icon at bounding box center [1182, 42] width 30 height 37
click at [1182, 39] on kt-user-profile "C Campus [PERSON_NAME] Subscribe to a plan of your choice Settings Account sett…" at bounding box center [1187, 24] width 34 height 48
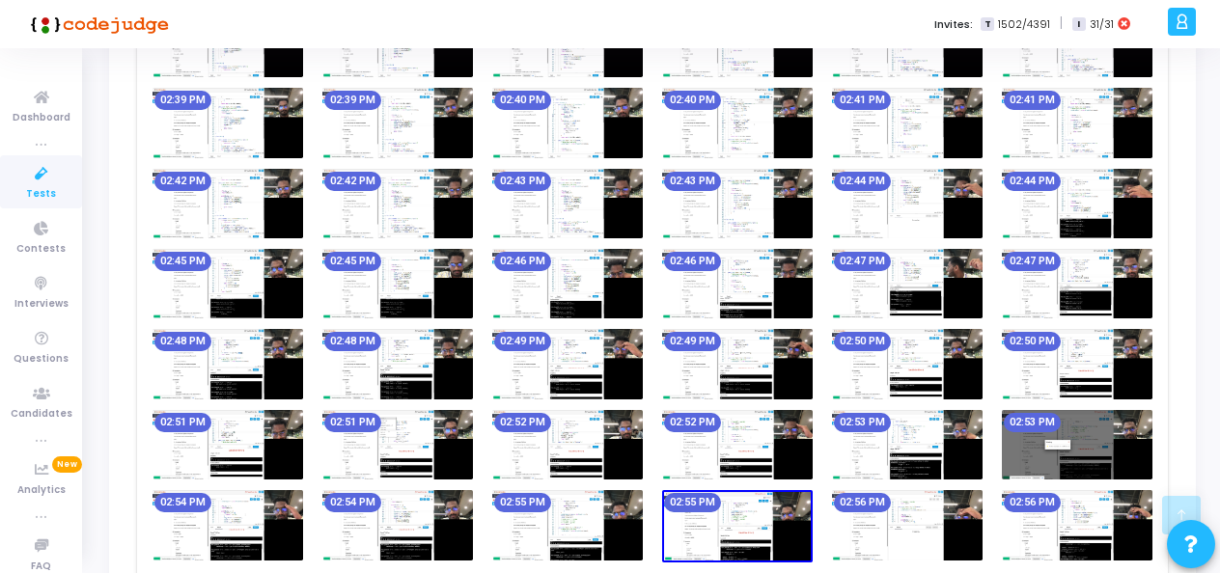
scroll to position [2207, 0]
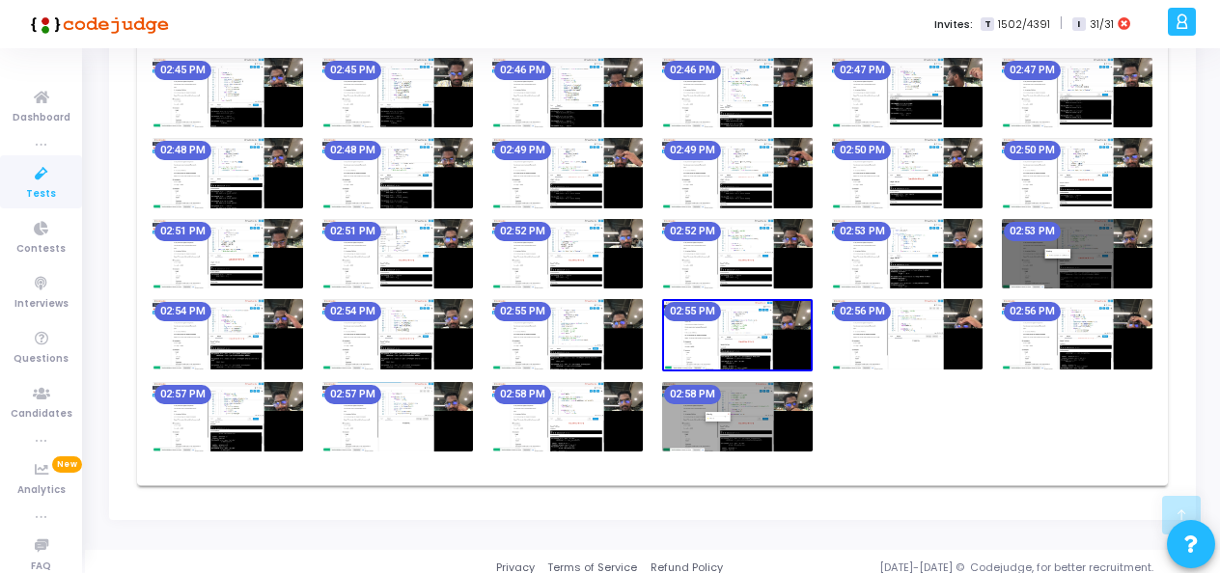
click at [886, 333] on img at bounding box center [907, 334] width 151 height 70
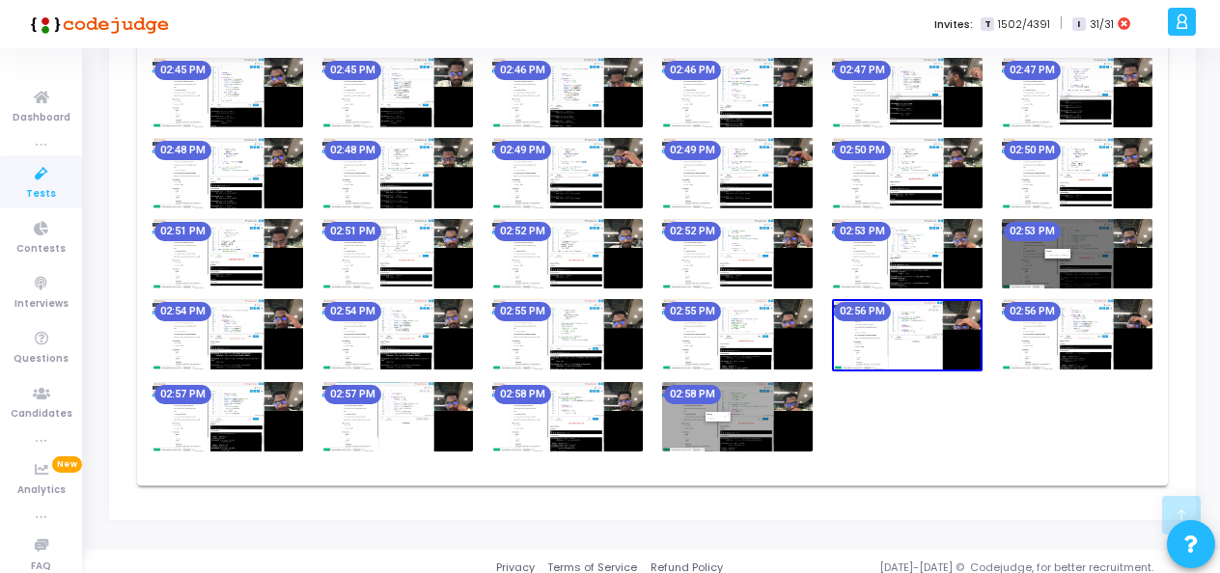
click at [891, 333] on img at bounding box center [907, 335] width 151 height 72
click at [886, 322] on img at bounding box center [907, 335] width 151 height 72
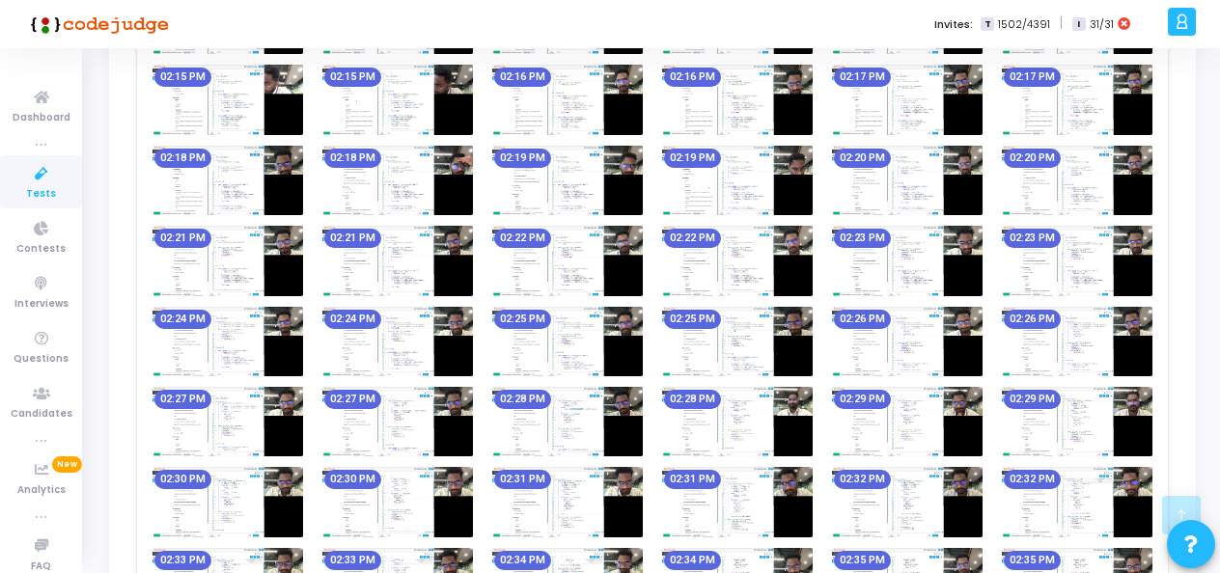
scroll to position [2215, 0]
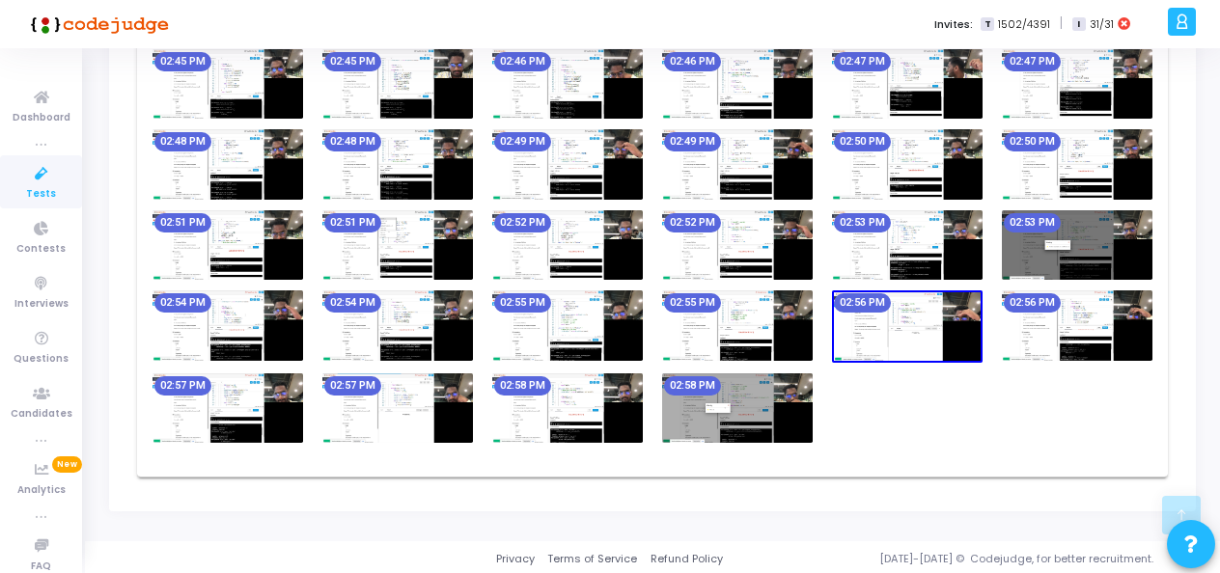
click at [1046, 355] on img at bounding box center [1077, 326] width 151 height 70
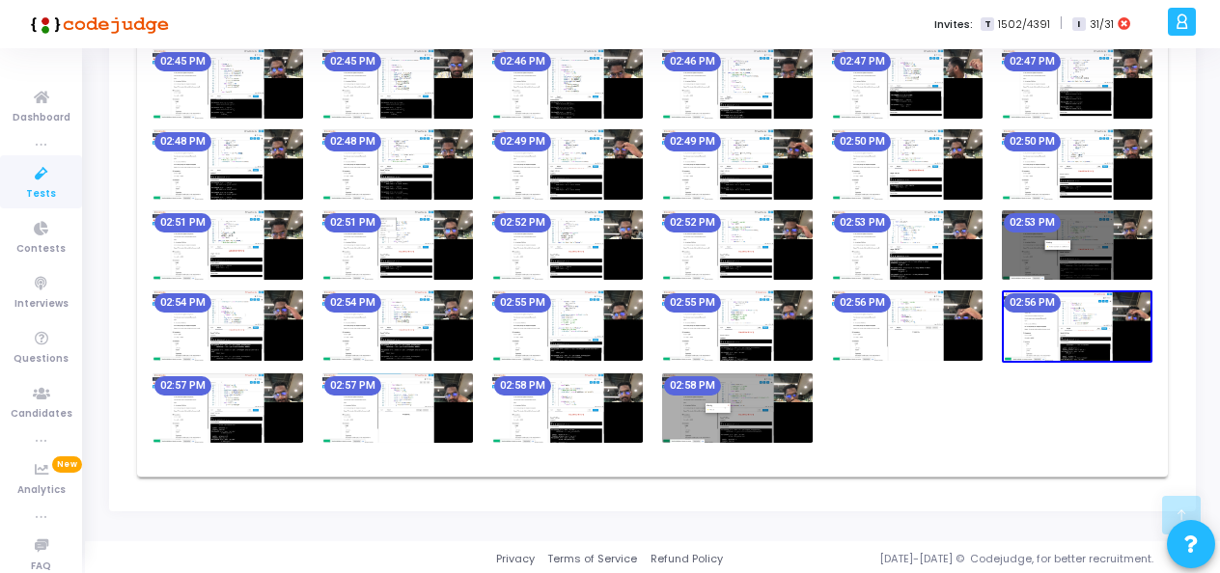
click at [236, 436] on img at bounding box center [228, 409] width 151 height 70
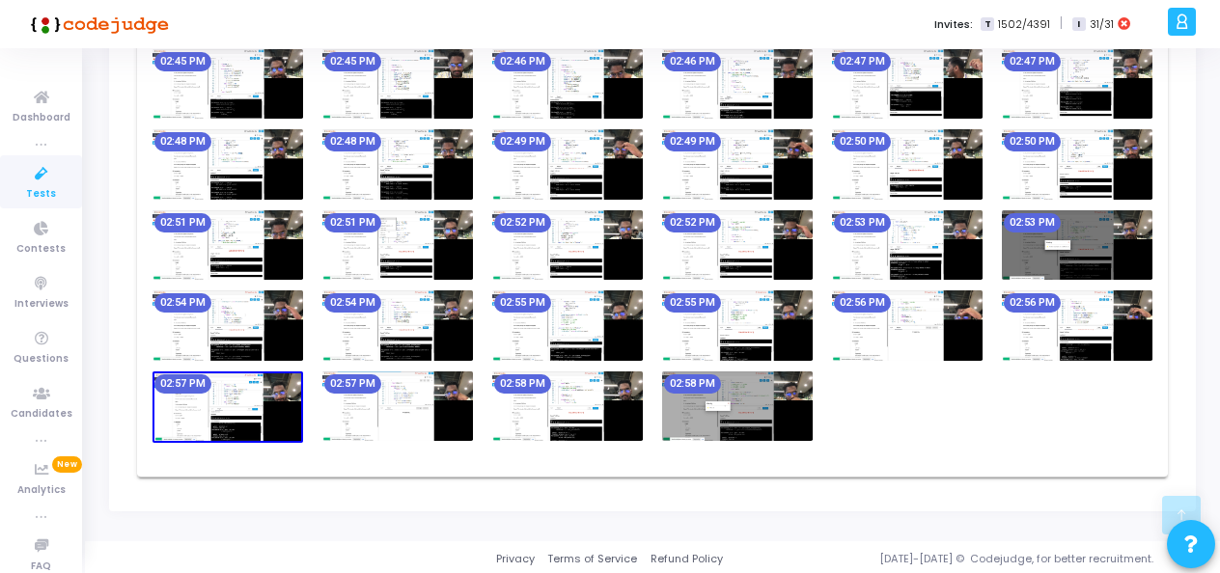
click at [507, 405] on img at bounding box center [567, 407] width 151 height 70
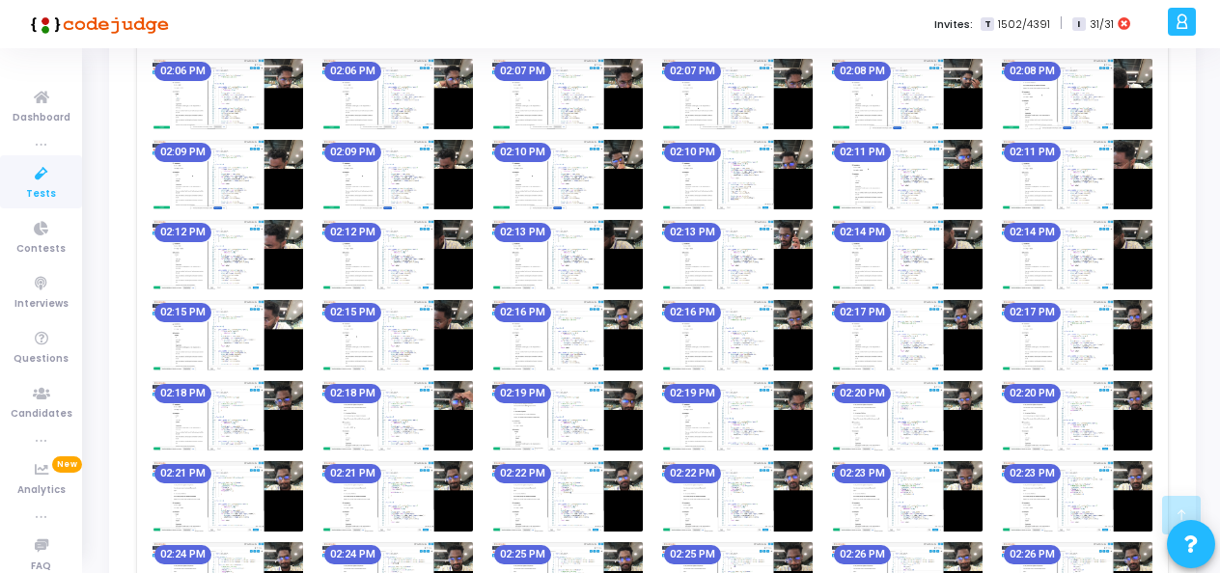
scroll to position [785, 0]
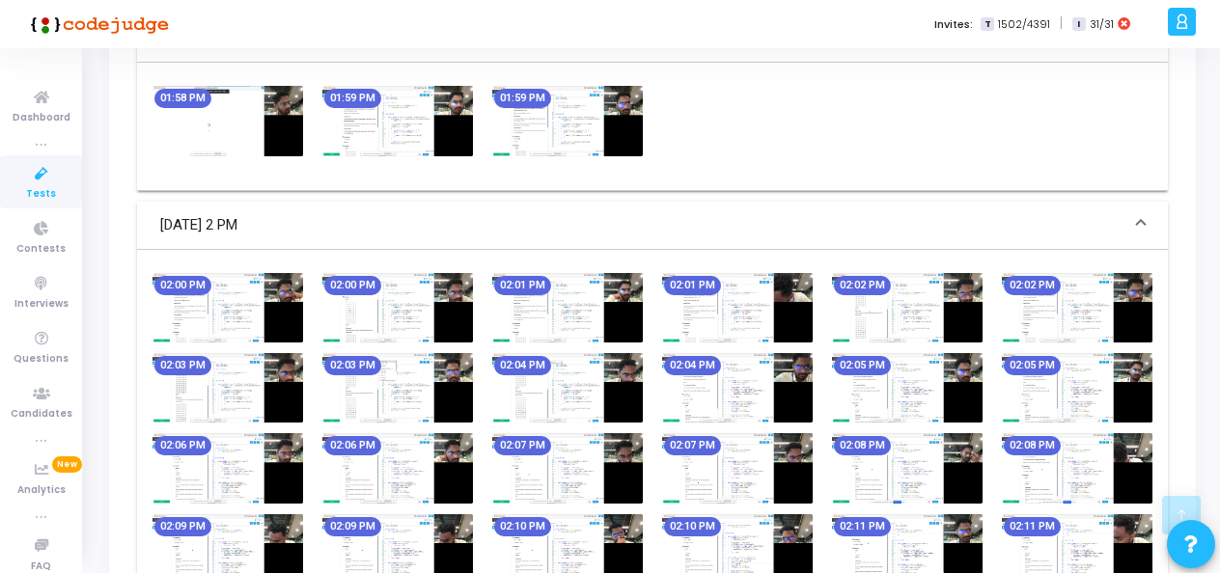
click at [207, 324] on img at bounding box center [228, 308] width 151 height 70
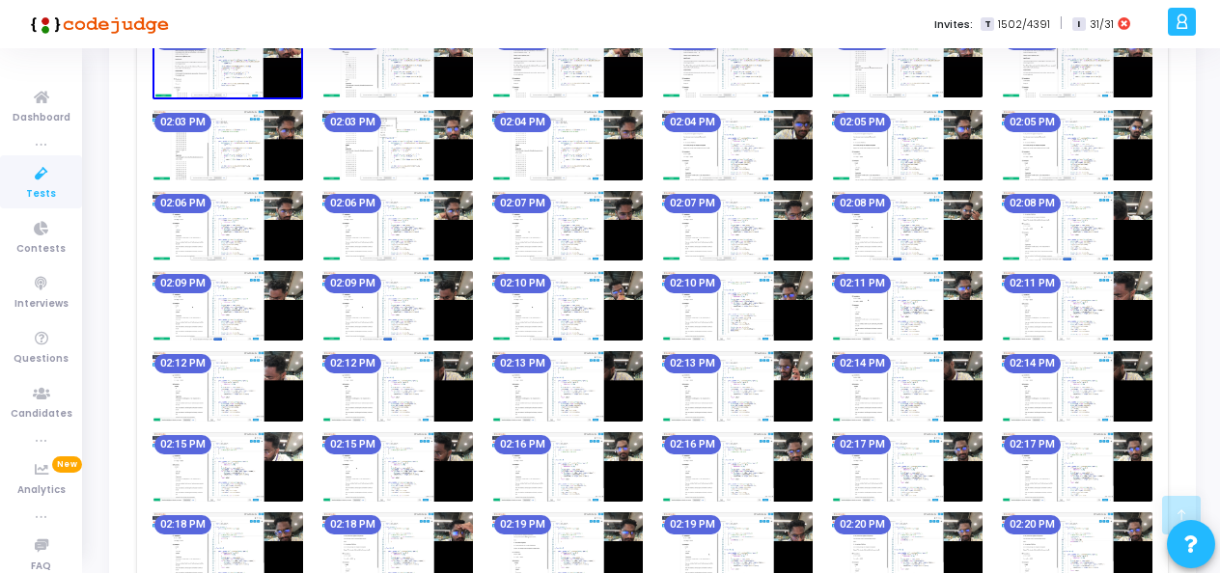
scroll to position [1031, 0]
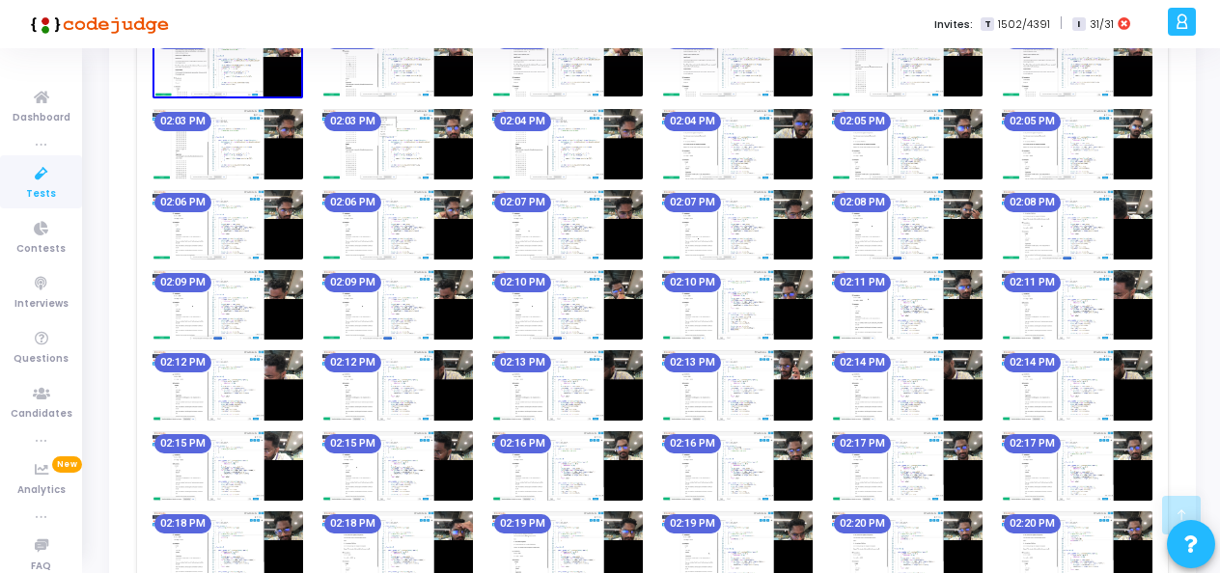
click at [509, 300] on img at bounding box center [567, 305] width 151 height 70
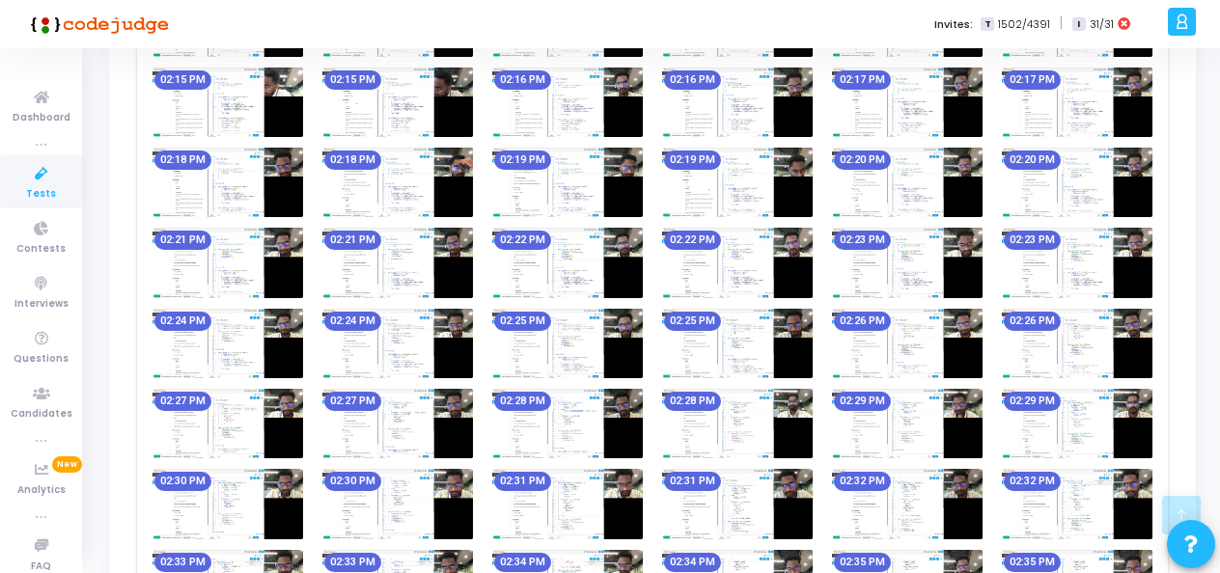
scroll to position [1396, 0]
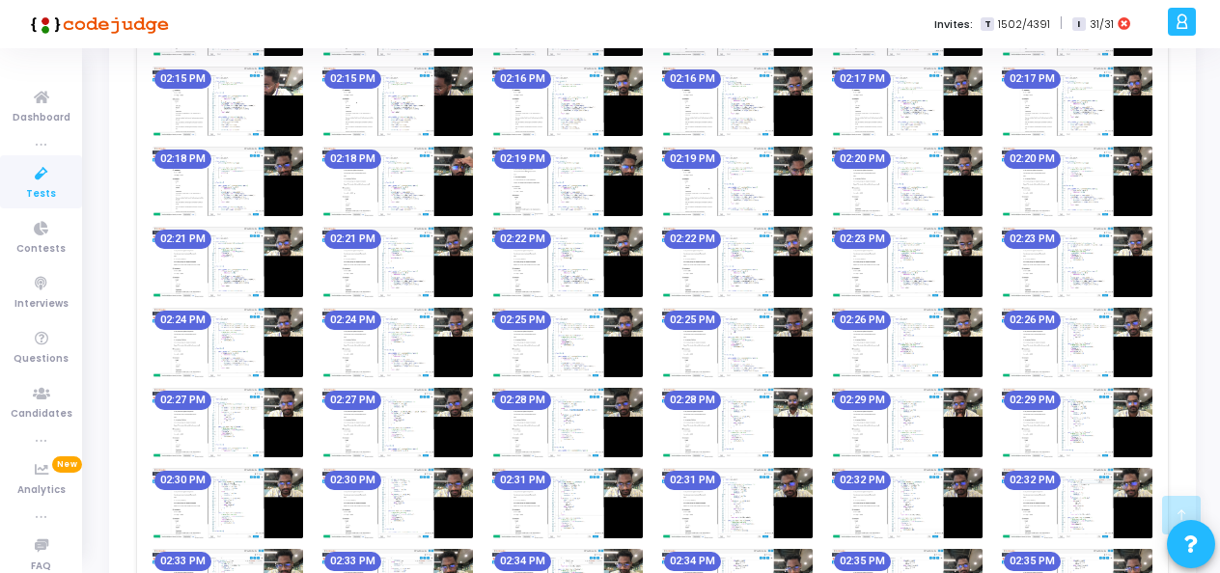
click at [878, 279] on img at bounding box center [907, 262] width 151 height 70
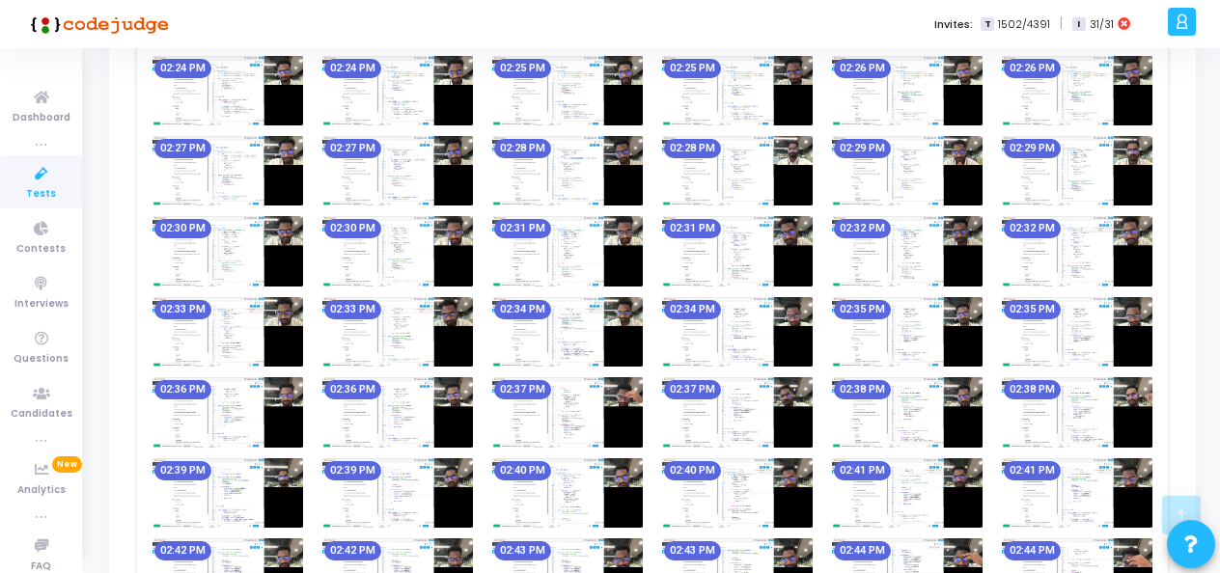
scroll to position [1649, 0]
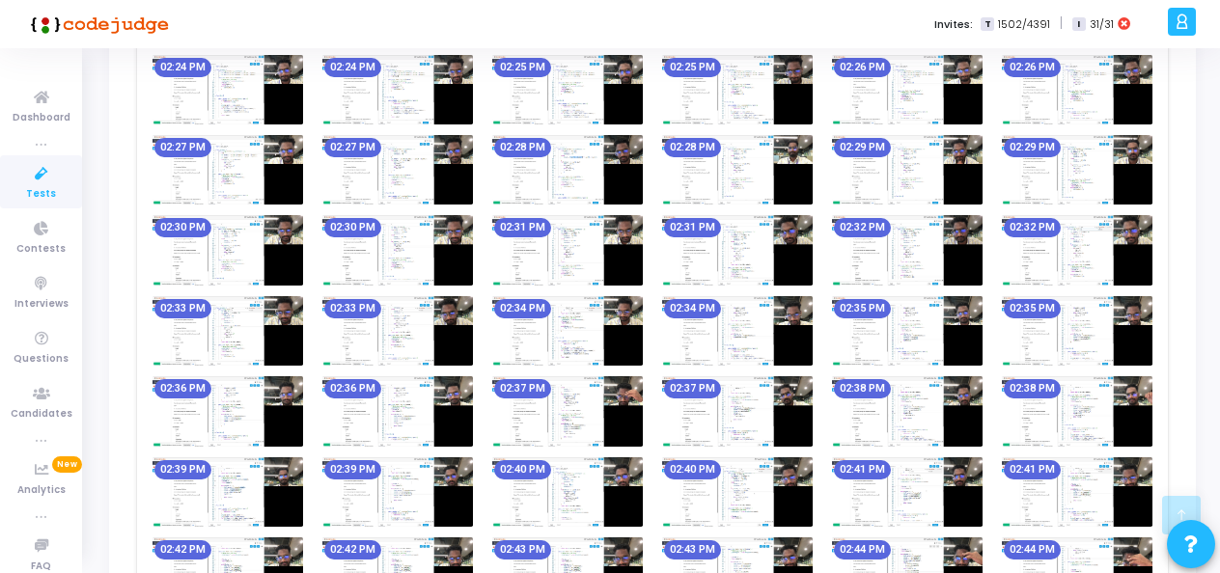
click at [528, 404] on img at bounding box center [567, 411] width 151 height 70
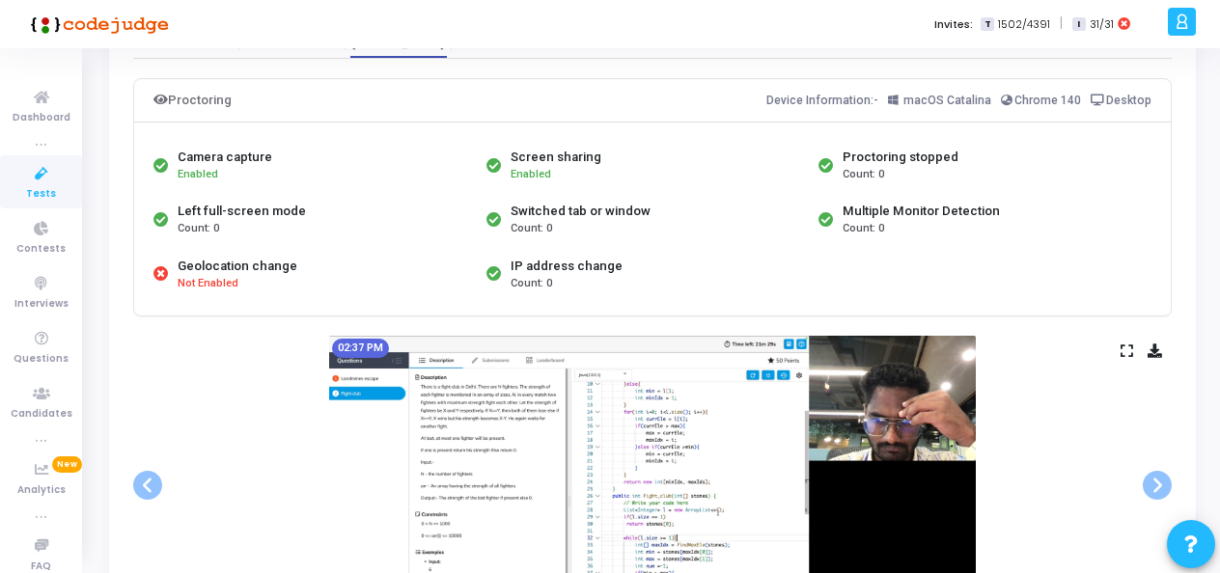
scroll to position [64, 0]
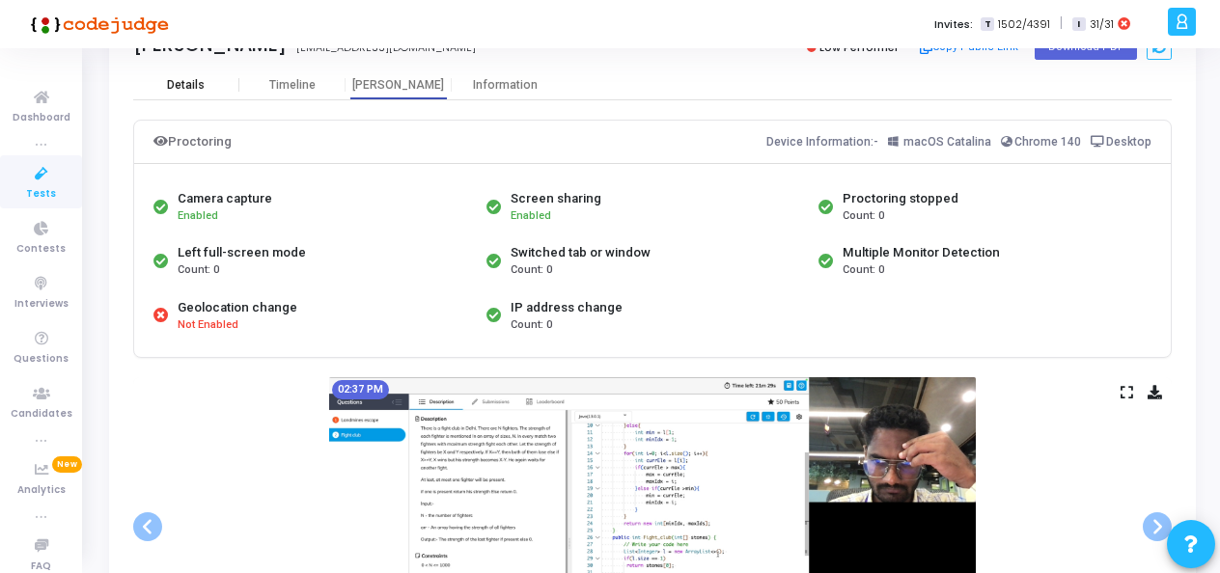
click at [191, 78] on div "Details" at bounding box center [186, 85] width 38 height 14
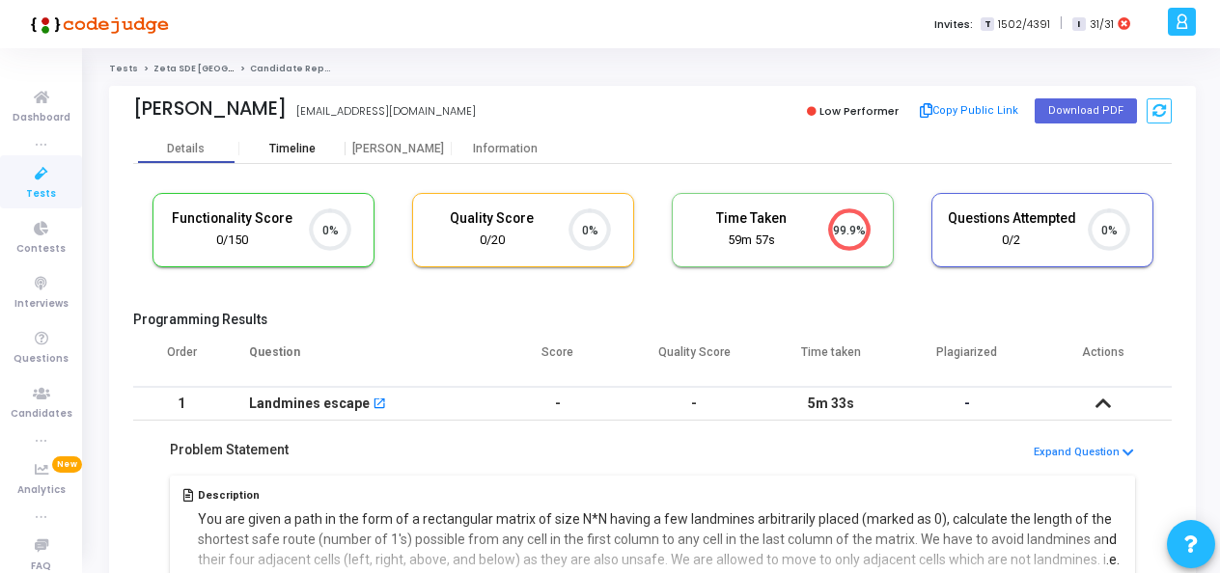
click at [322, 145] on div "Timeline" at bounding box center [292, 149] width 106 height 14
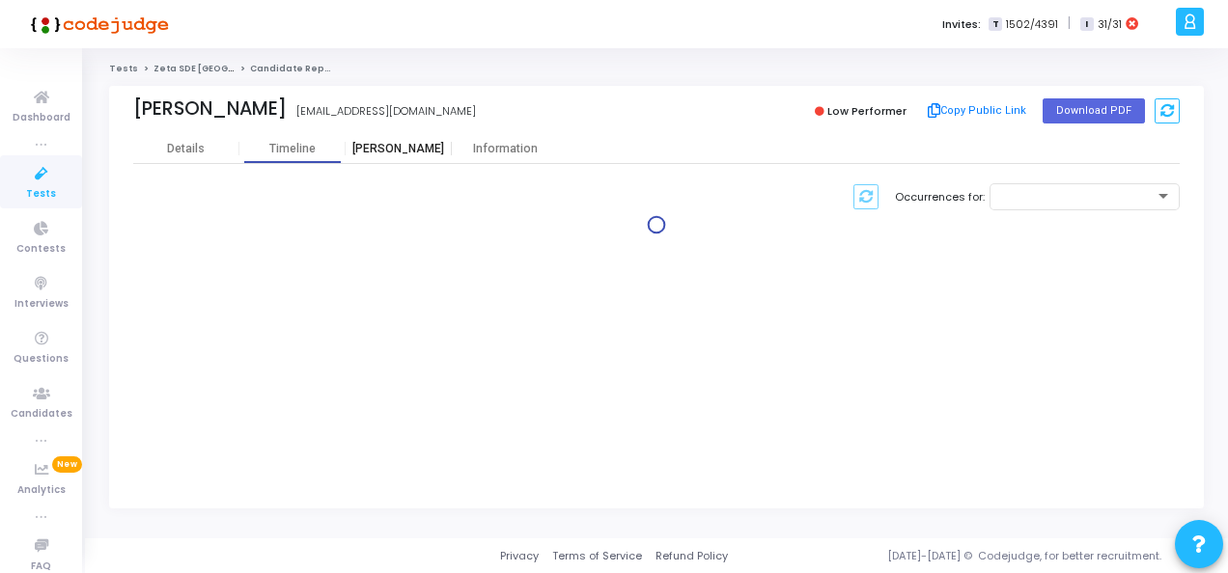
click at [384, 153] on div "[PERSON_NAME]" at bounding box center [399, 149] width 106 height 14
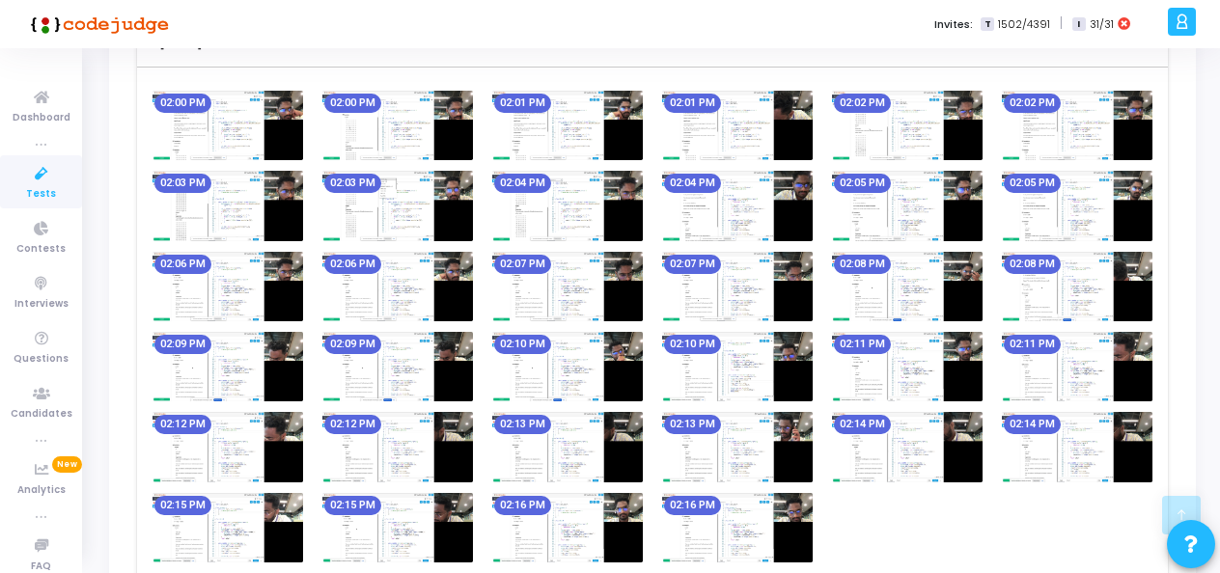
scroll to position [968, 0]
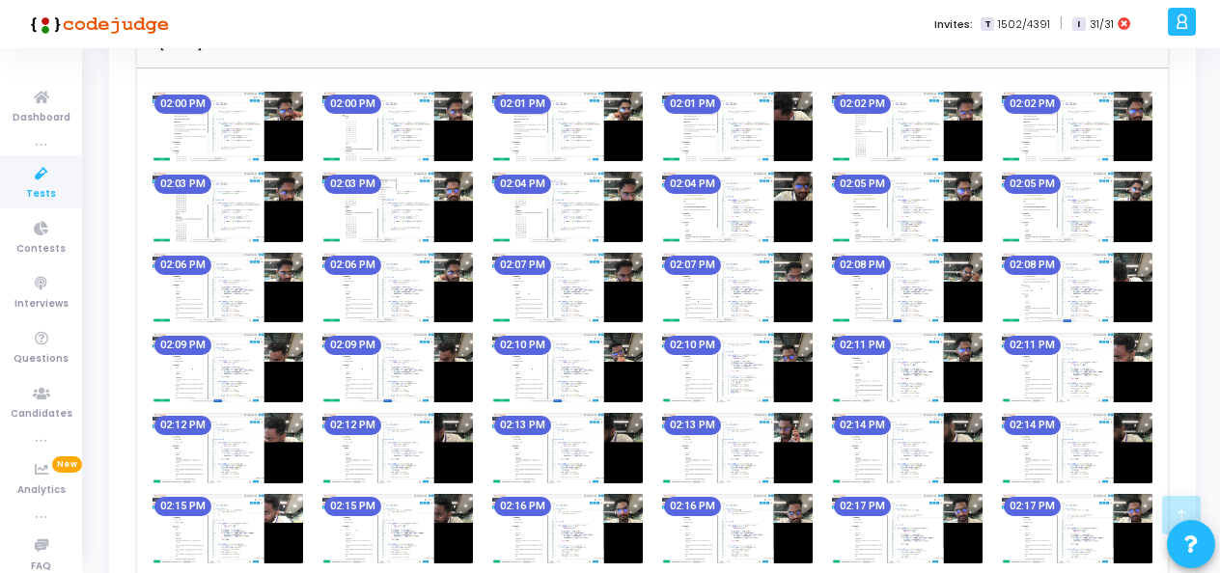
click at [552, 280] on img at bounding box center [567, 288] width 151 height 70
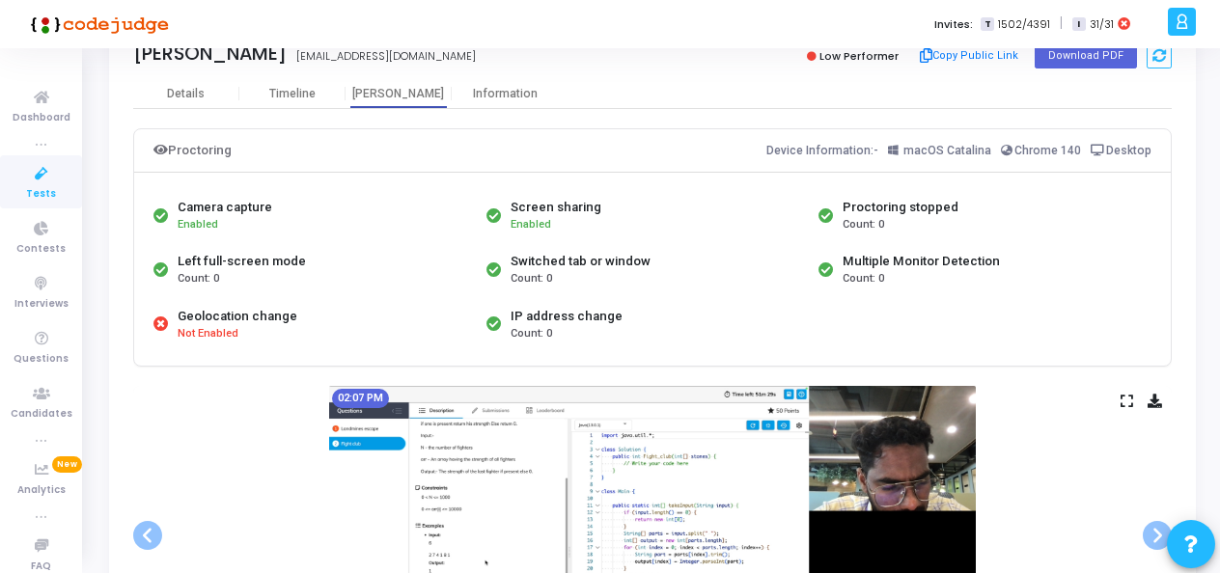
scroll to position [0, 0]
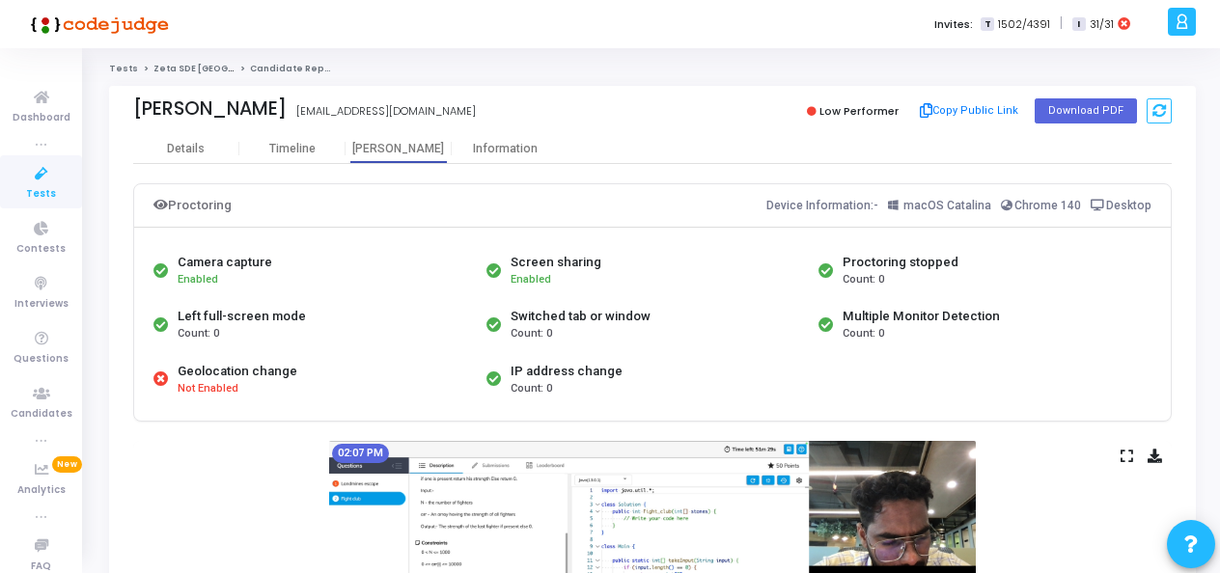
click at [48, 172] on icon at bounding box center [41, 174] width 41 height 24
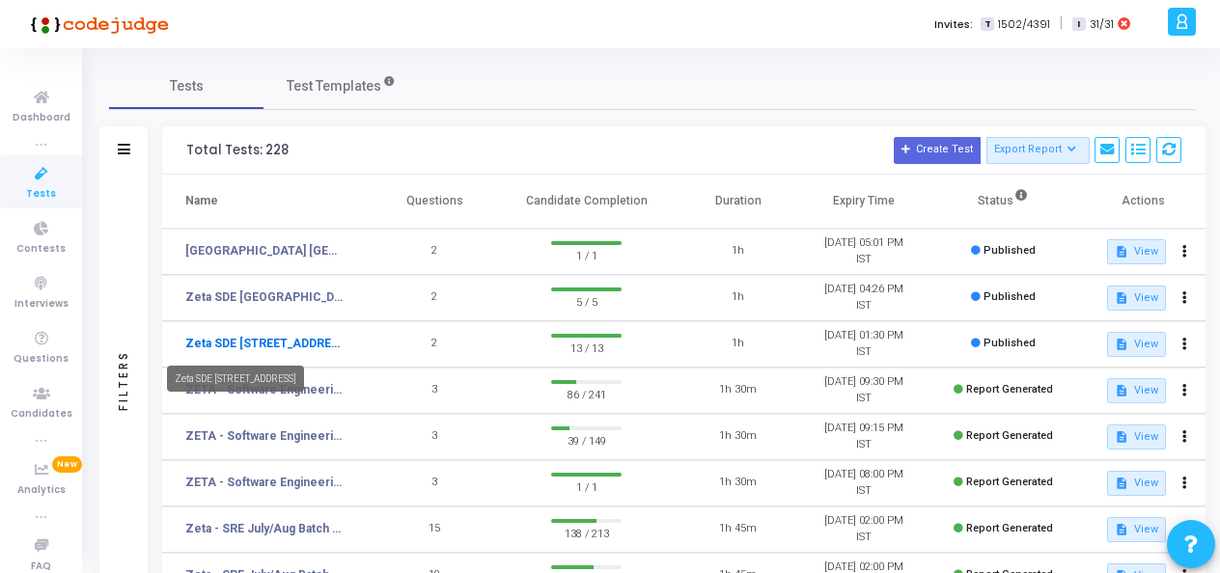
click at [276, 344] on link "Zeta SDE [STREET_ADDRESS]" at bounding box center [264, 343] width 158 height 17
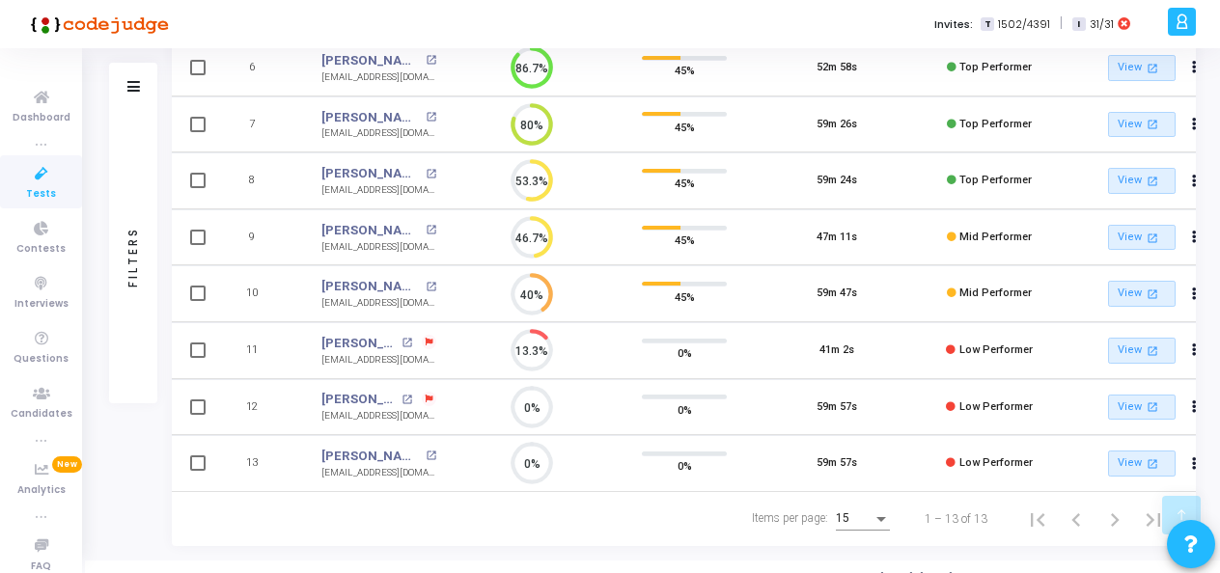
scroll to position [534, 0]
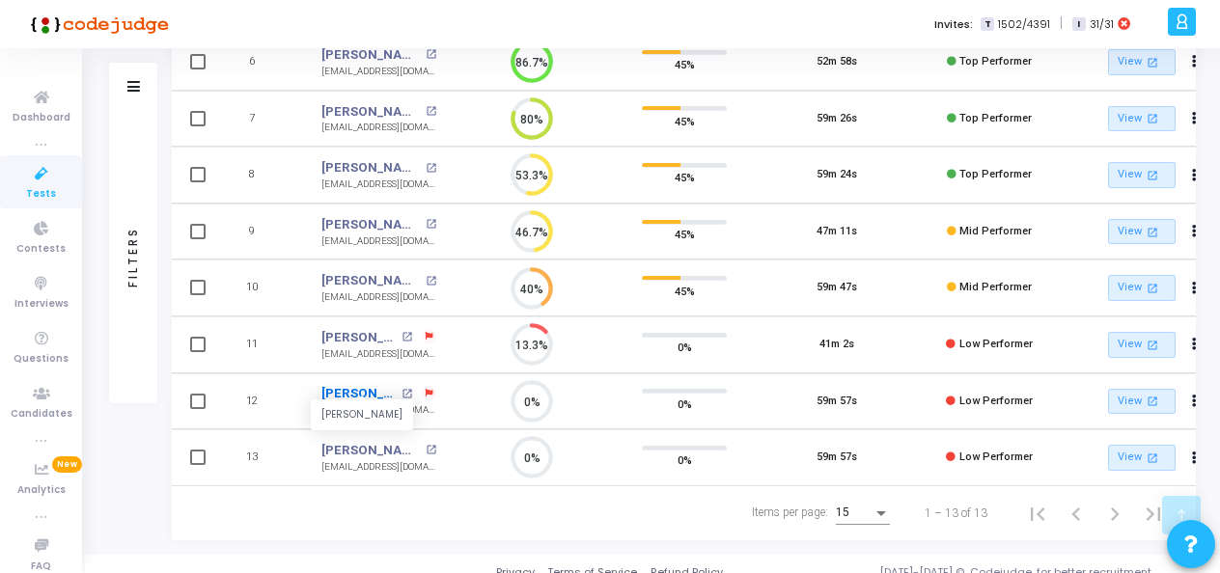
click at [367, 392] on link "[PERSON_NAME]" at bounding box center [358, 393] width 75 height 19
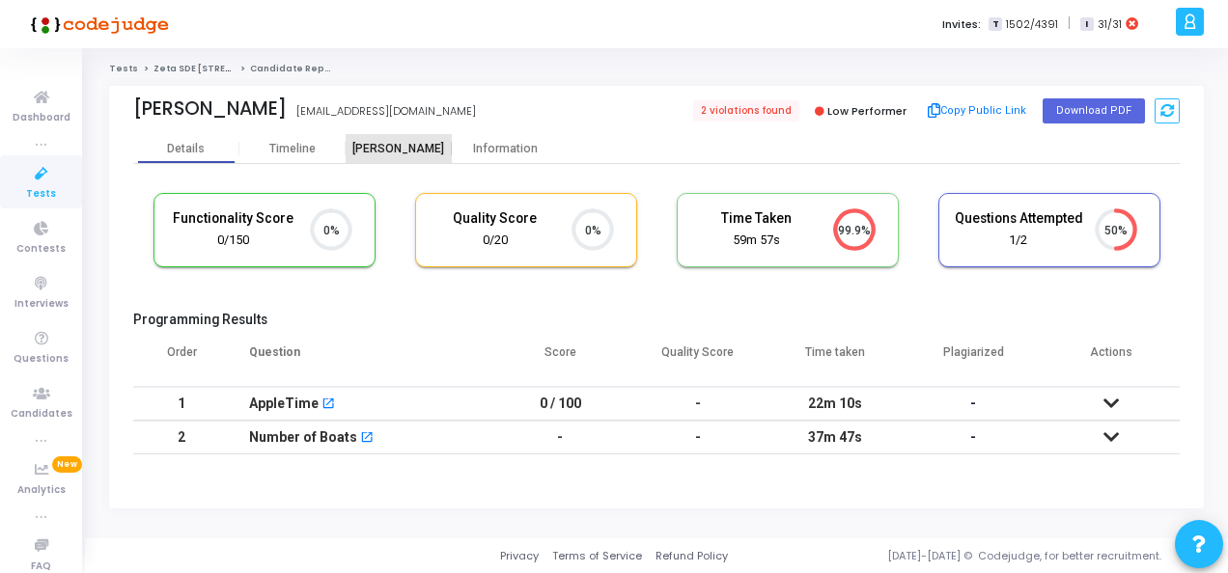
click at [407, 144] on div "[PERSON_NAME]" at bounding box center [399, 149] width 106 height 14
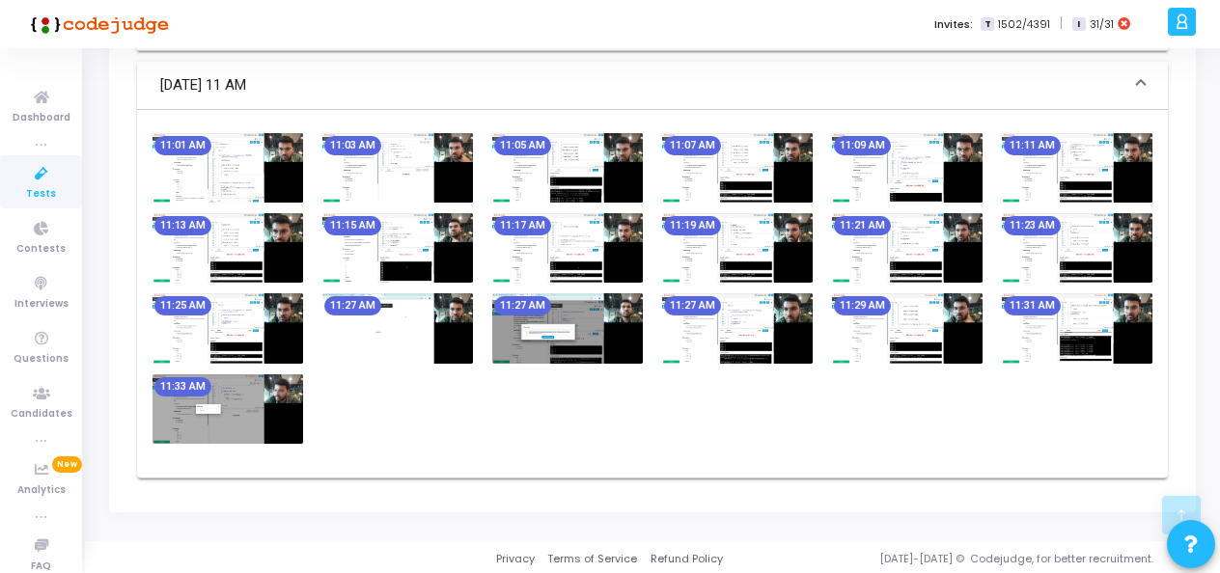
click at [388, 245] on img at bounding box center [397, 248] width 151 height 70
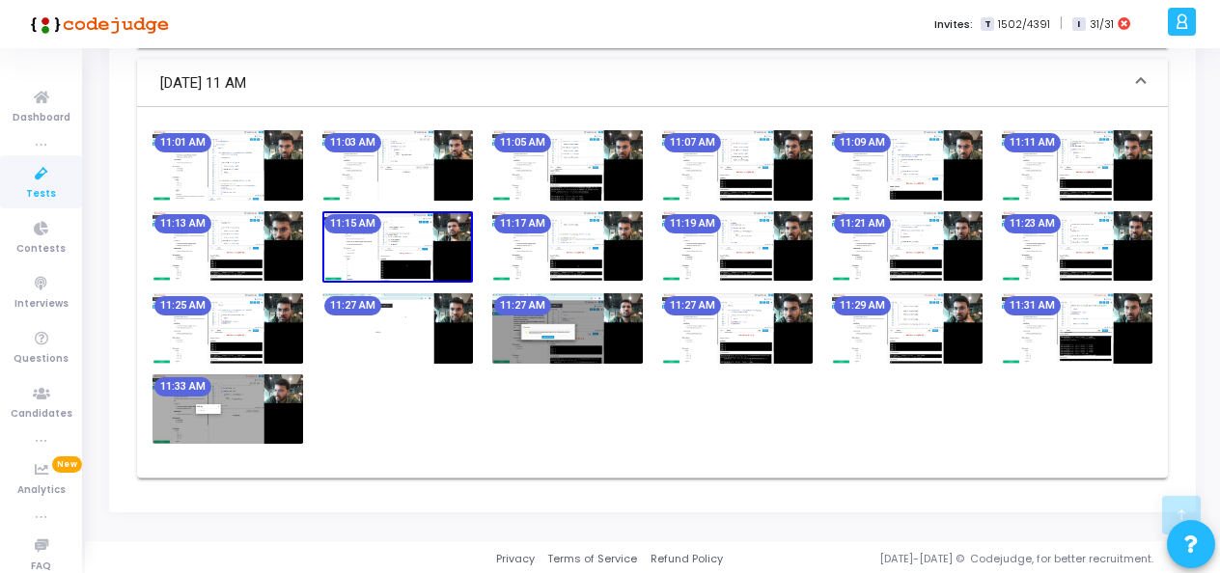
click at [388, 245] on img at bounding box center [397, 247] width 151 height 72
click at [412, 230] on img at bounding box center [397, 247] width 151 height 72
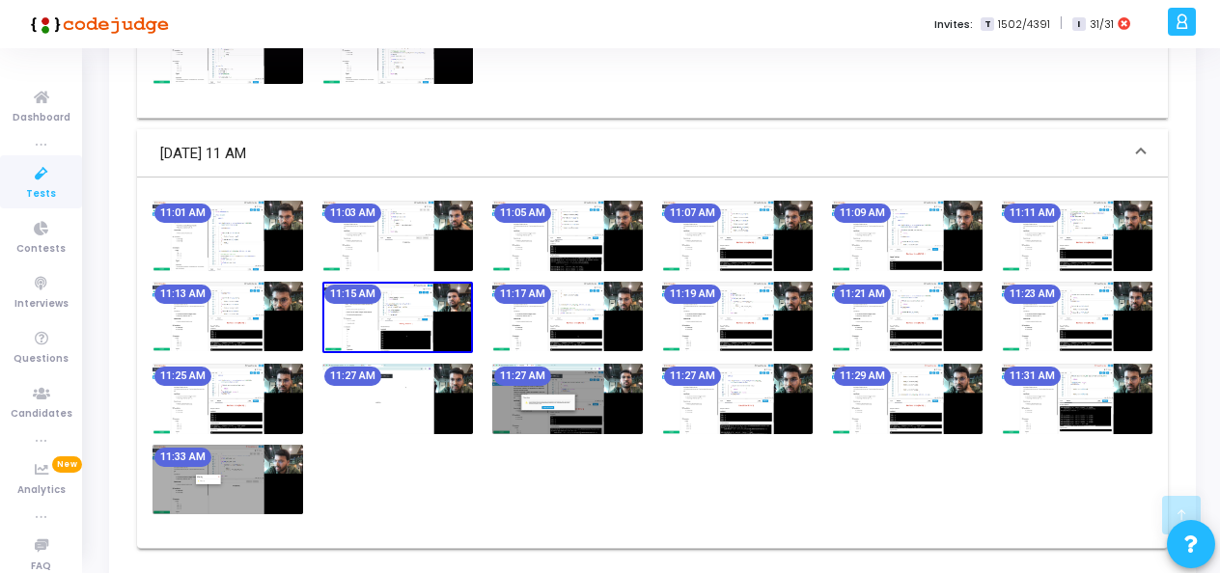
click at [716, 319] on img at bounding box center [737, 317] width 151 height 70
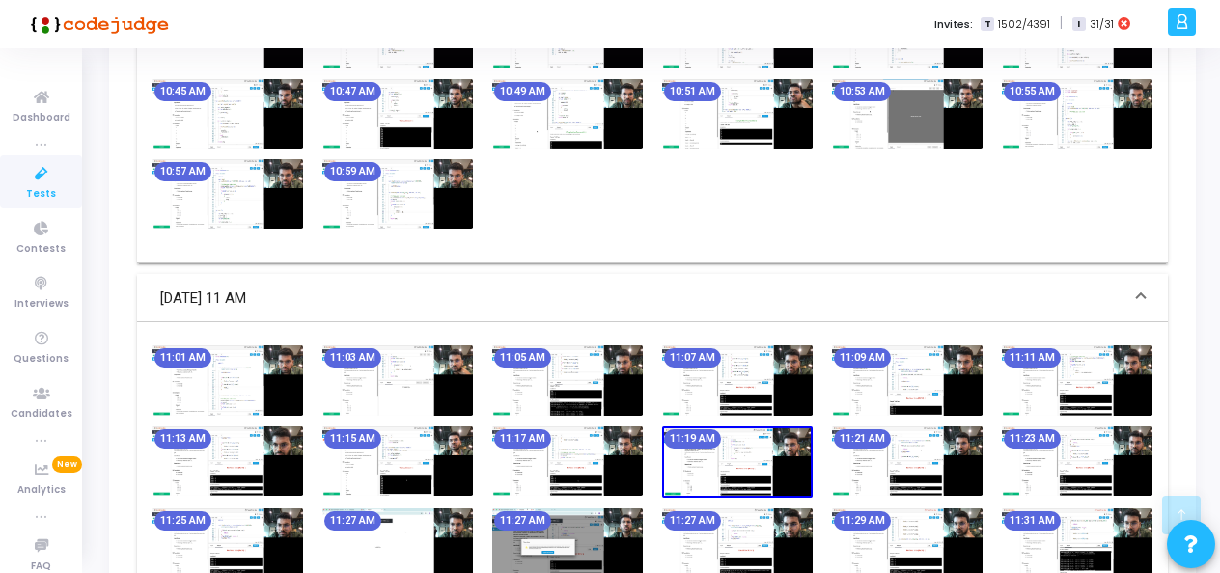
click at [897, 513] on img at bounding box center [907, 544] width 151 height 70
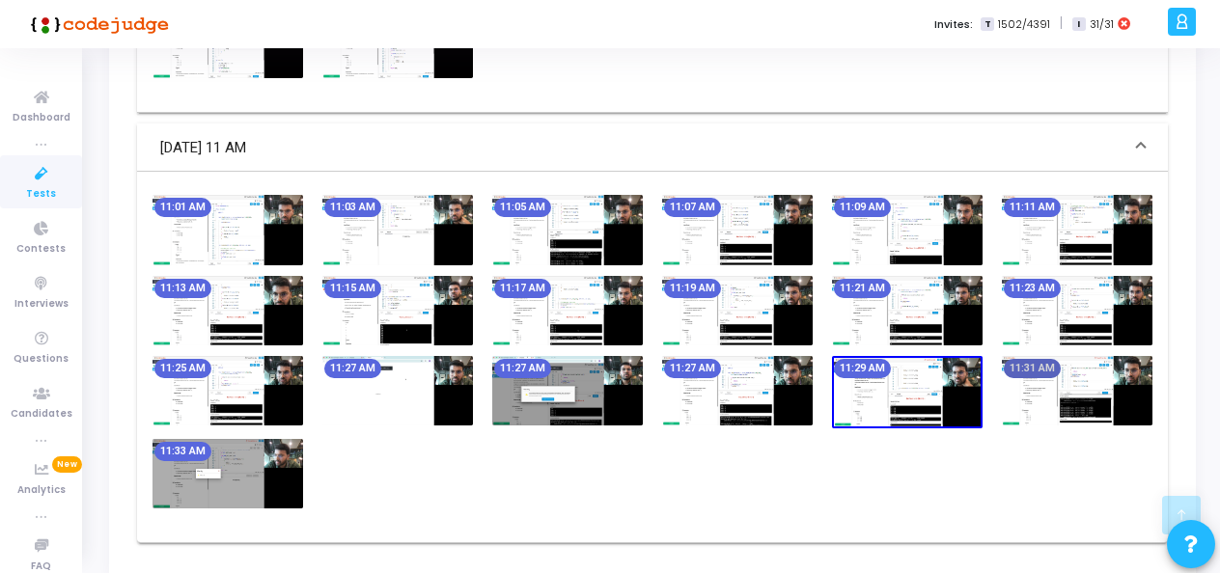
click at [1034, 369] on mat-chip "11:31 AM" at bounding box center [1032, 368] width 57 height 19
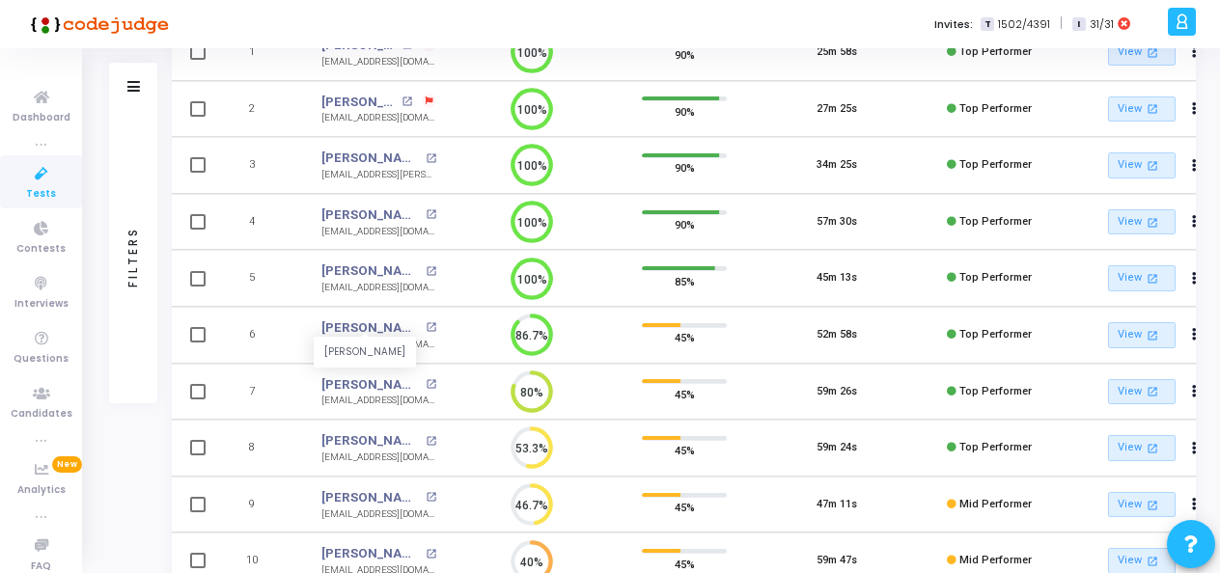
scroll to position [263, 0]
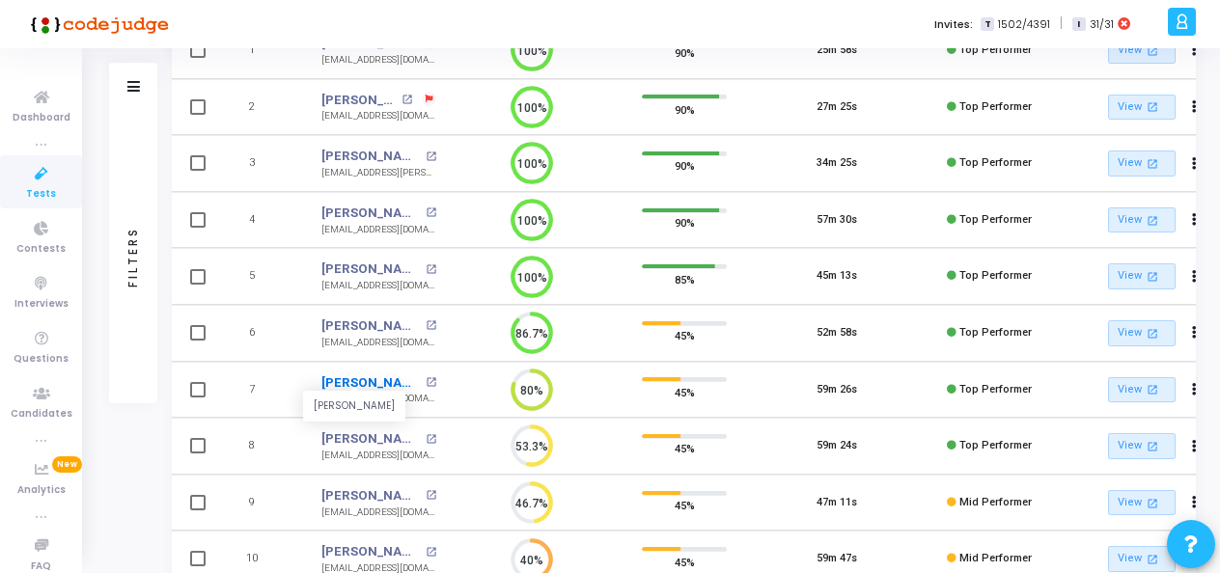
click at [346, 378] on link "[PERSON_NAME]" at bounding box center [370, 383] width 99 height 19
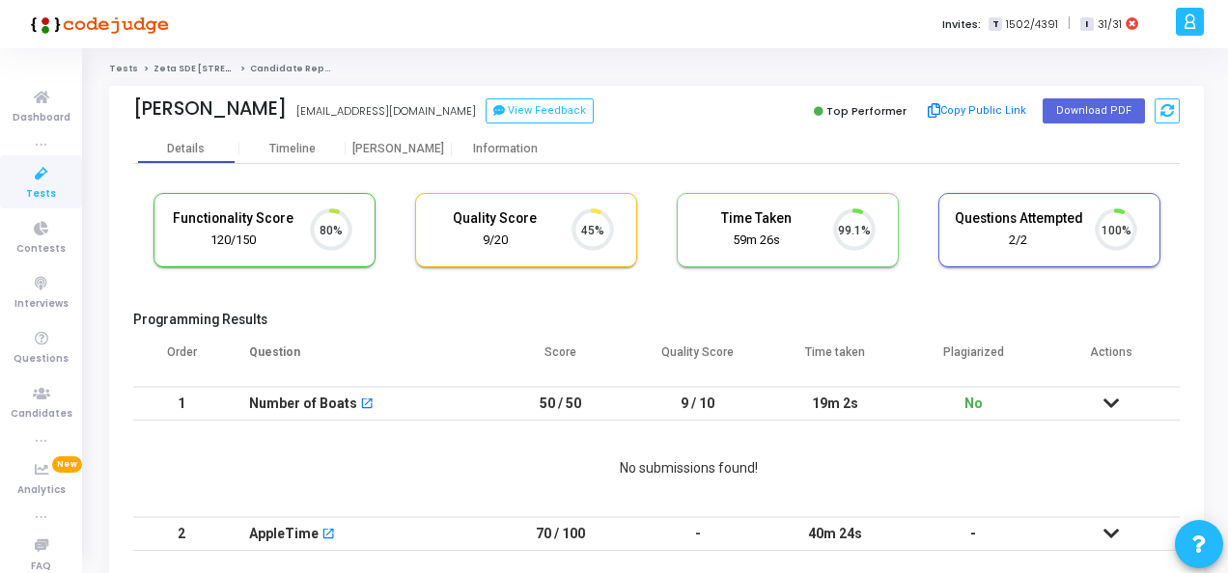
scroll to position [41, 48]
